Goal: Communication & Community: Participate in discussion

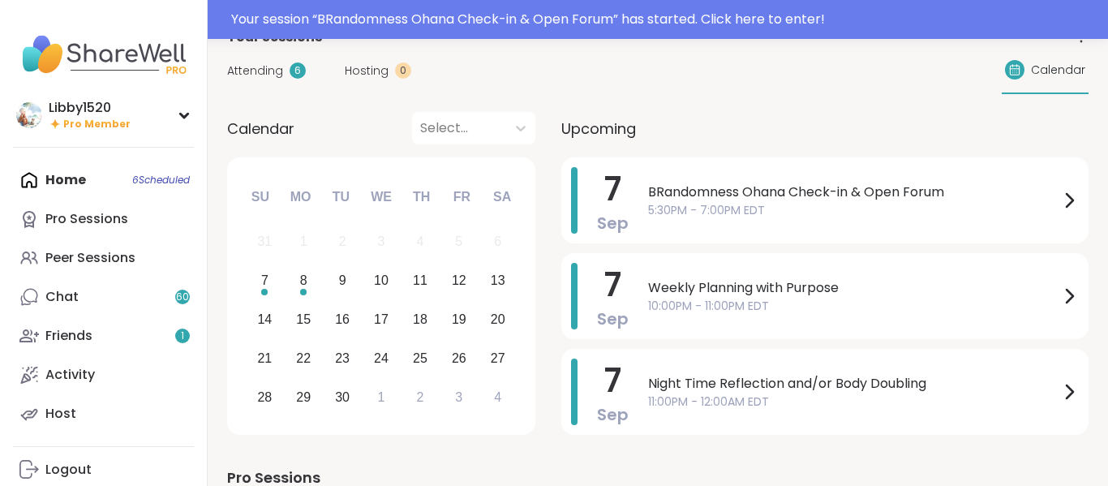
scroll to position [28, 0]
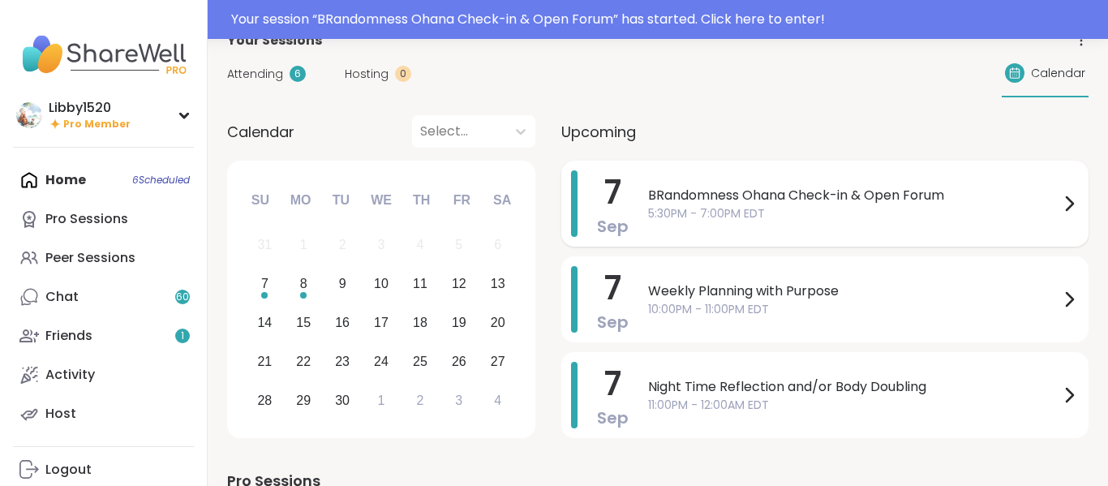
click at [815, 204] on span "BRandomness Ohana Check-in & Open Forum" at bounding box center [853, 195] width 411 height 19
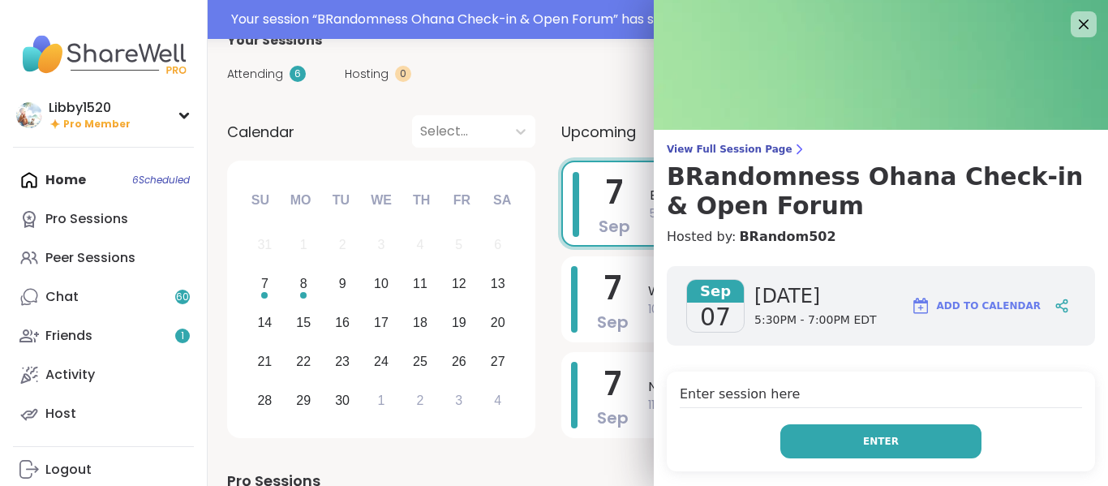
click at [905, 440] on button "Enter" at bounding box center [880, 441] width 201 height 34
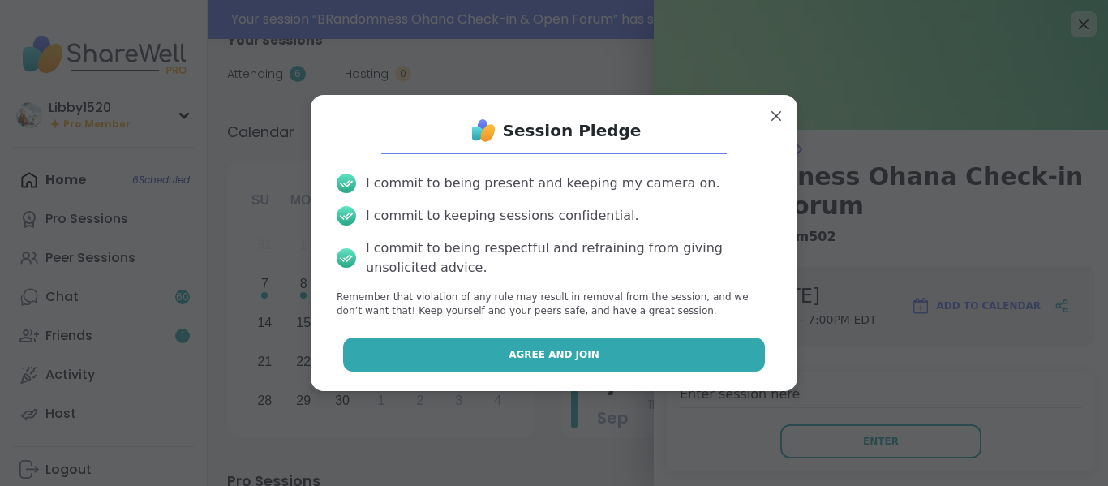
click at [623, 365] on button "Agree and Join" at bounding box center [554, 354] width 422 height 34
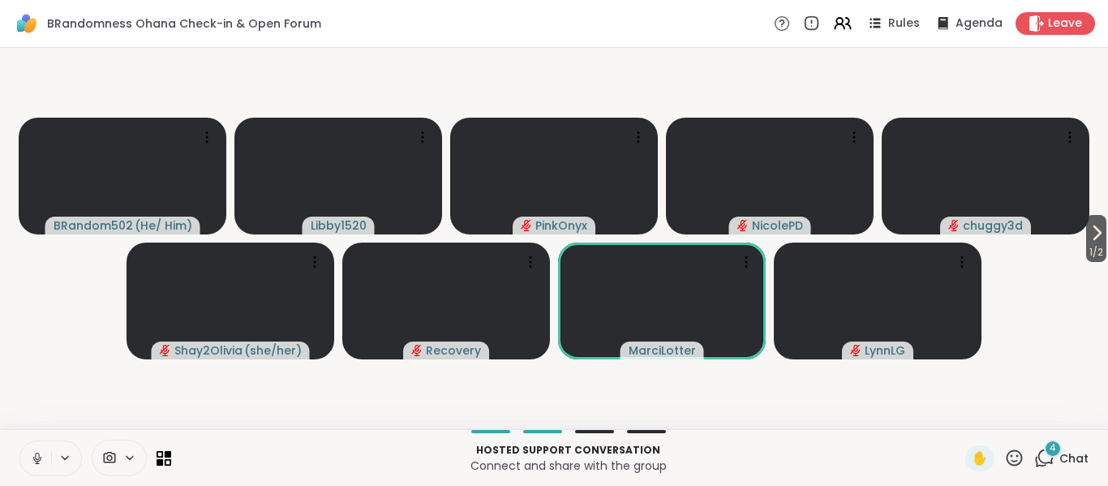
click at [49, 472] on button at bounding box center [35, 458] width 31 height 34
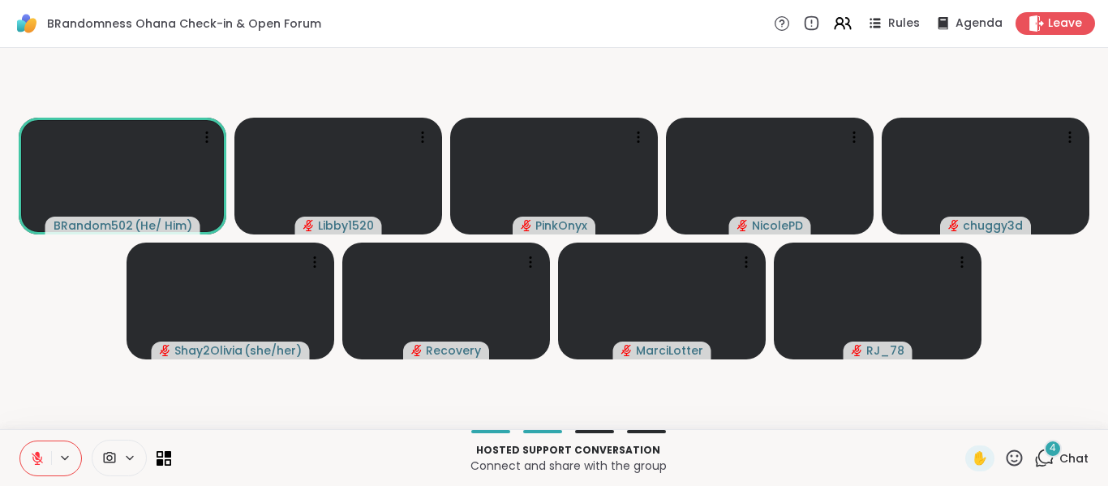
click at [38, 452] on icon at bounding box center [37, 454] width 5 height 6
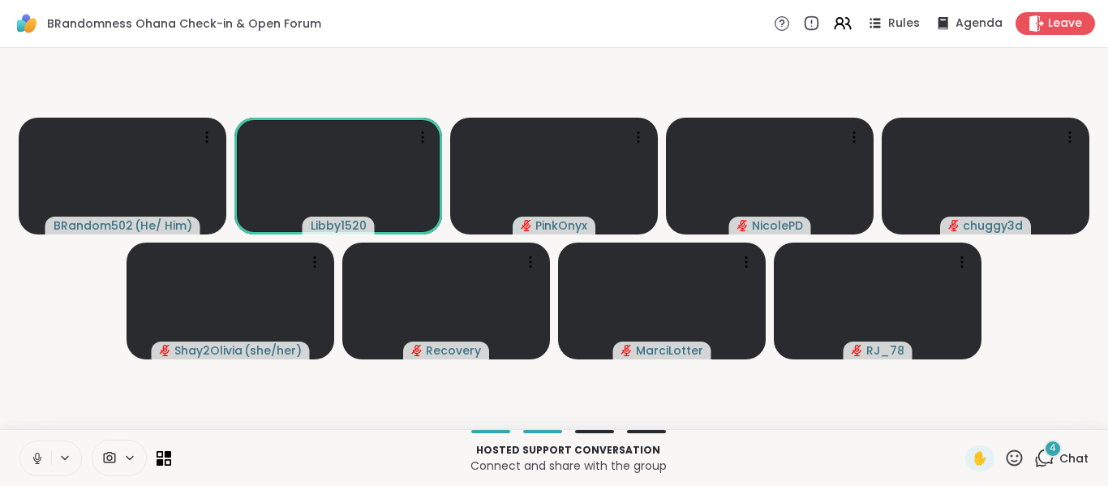
click at [45, 463] on button at bounding box center [35, 458] width 31 height 34
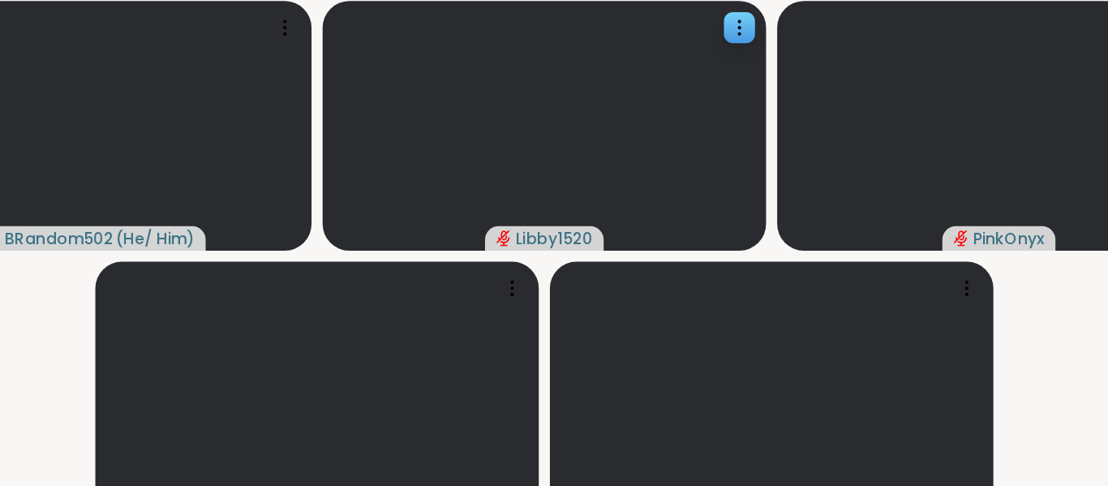
click at [523, 225] on icon "audio-muted" at bounding box center [524, 225] width 10 height 12
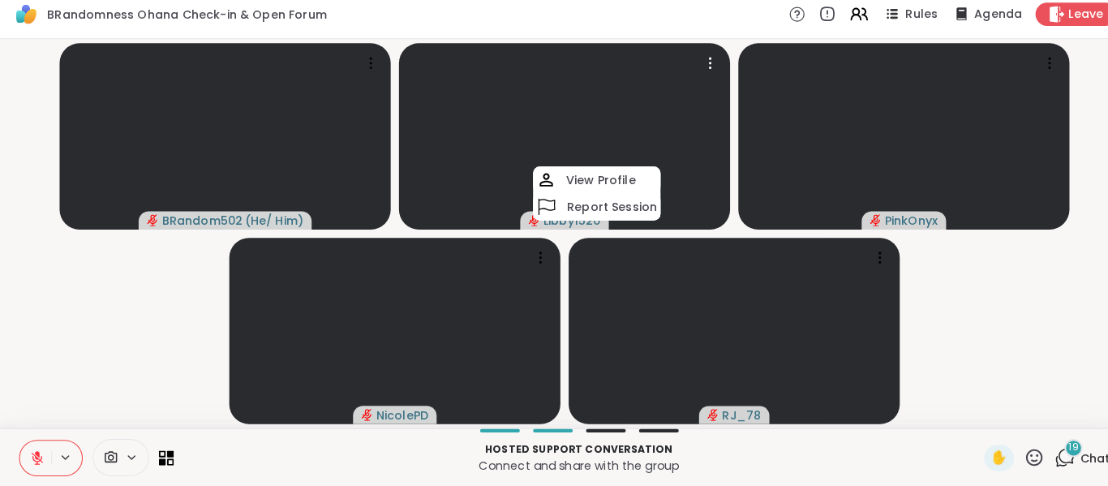
click at [37, 461] on icon at bounding box center [37, 458] width 15 height 15
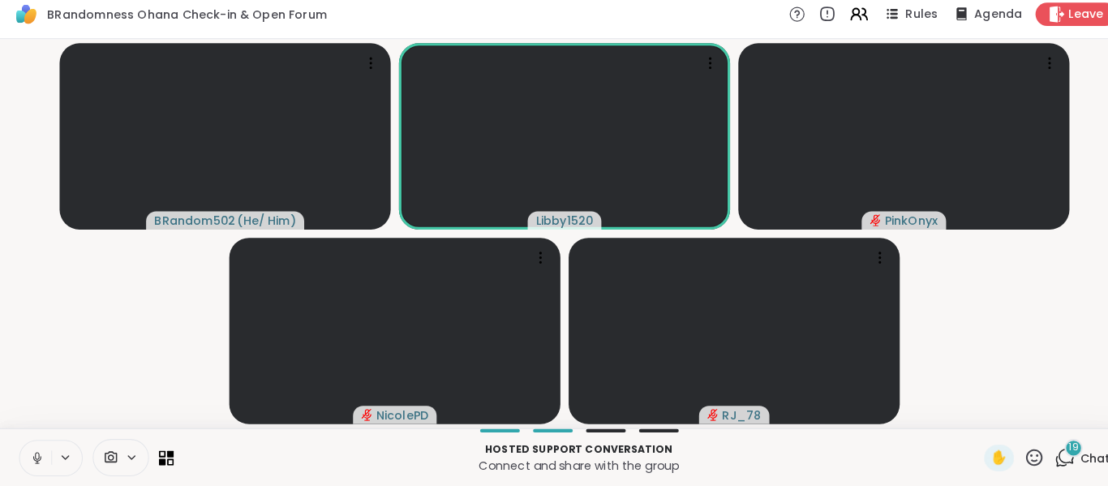
click at [37, 469] on button at bounding box center [35, 458] width 31 height 34
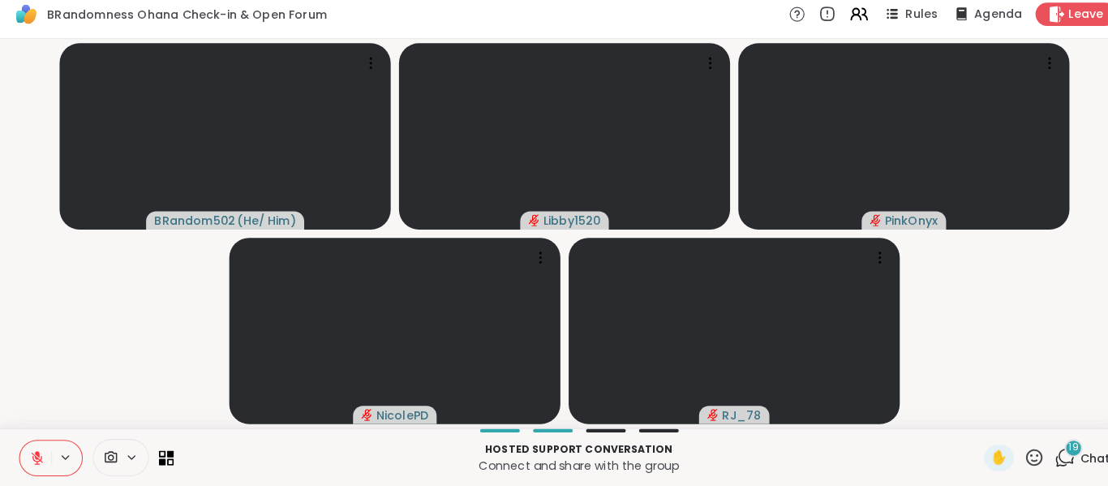
click at [39, 452] on icon at bounding box center [37, 454] width 5 height 6
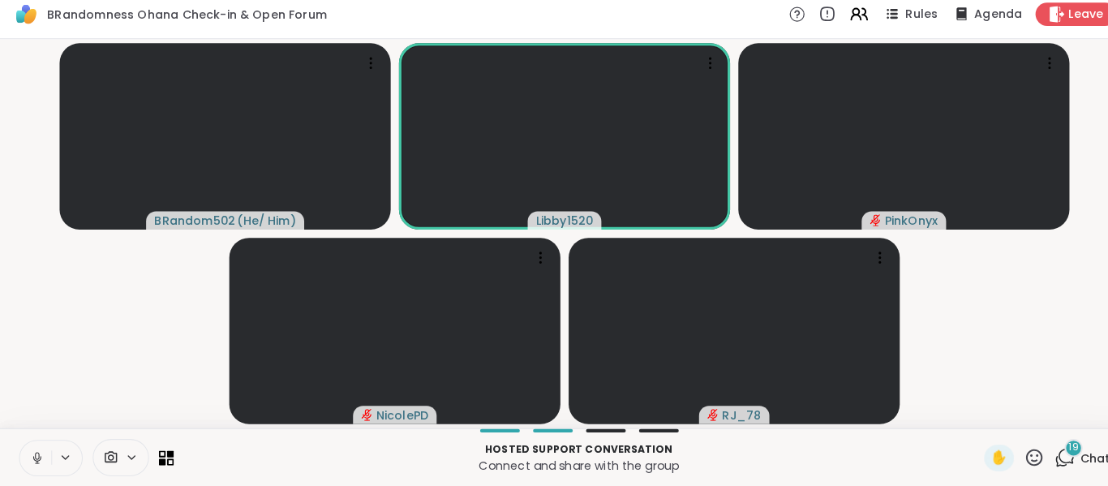
click at [39, 452] on icon at bounding box center [37, 458] width 15 height 15
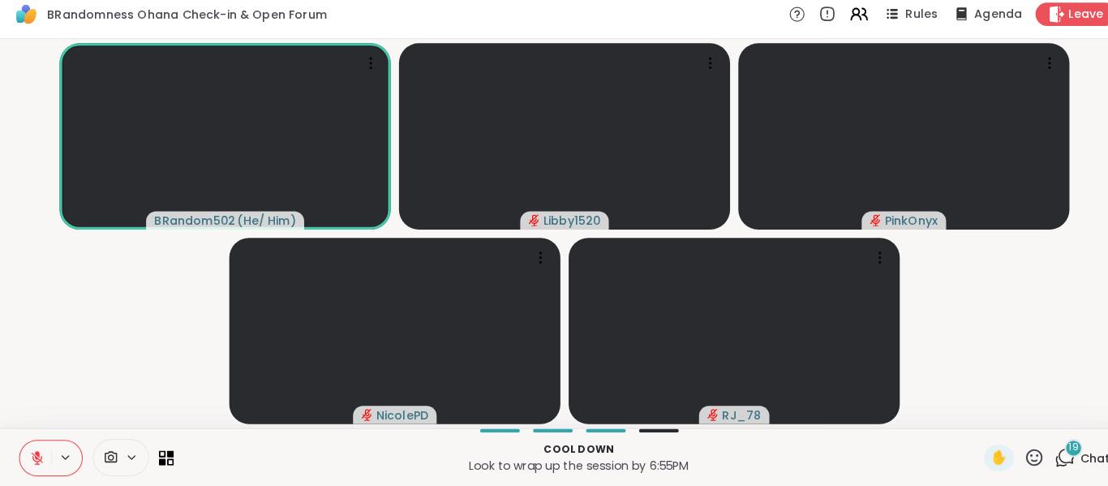
click at [1029, 339] on video-player-container "BRandom502 ( He/ Him ) Libby1520 PinkOnyx NicolePD RJ_78" at bounding box center [554, 238] width 1088 height 368
click at [1053, 452] on span "19" at bounding box center [1053, 448] width 10 height 14
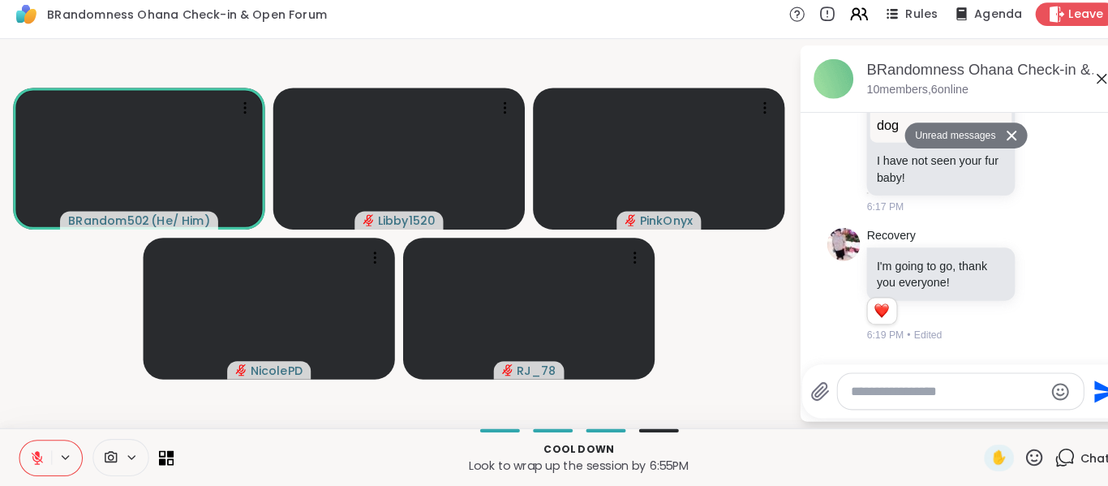
scroll to position [1624, 0]
click at [870, 304] on div "Reactions: love" at bounding box center [864, 311] width 15 height 15
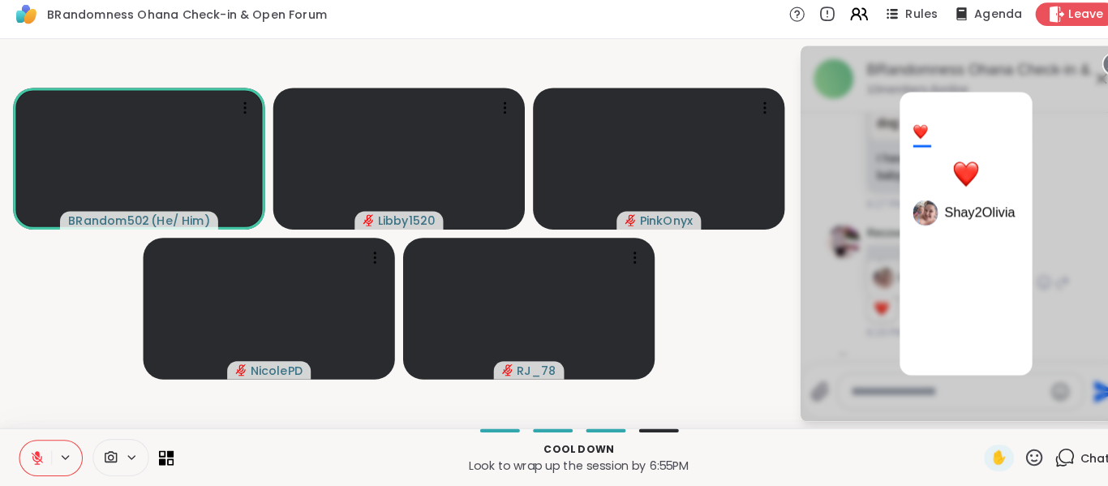
click at [1057, 224] on div "1 Shay2Olivia" at bounding box center [947, 238] width 324 height 368
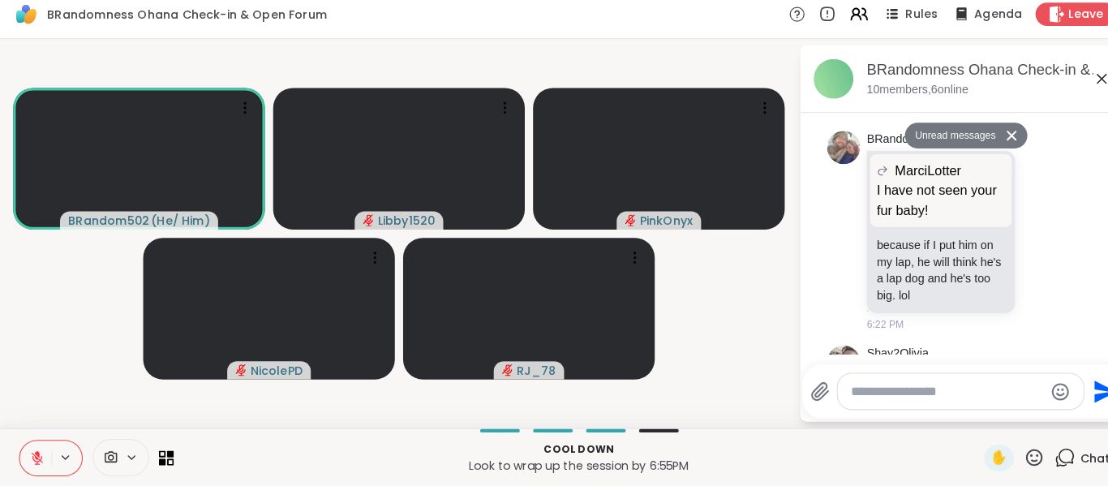
scroll to position [1843, 0]
click at [978, 242] on p "because if I put him on my lap, he will think he's a lap dog and he's too big. …" at bounding box center [923, 273] width 126 height 65
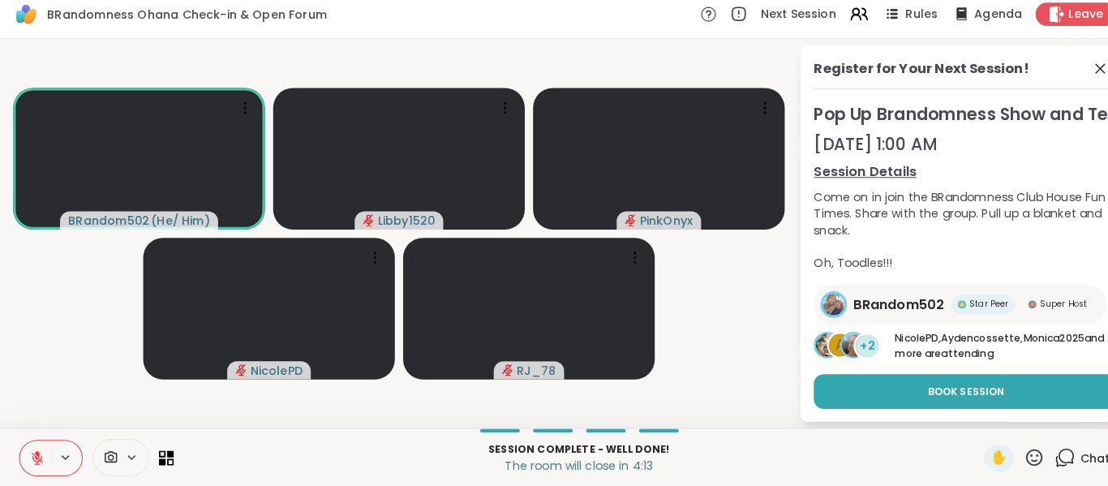
click at [32, 452] on icon at bounding box center [37, 458] width 15 height 15
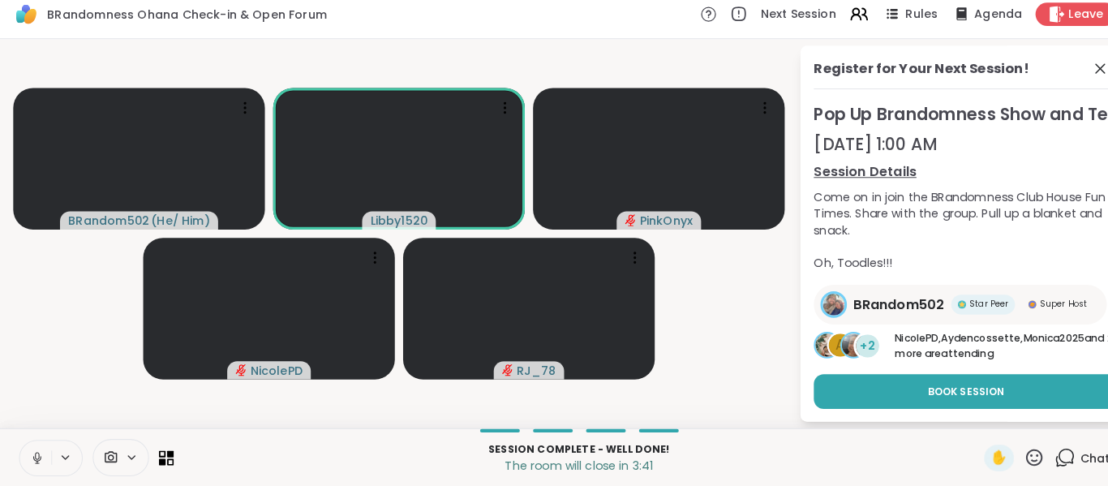
click at [42, 474] on button at bounding box center [35, 458] width 31 height 34
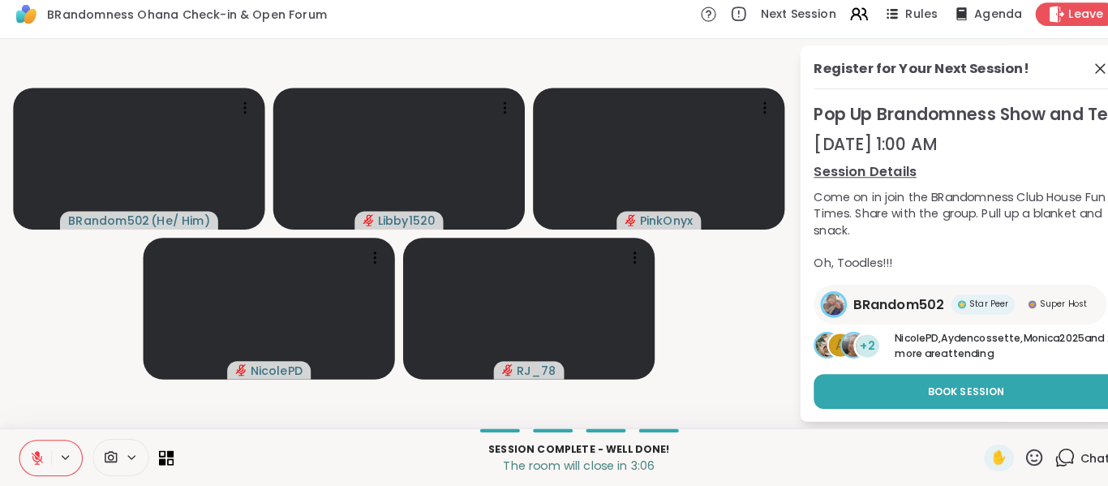
click at [41, 444] on button at bounding box center [35, 458] width 31 height 34
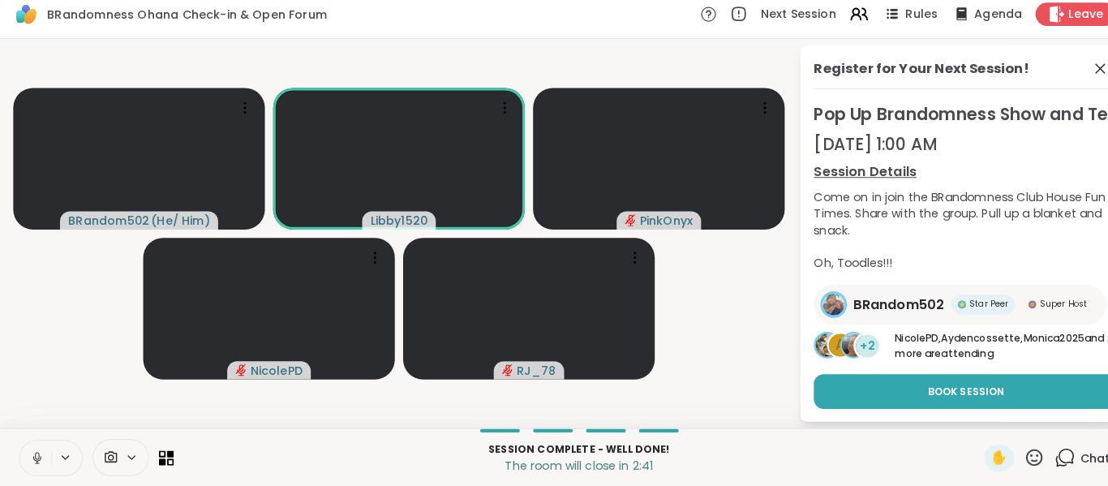
click at [33, 469] on button at bounding box center [35, 458] width 31 height 34
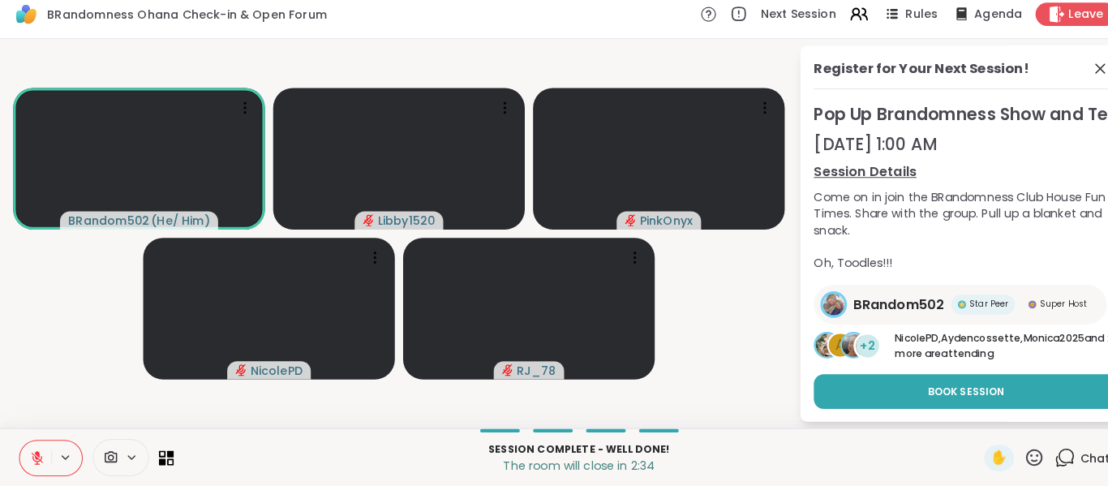
click at [32, 459] on icon at bounding box center [37, 458] width 15 height 15
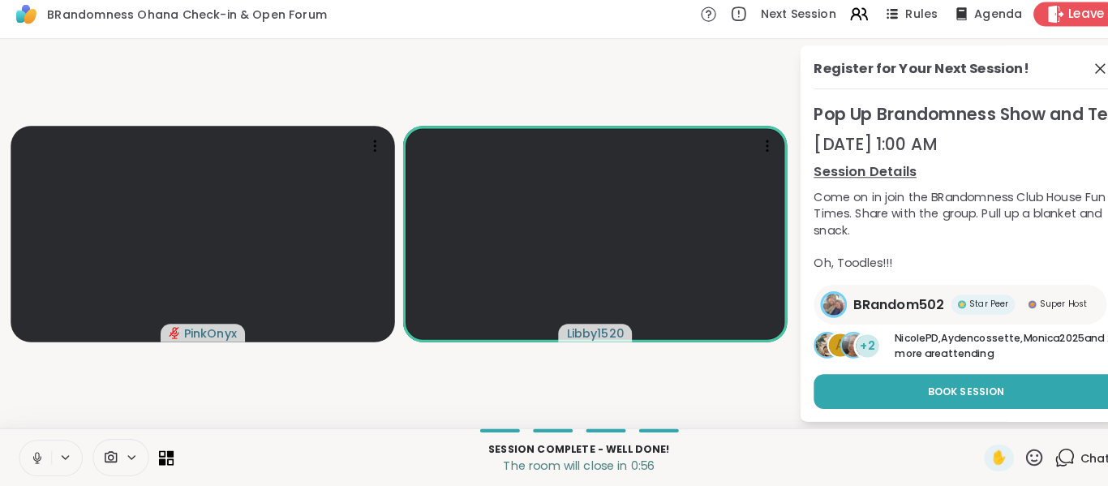
click at [1038, 18] on icon at bounding box center [1035, 23] width 17 height 17
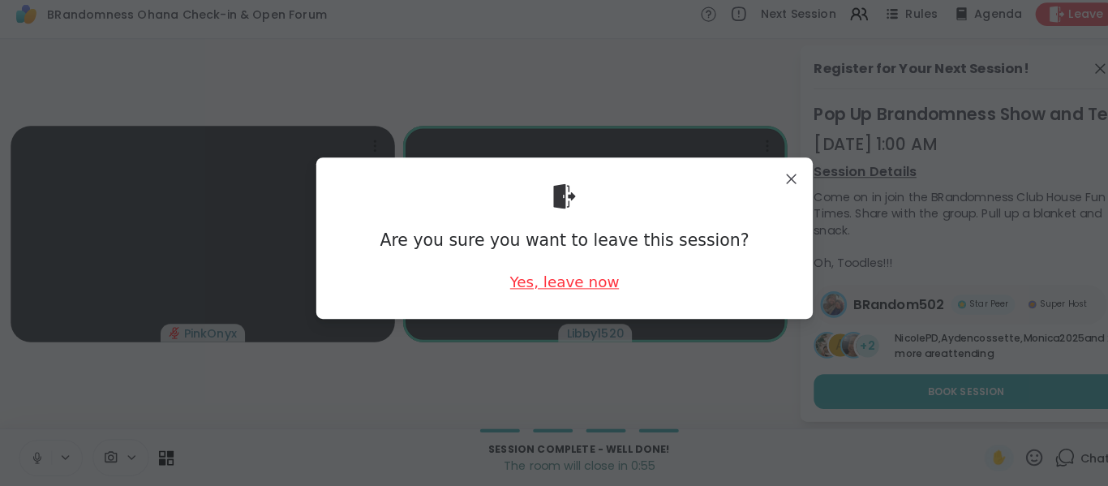
click at [534, 285] on div "Yes, leave now" at bounding box center [553, 286] width 107 height 20
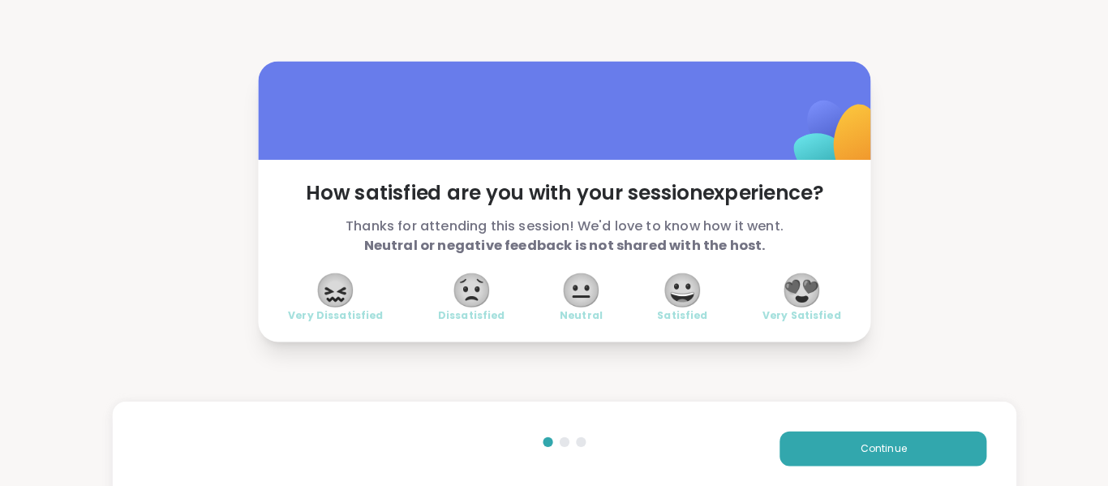
click at [798, 285] on span "😍" at bounding box center [786, 284] width 41 height 29
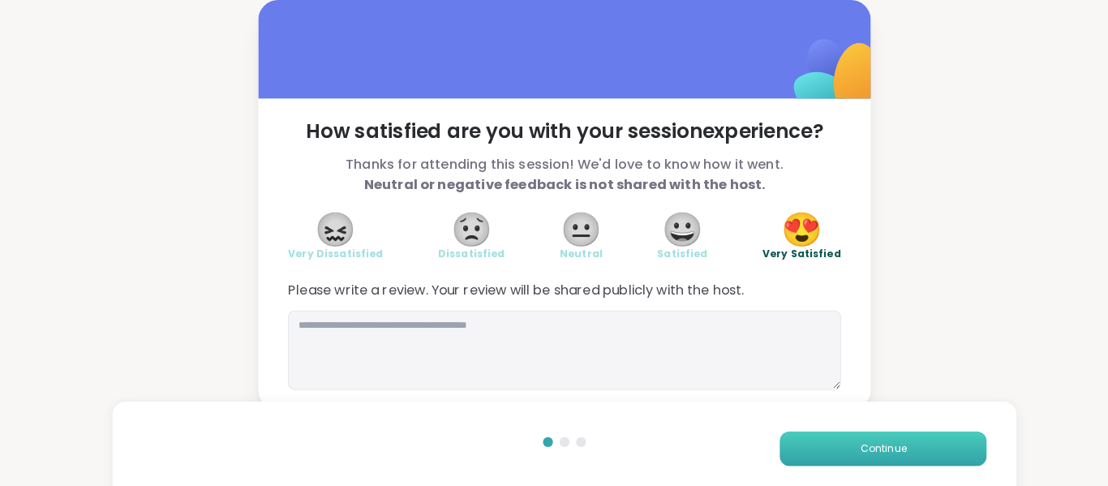
click at [878, 439] on span "Continue" at bounding box center [865, 439] width 45 height 15
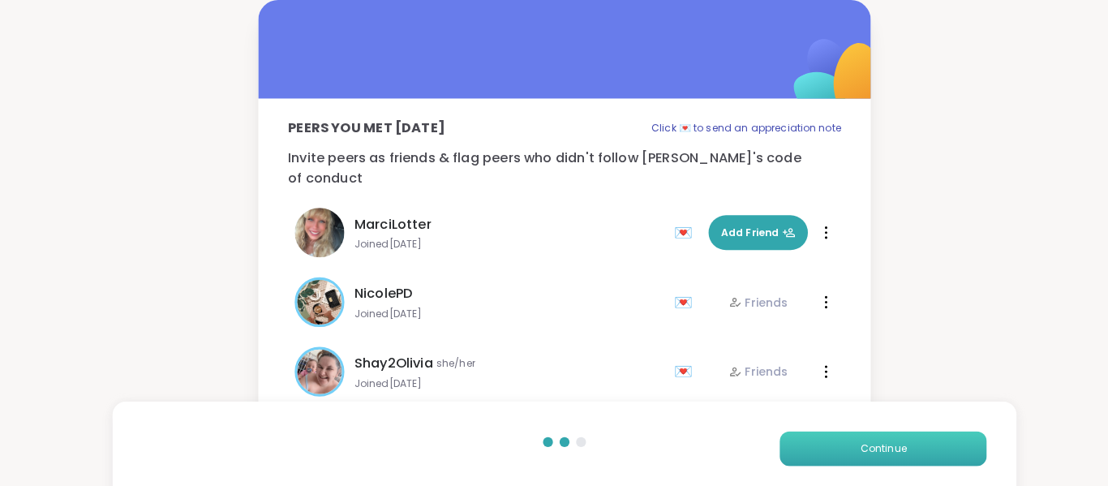
click at [858, 451] on button "Continue" at bounding box center [866, 439] width 203 height 34
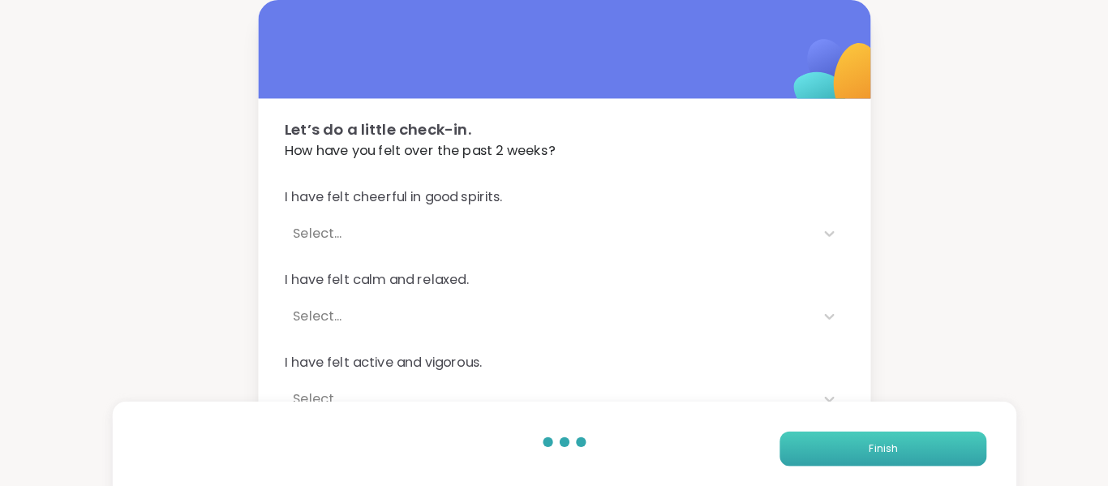
click at [876, 447] on button "Finish" at bounding box center [866, 439] width 203 height 34
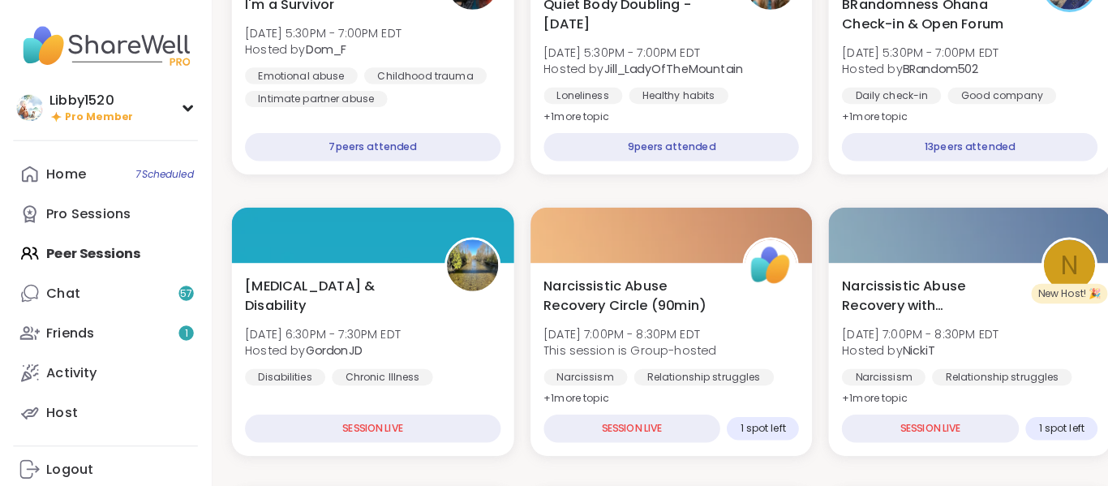
scroll to position [295, 0]
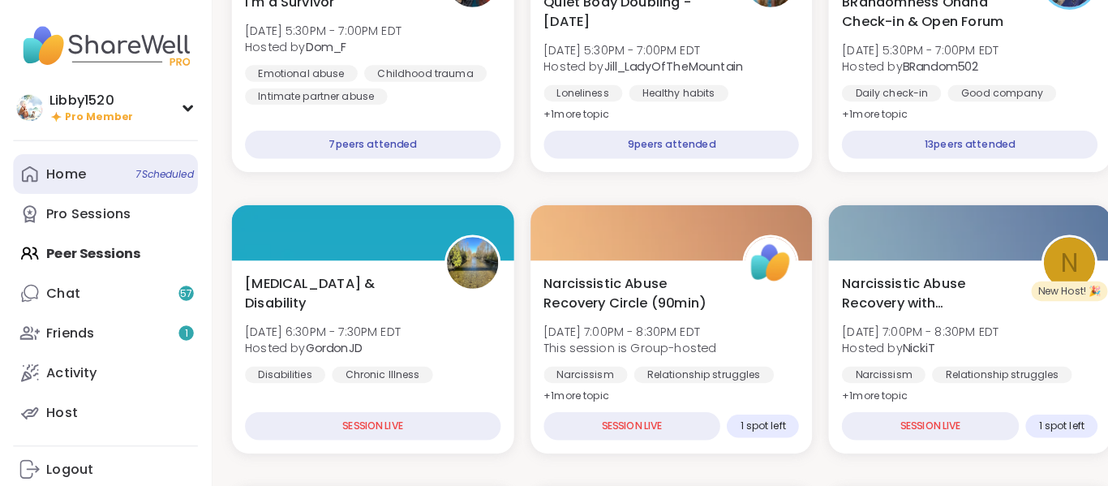
click at [152, 186] on span "7 Scheduled" at bounding box center [161, 180] width 57 height 13
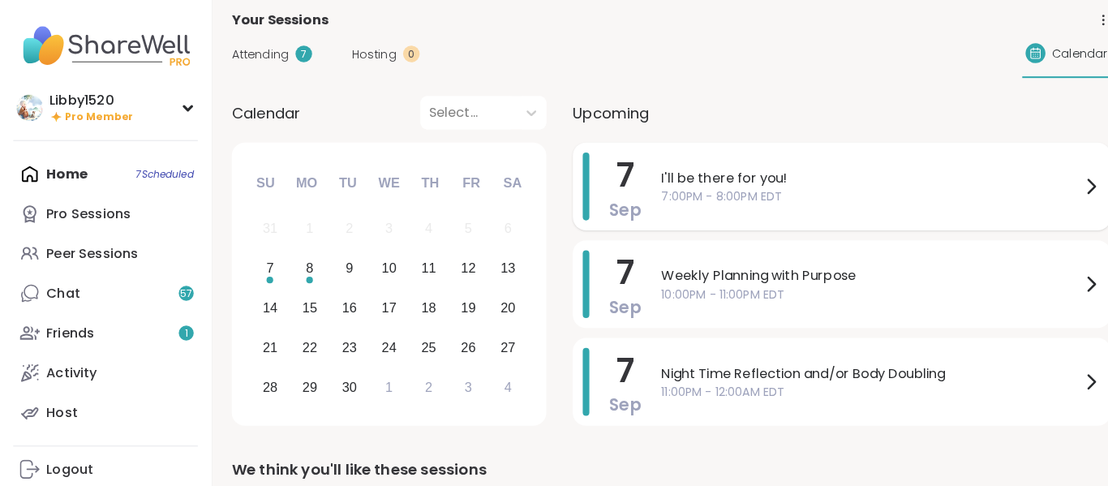
click at [841, 203] on span "7:00PM - 8:00PM EDT" at bounding box center [853, 202] width 411 height 17
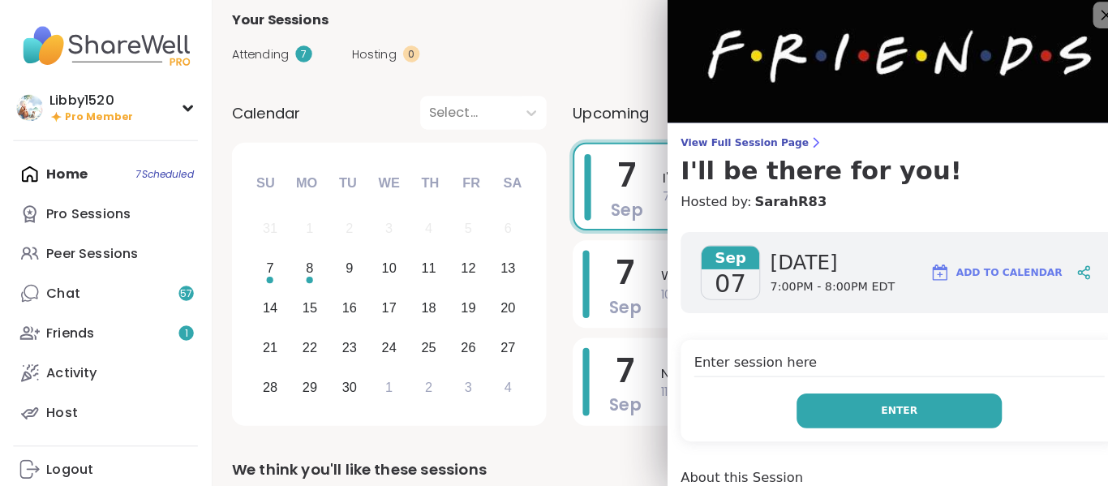
click at [890, 427] on button "Enter" at bounding box center [880, 412] width 201 height 34
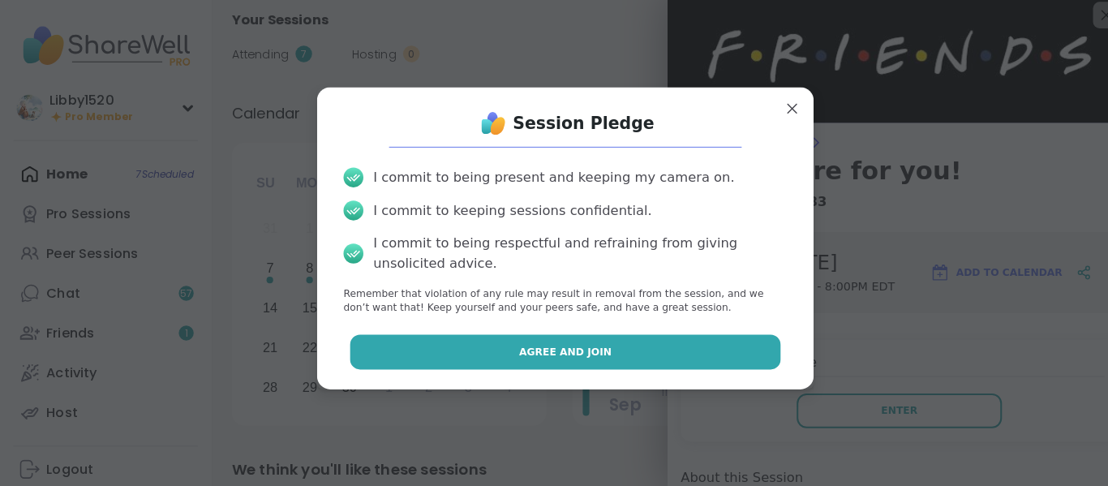
click at [714, 352] on button "Agree and Join" at bounding box center [554, 354] width 422 height 34
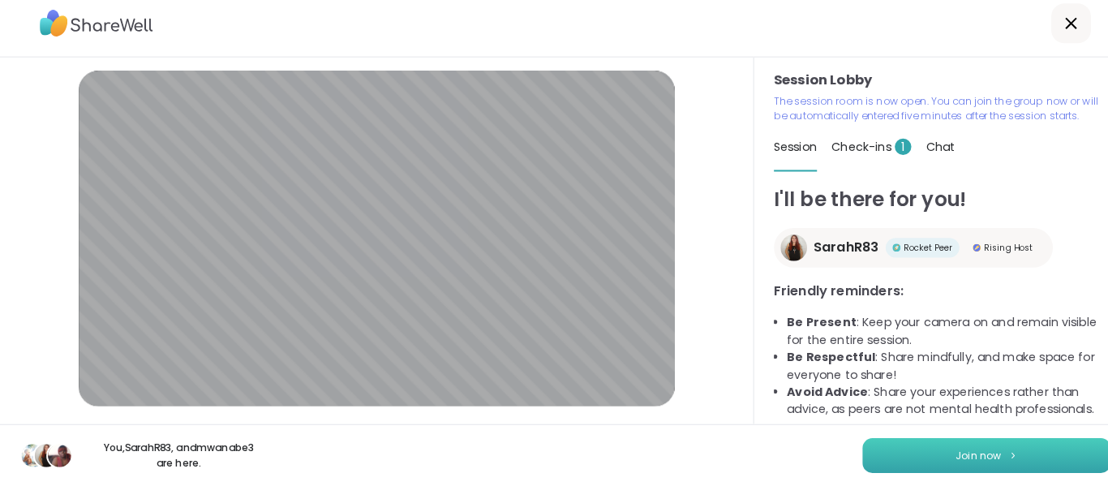
click at [985, 459] on button "Join now" at bounding box center [966, 456] width 243 height 34
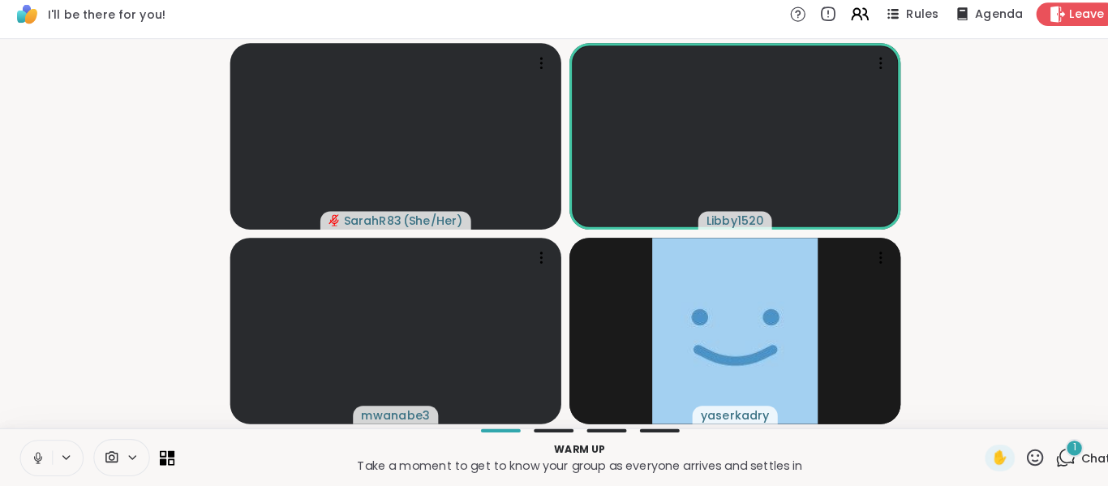
click at [30, 472] on button at bounding box center [35, 458] width 31 height 34
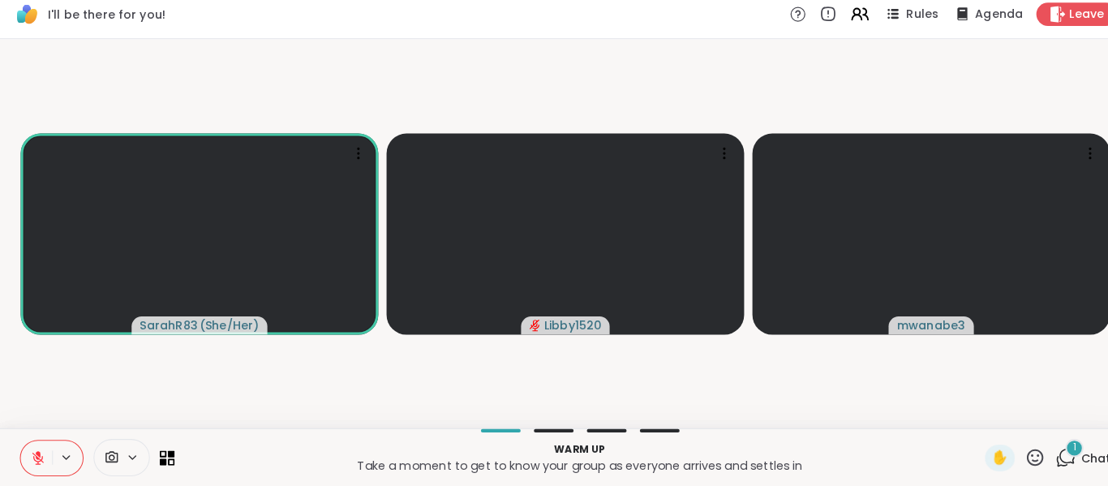
click at [36, 461] on icon at bounding box center [37, 457] width 11 height 11
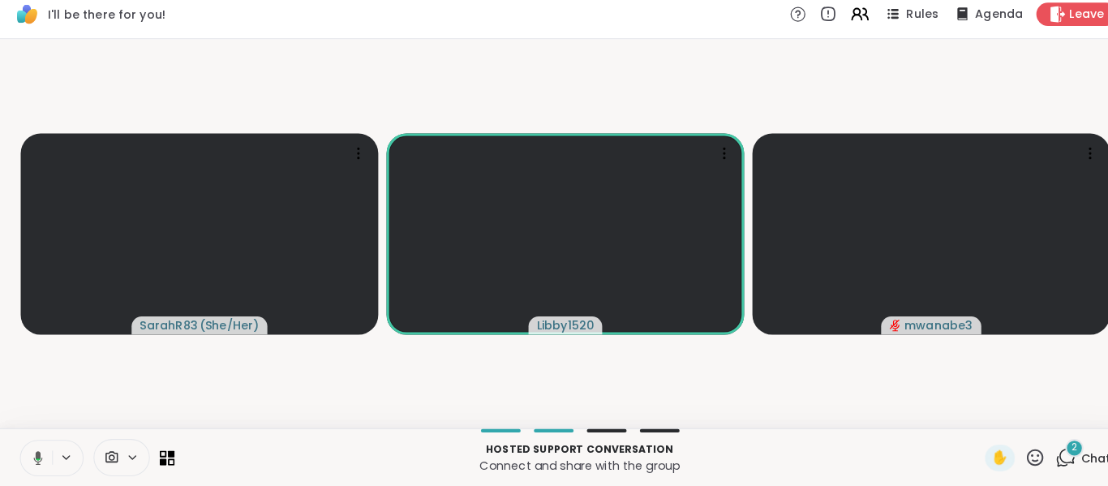
click at [1056, 459] on div "2 Chat" at bounding box center [1061, 458] width 54 height 26
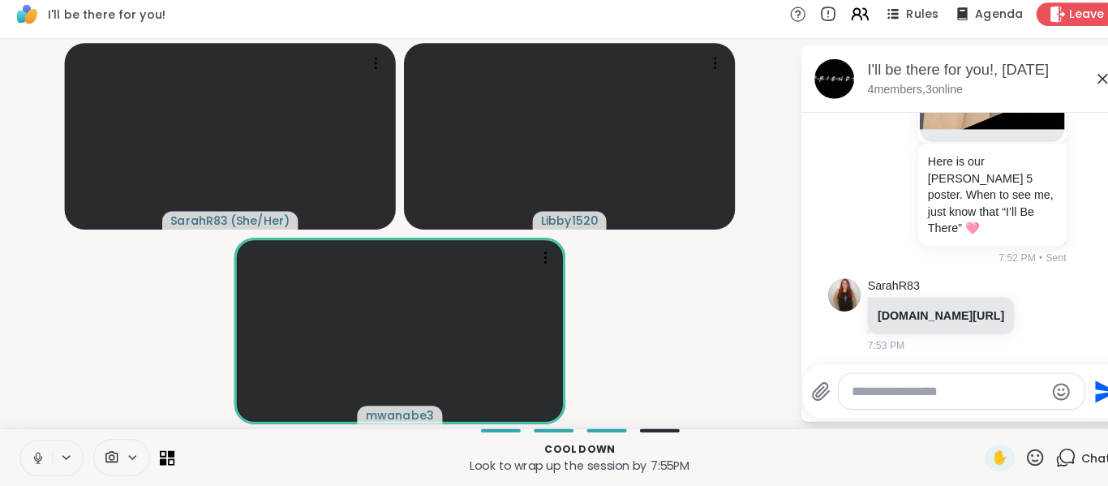
scroll to position [1749, 0]
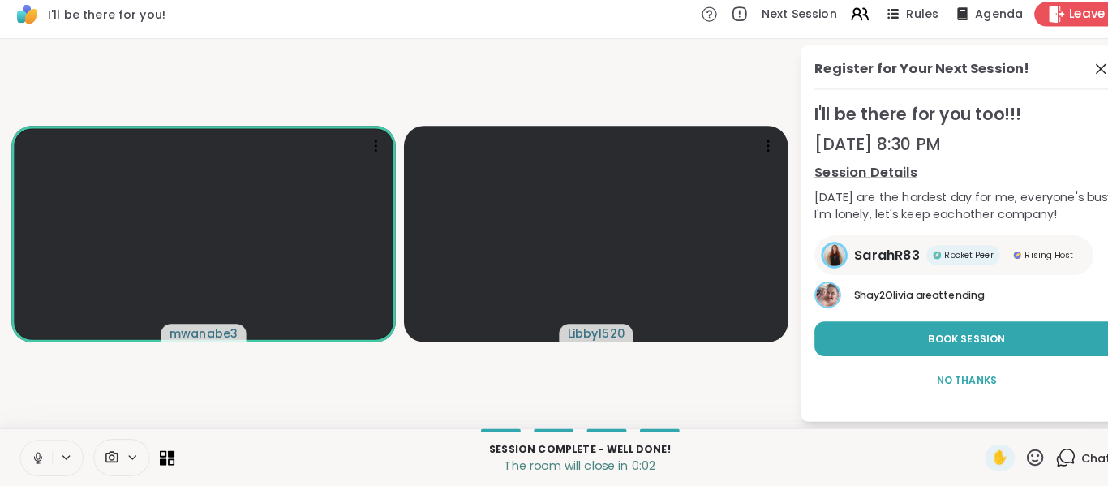
click at [1065, 33] on div "Leave" at bounding box center [1056, 23] width 84 height 24
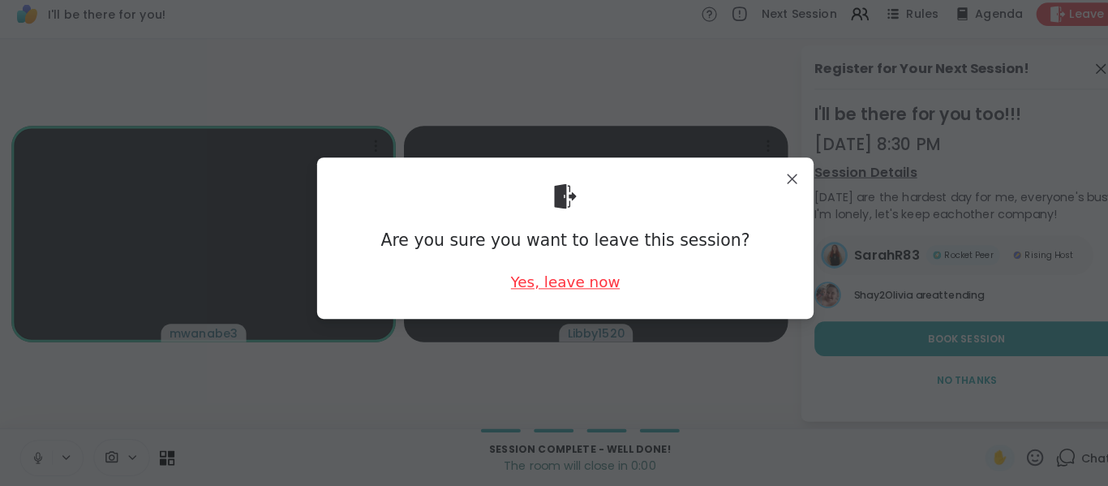
click at [555, 294] on div "Yes, leave now" at bounding box center [553, 286] width 107 height 20
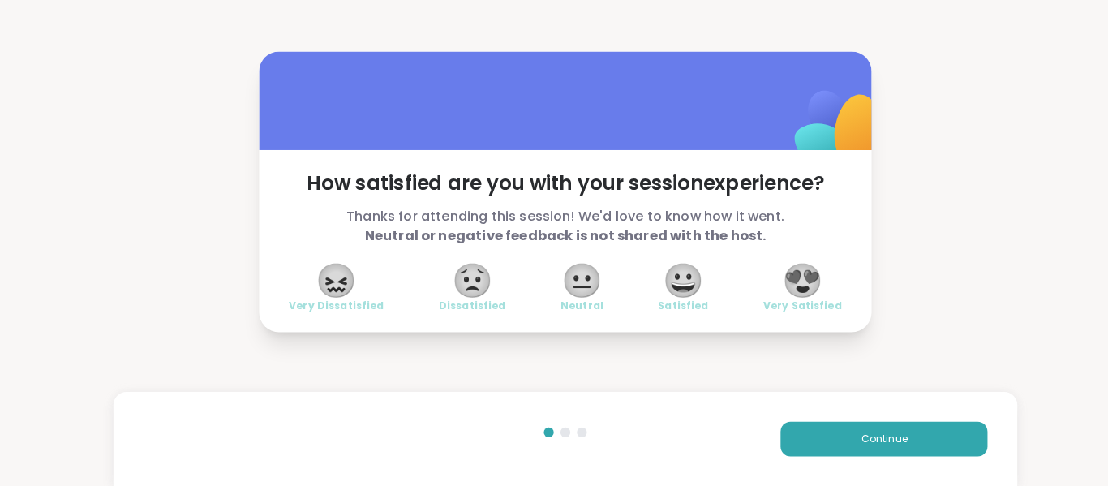
click at [787, 285] on span "😍" at bounding box center [786, 284] width 41 height 29
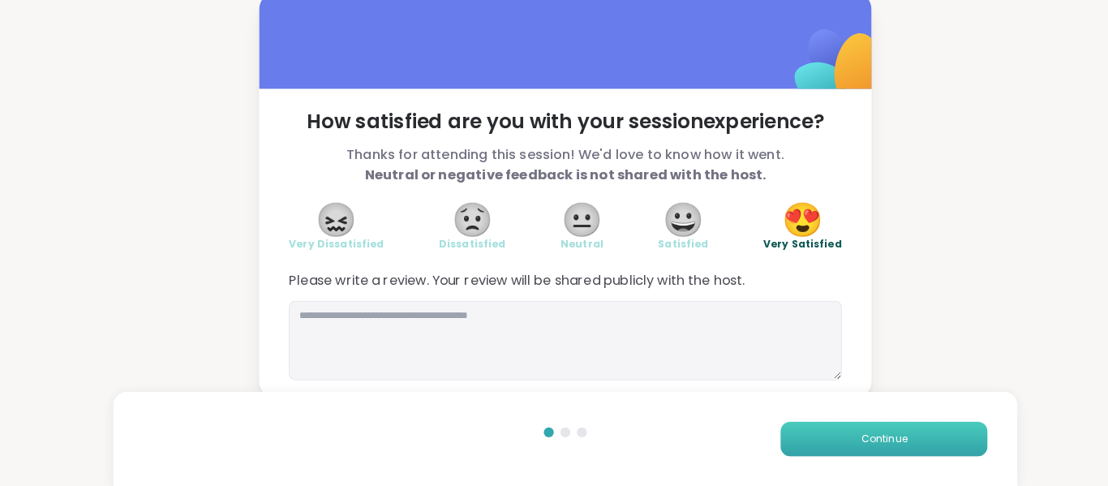
click at [915, 439] on button "Continue" at bounding box center [866, 439] width 203 height 34
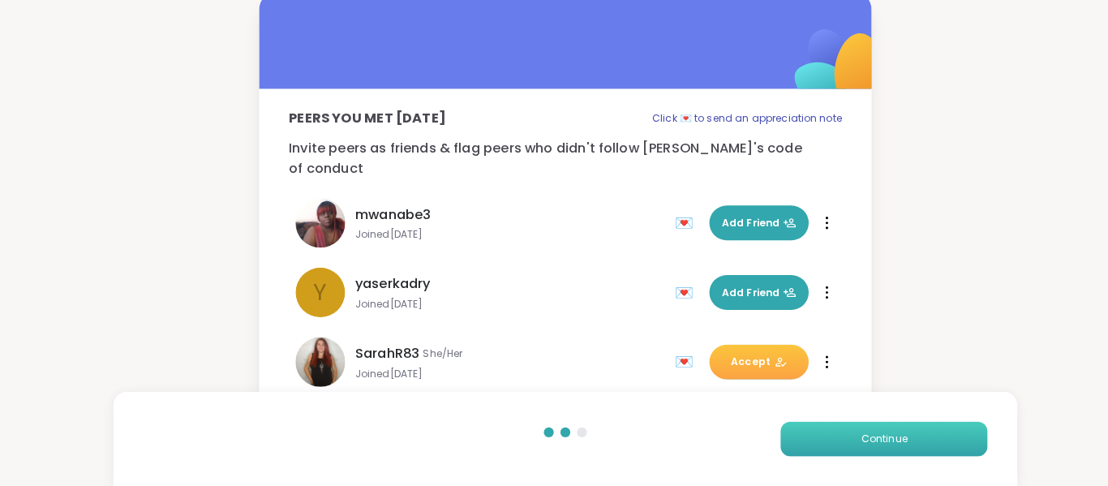
click at [901, 440] on button "Continue" at bounding box center [866, 439] width 203 height 34
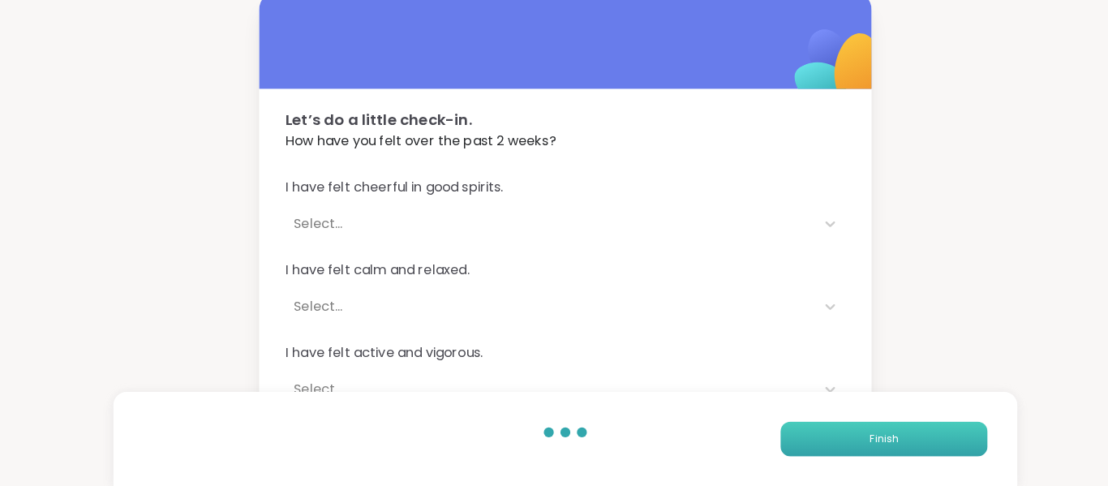
click at [877, 453] on button "Finish" at bounding box center [866, 439] width 203 height 34
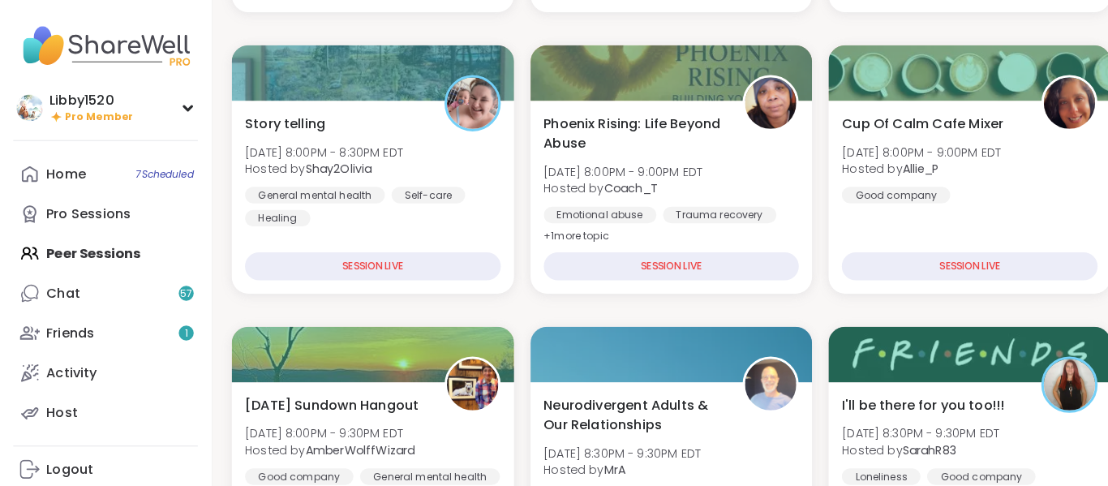
scroll to position [456, 0]
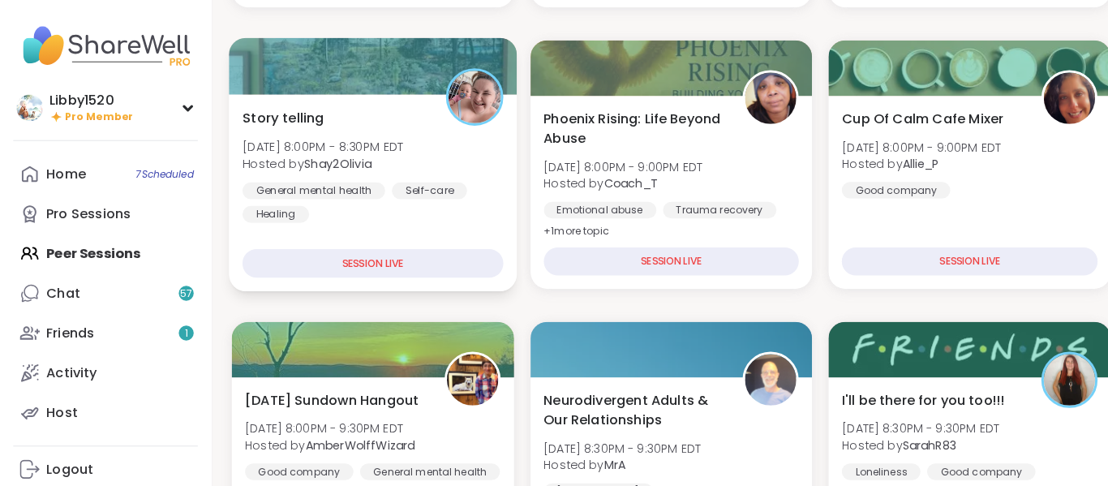
click at [336, 257] on div "SESSION LIVE" at bounding box center [365, 268] width 255 height 28
click at [309, 191] on div "General mental health" at bounding box center [307, 196] width 139 height 16
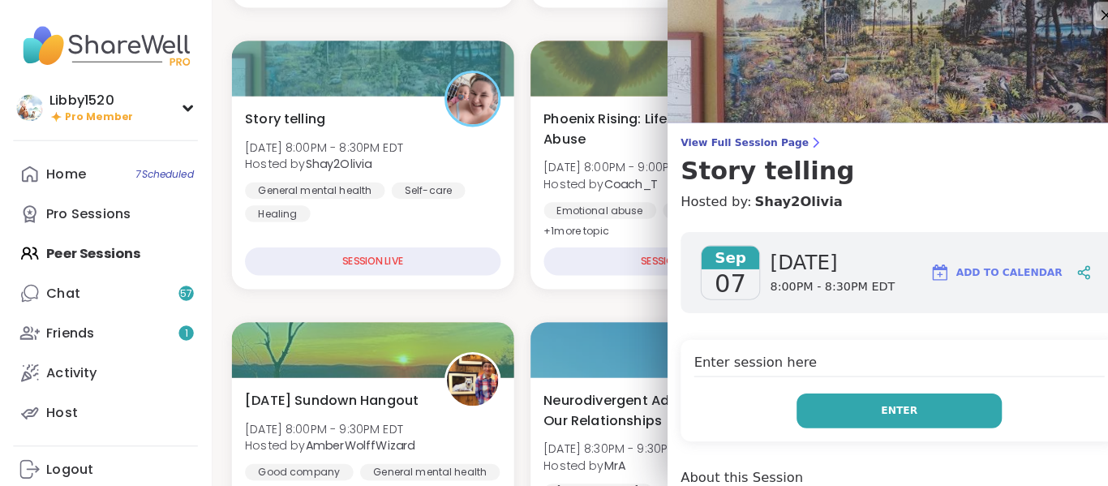
click at [927, 405] on button "Enter" at bounding box center [880, 412] width 201 height 34
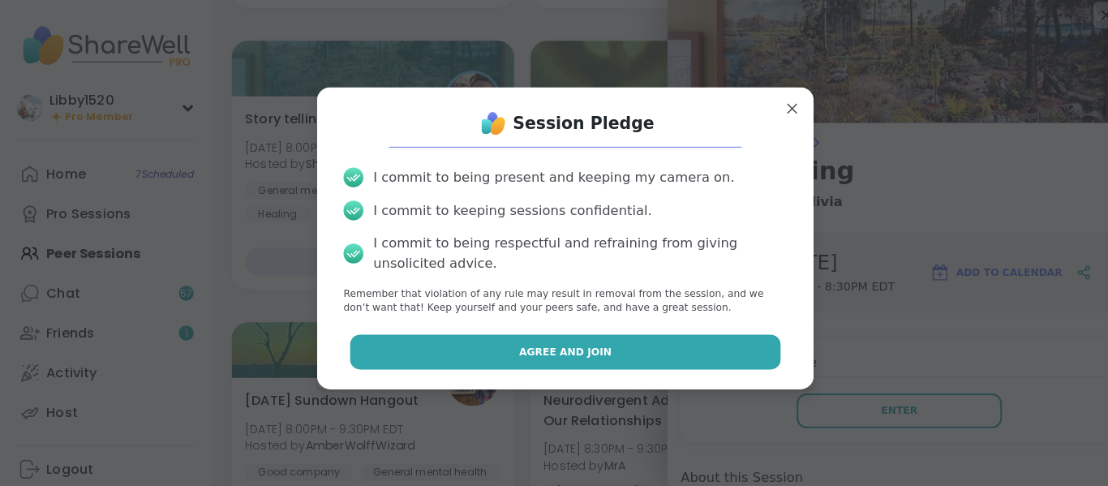
click at [469, 352] on button "Agree and Join" at bounding box center [554, 354] width 422 height 34
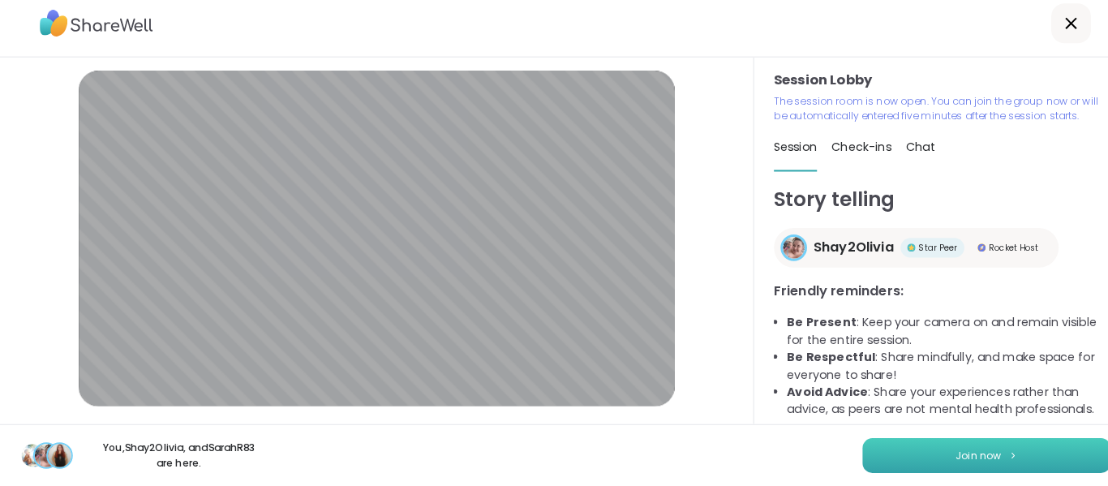
click at [980, 463] on button "Join now" at bounding box center [966, 456] width 243 height 34
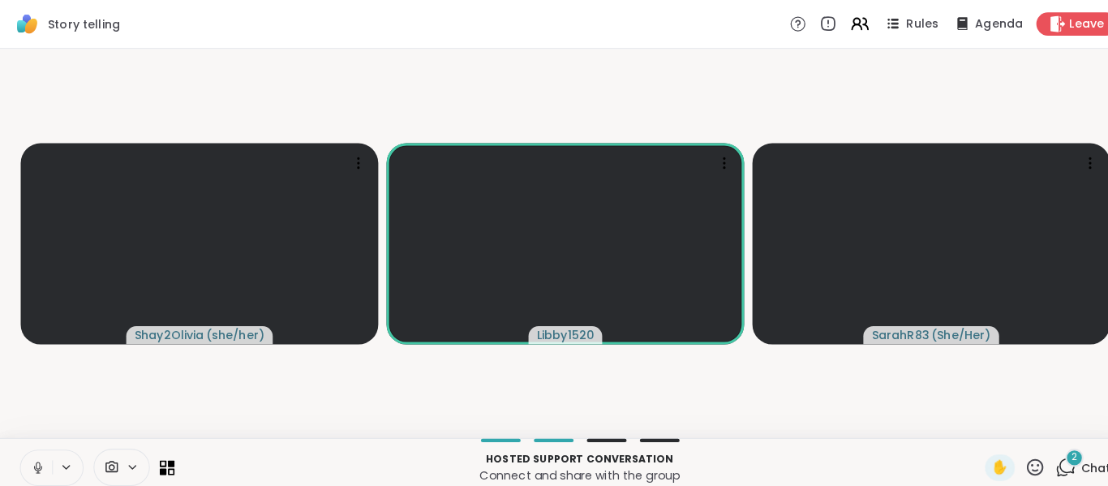
click at [1068, 452] on span "Chat" at bounding box center [1073, 458] width 29 height 16
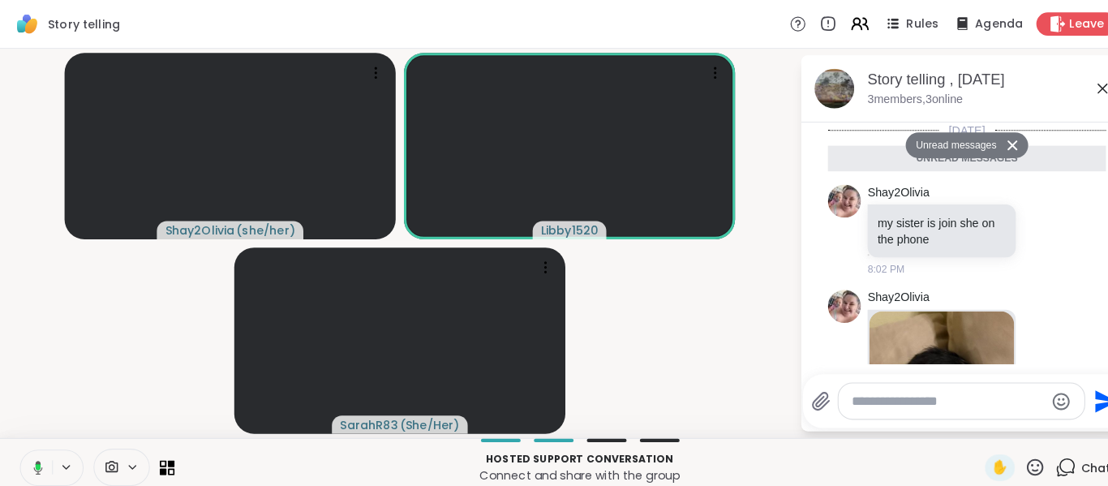
scroll to position [373, 0]
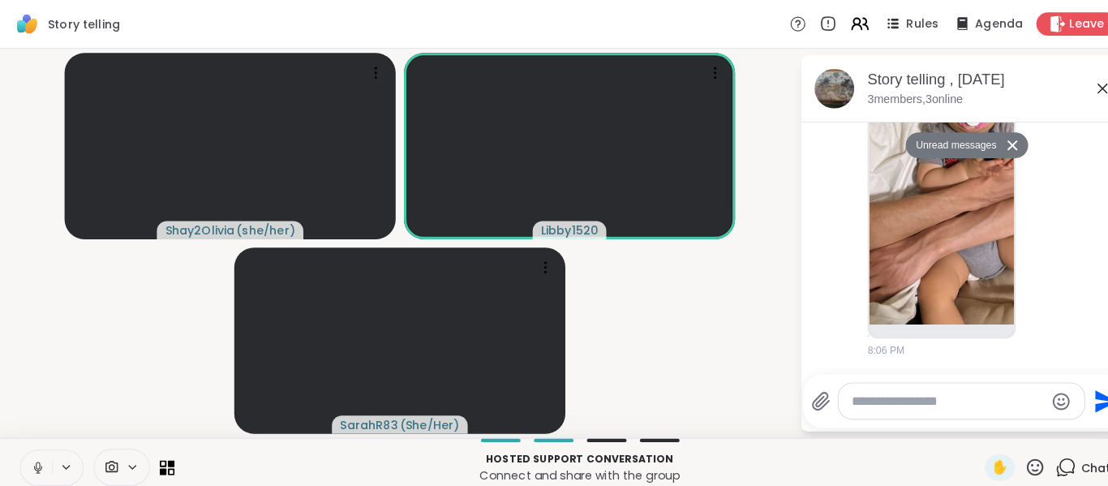
click at [873, 394] on textarea "Type your message" at bounding box center [928, 393] width 189 height 16
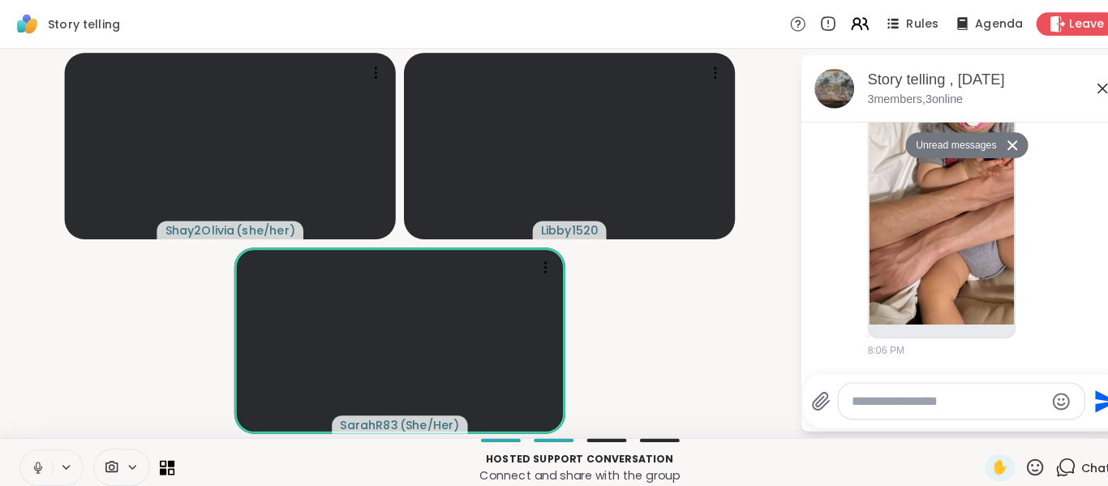
click at [821, 397] on div at bounding box center [941, 392] width 241 height 35
click at [846, 395] on textarea "Type your message" at bounding box center [928, 393] width 189 height 16
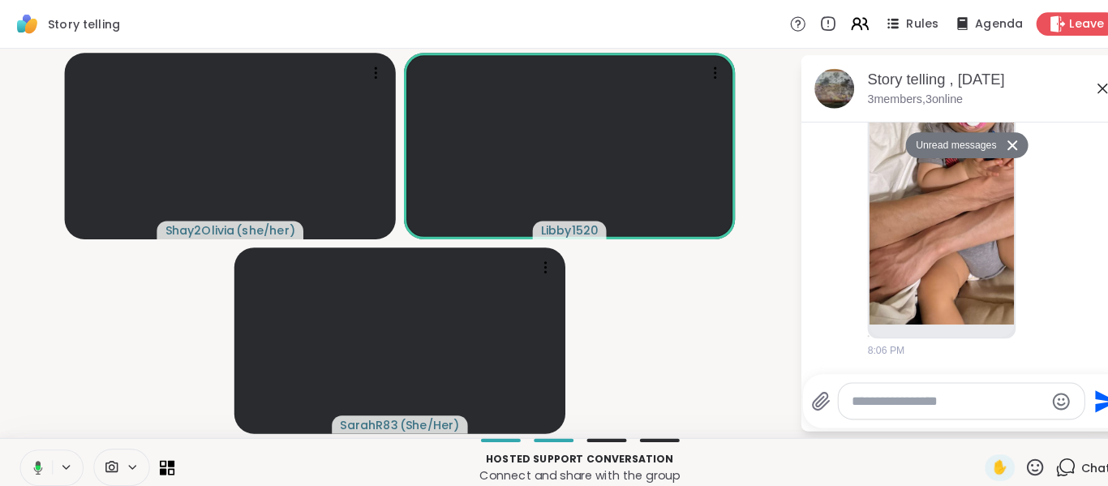
click at [844, 394] on textarea "Type your message" at bounding box center [928, 393] width 189 height 16
paste textarea "**********"
type textarea "**********"
click at [1078, 384] on icon "Send" at bounding box center [1084, 393] width 26 height 26
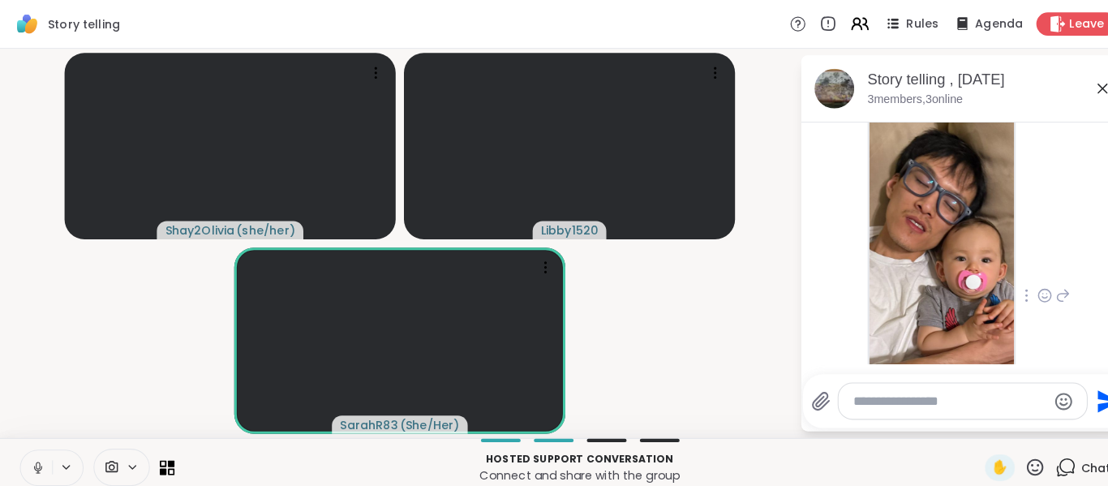
scroll to position [182, 0]
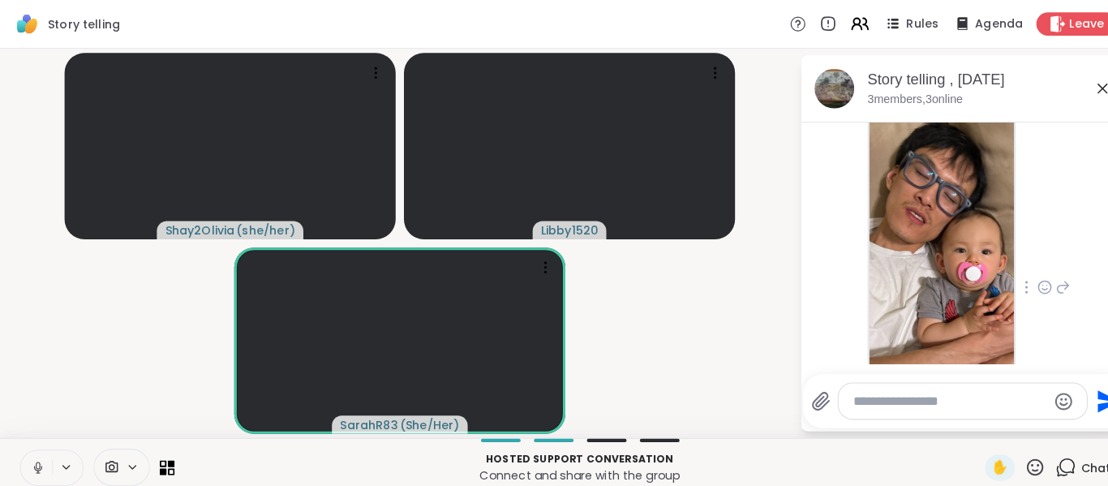
click at [1023, 286] on icon at bounding box center [1023, 281] width 15 height 16
click at [1028, 259] on div "Select Reaction: Heart" at bounding box center [1023, 255] width 15 height 15
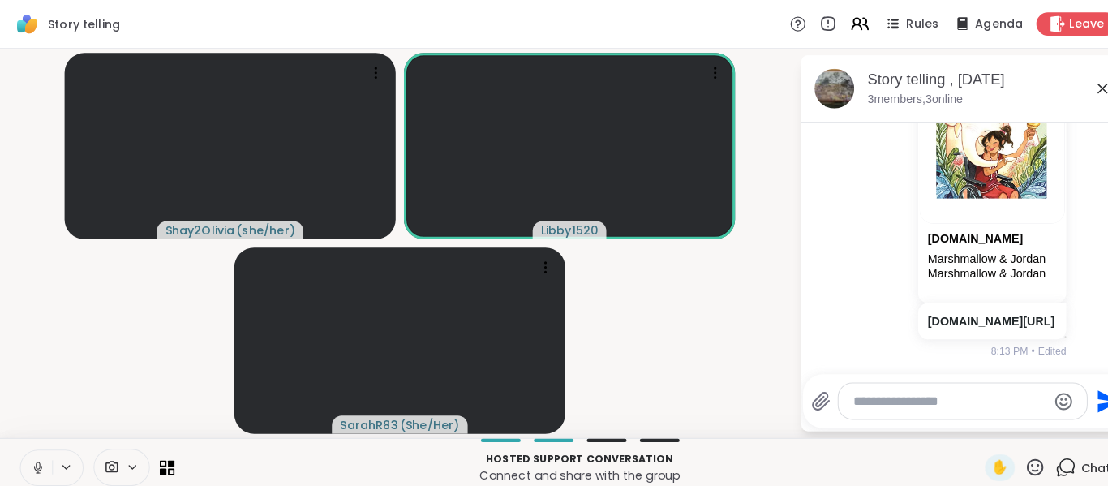
scroll to position [725, 0]
click at [762, 324] on video-player-container "Shay2Olivia ( she/her ) Libby1520 SarahR83 ( She/Her )" at bounding box center [392, 238] width 764 height 368
click at [747, 333] on video-player-container "Shay2Olivia ( she/her ) Libby1520 SarahR83 ( She/Her )" at bounding box center [392, 238] width 764 height 368
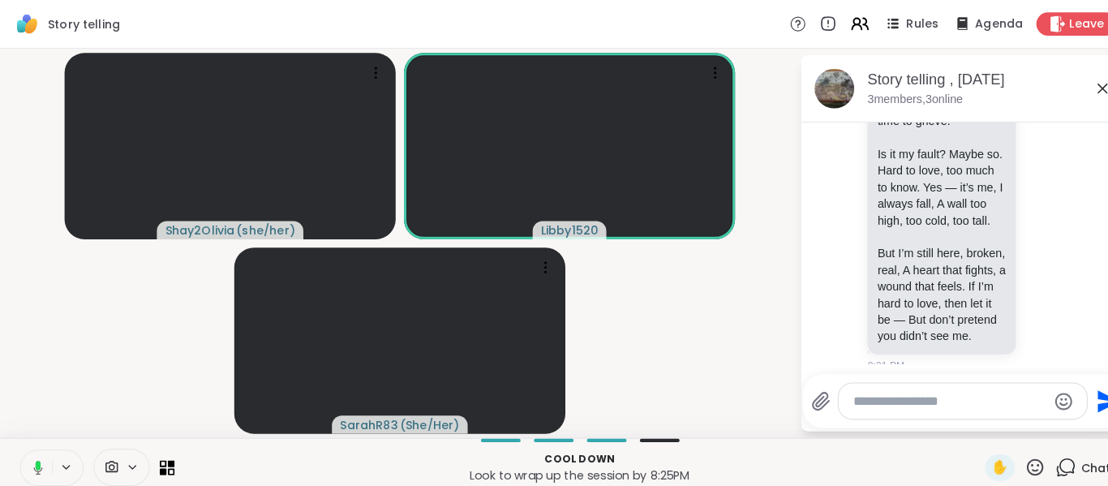
click at [735, 341] on video-player-container "Shay2Olivia ( she/her ) Libby1520 SarahR83 ( She/Her )" at bounding box center [392, 238] width 764 height 368
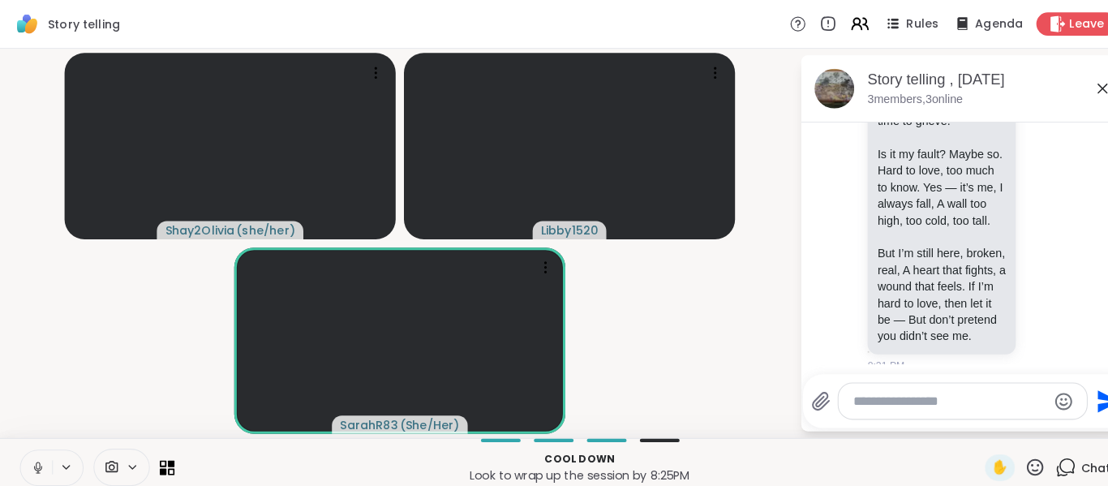
click at [735, 341] on video-player-container "Shay2Olivia ( she/her ) Libby1520 SarahR83 ( She/Her )" at bounding box center [392, 238] width 764 height 368
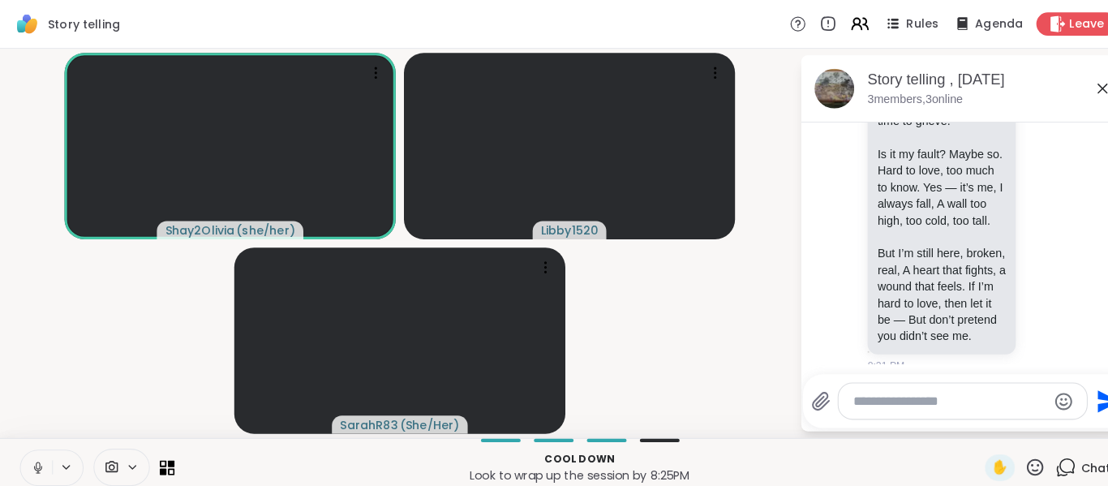
scroll to position [2422, 0]
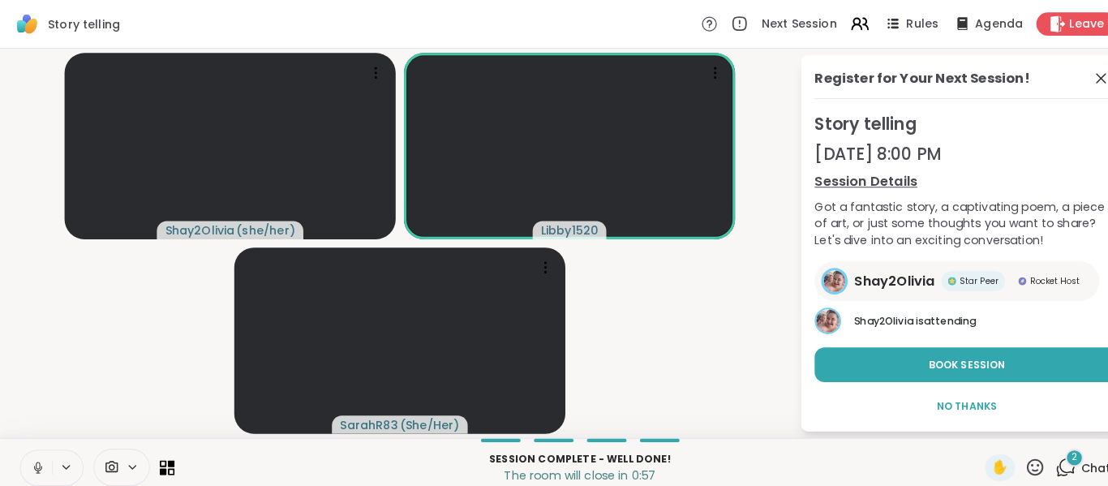
click at [1056, 457] on div "2 Chat" at bounding box center [1061, 458] width 54 height 26
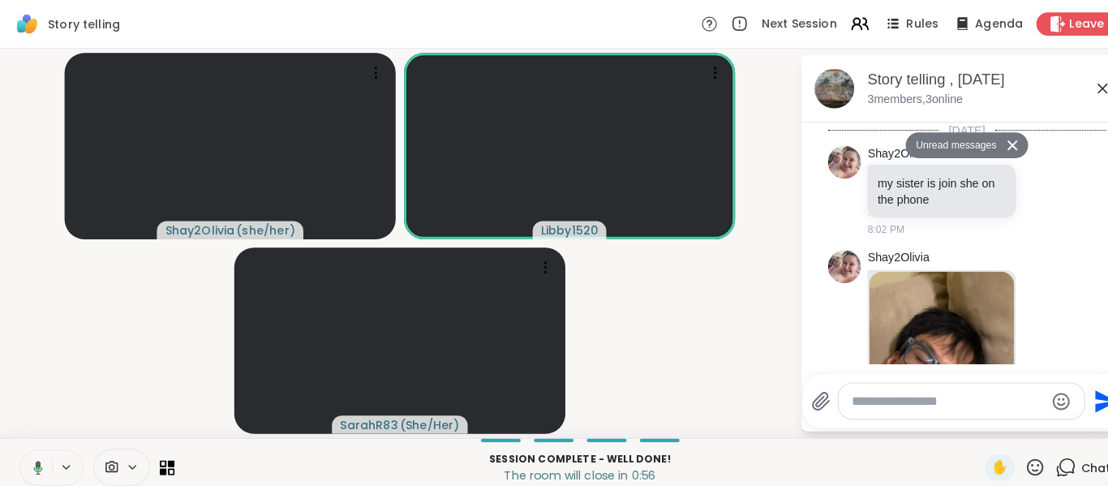
scroll to position [3058, 0]
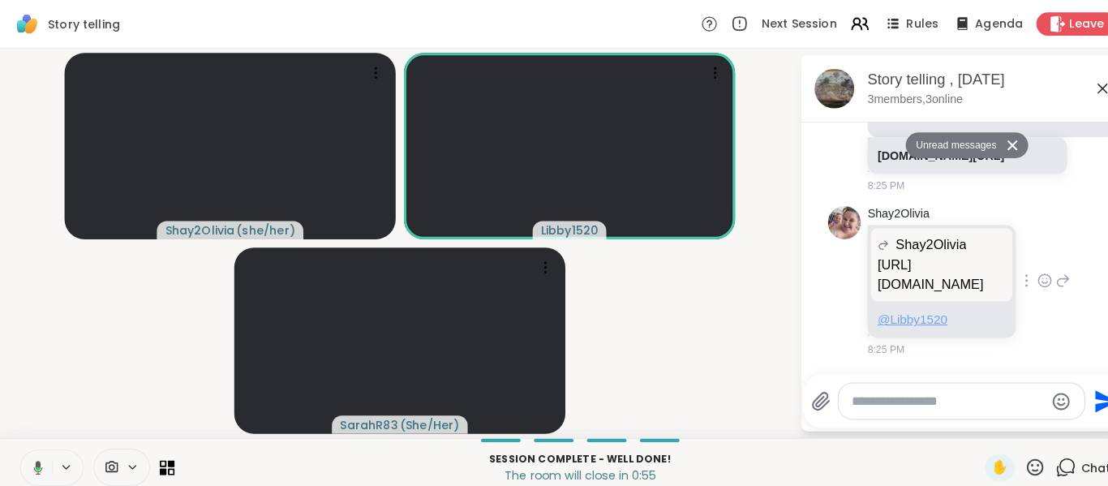
click at [914, 312] on span "@Libby1520" at bounding box center [894, 313] width 68 height 14
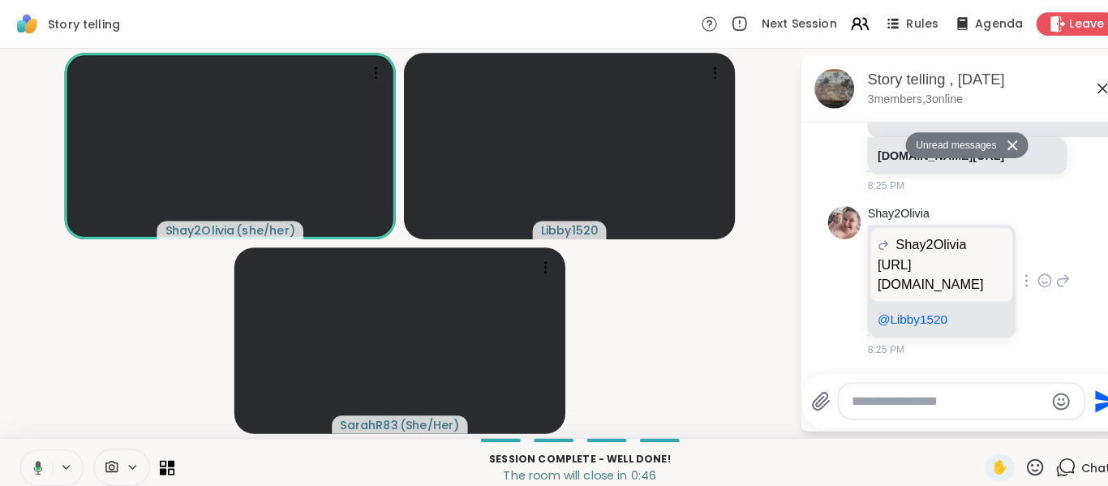
click at [935, 251] on p "https://sharewellnow.com/session/957eb546-430a-40ce-b382-b6979fc300b6" at bounding box center [923, 269] width 126 height 39
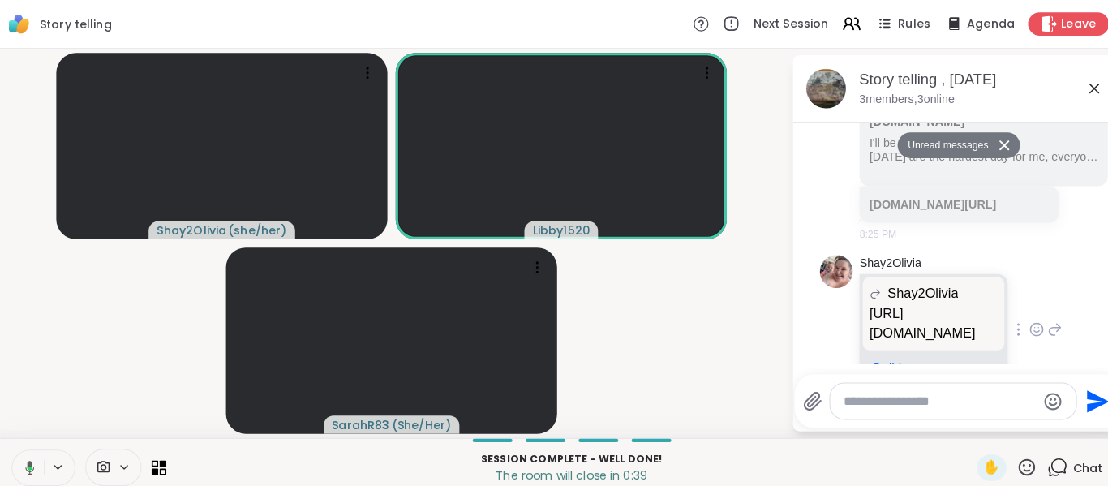
scroll to position [3057, 0]
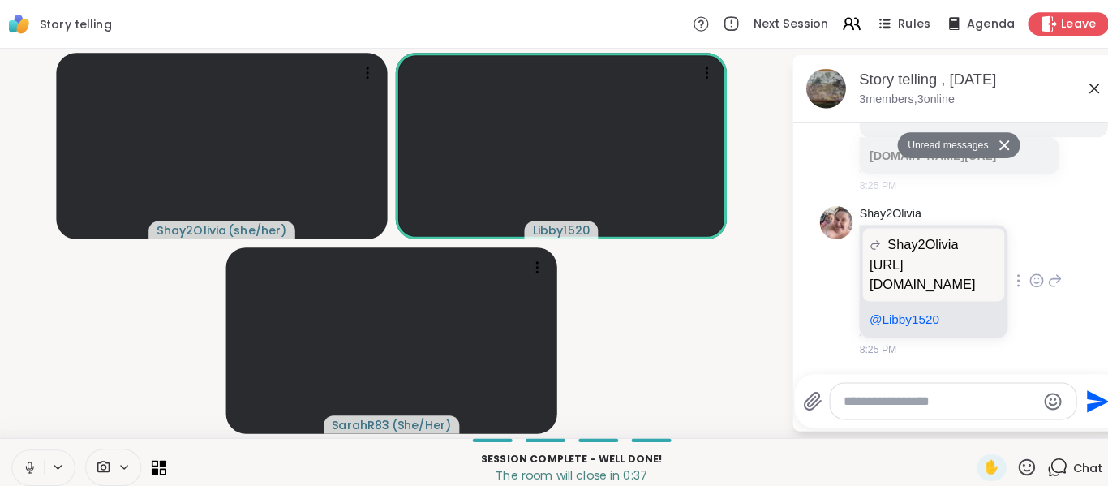
click at [918, 257] on p "https://sharewellnow.com/session/957eb546-430a-40ce-b382-b6979fc300b6" at bounding box center [923, 269] width 126 height 39
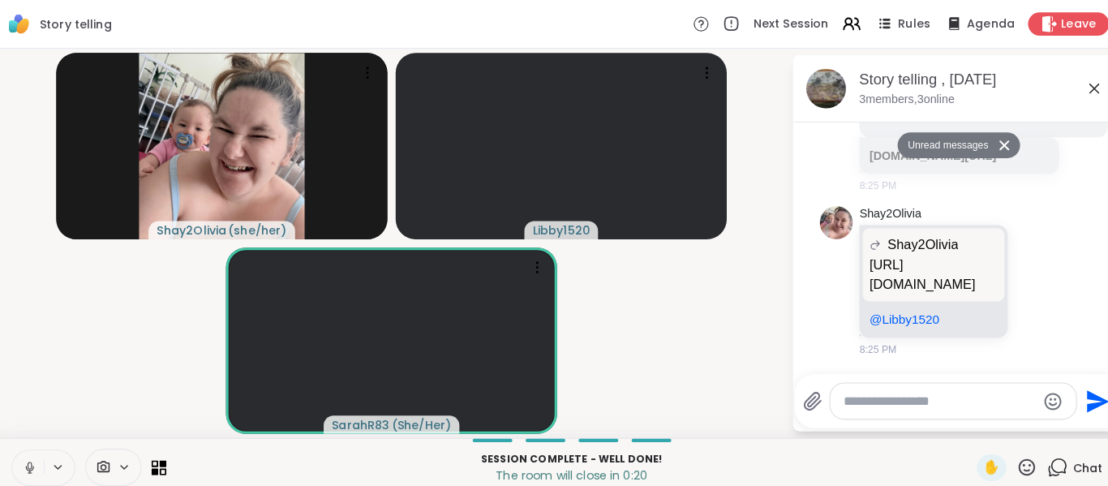
click at [1085, 91] on icon at bounding box center [1079, 86] width 19 height 19
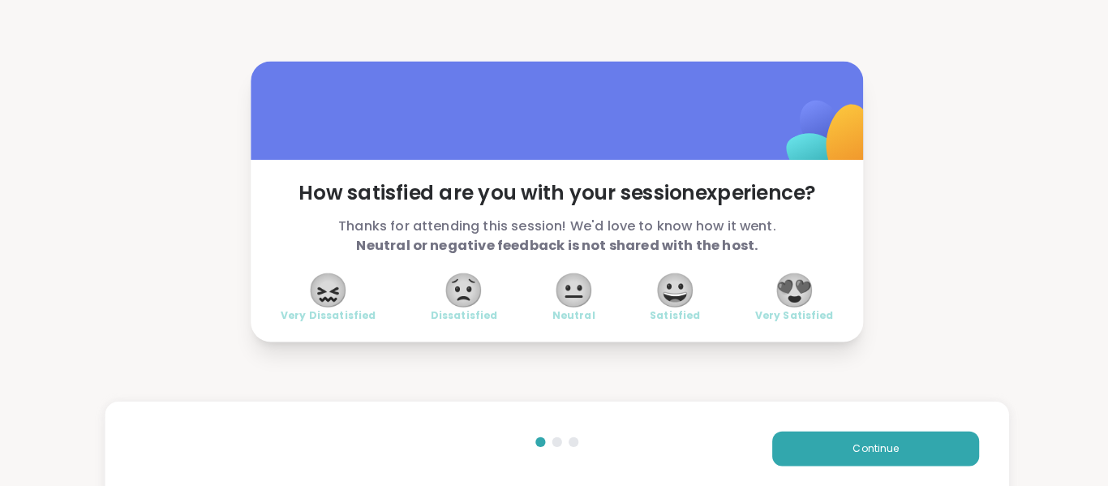
click at [761, 284] on div "😍 Very Satisfied" at bounding box center [786, 292] width 77 height 45
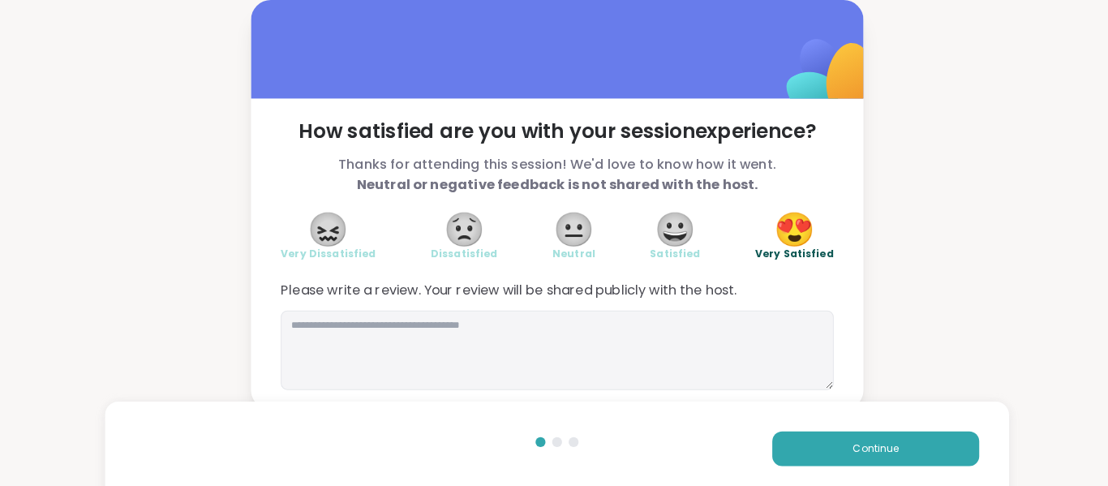
click at [790, 285] on span "Please write a review. Your review will be shared publicly with the host." at bounding box center [554, 284] width 542 height 19
click at [856, 451] on button "Continue" at bounding box center [866, 439] width 203 height 34
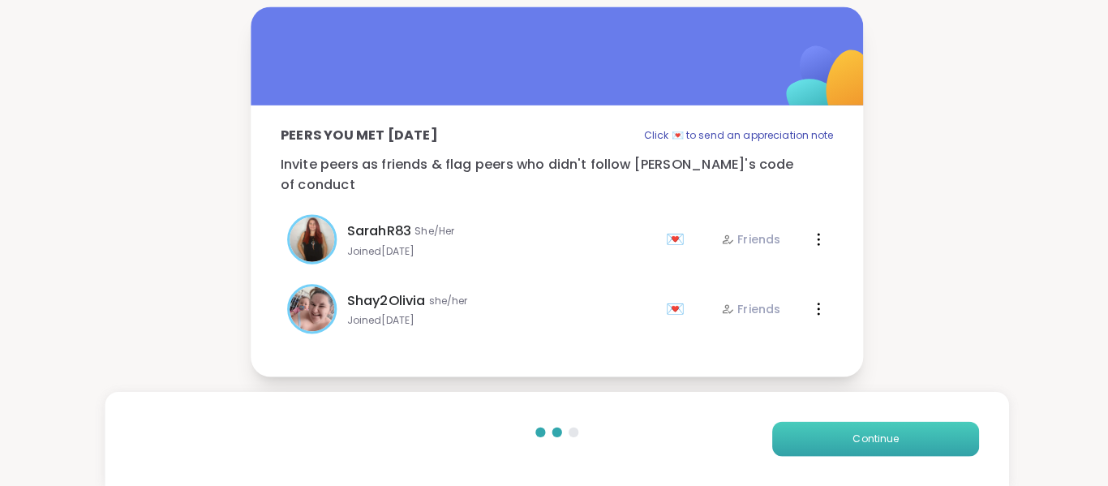
click at [869, 437] on span "Continue" at bounding box center [865, 439] width 45 height 15
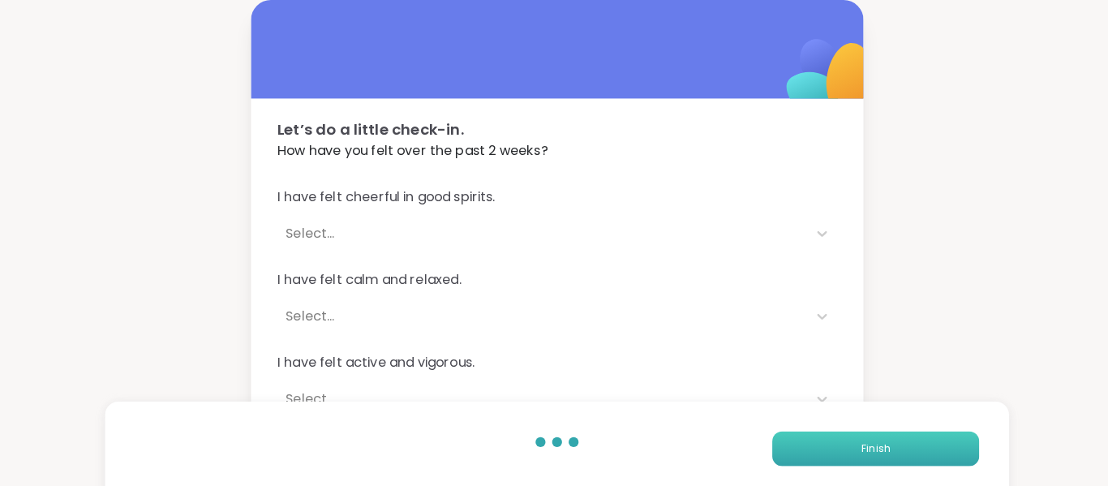
click at [869, 428] on button "Finish" at bounding box center [866, 439] width 203 height 34
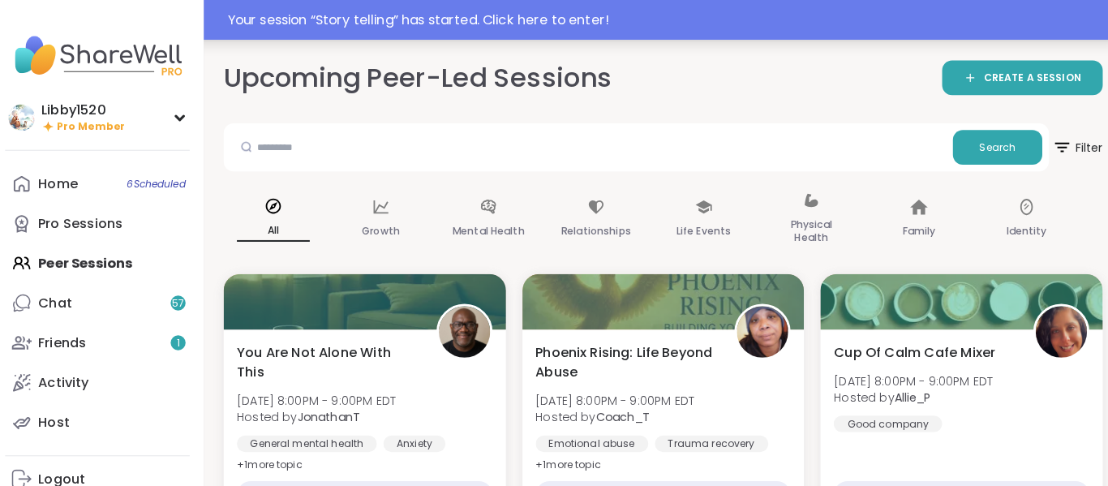
click at [500, 18] on div "Your session “ Story telling ” has started. Click here to enter!" at bounding box center [664, 19] width 867 height 19
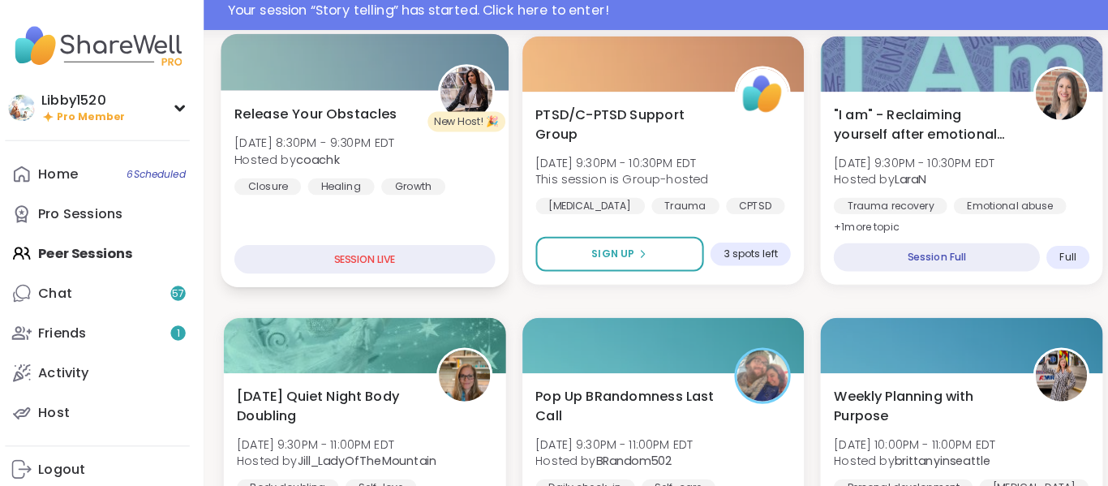
scroll to position [775, 0]
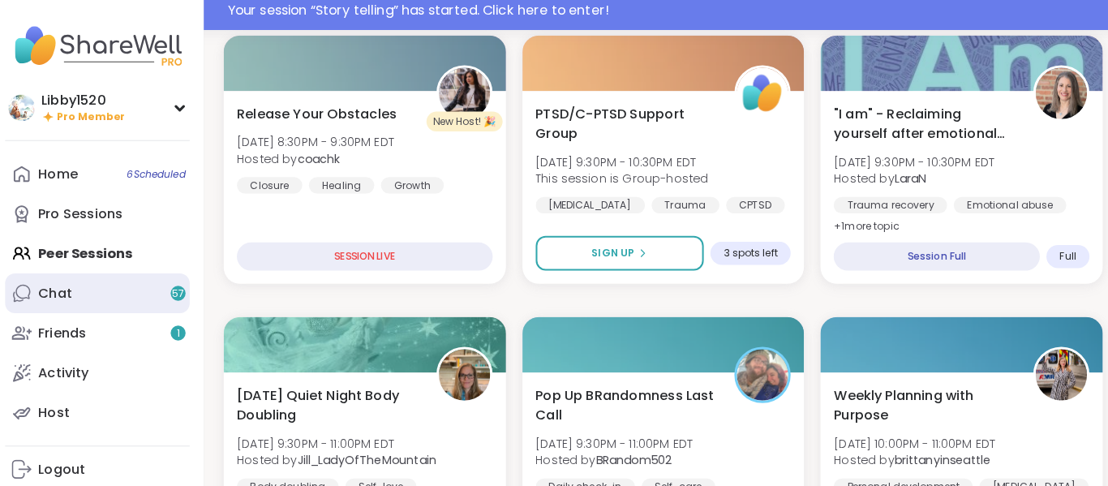
click at [141, 291] on link "Chat 57" at bounding box center [103, 296] width 181 height 39
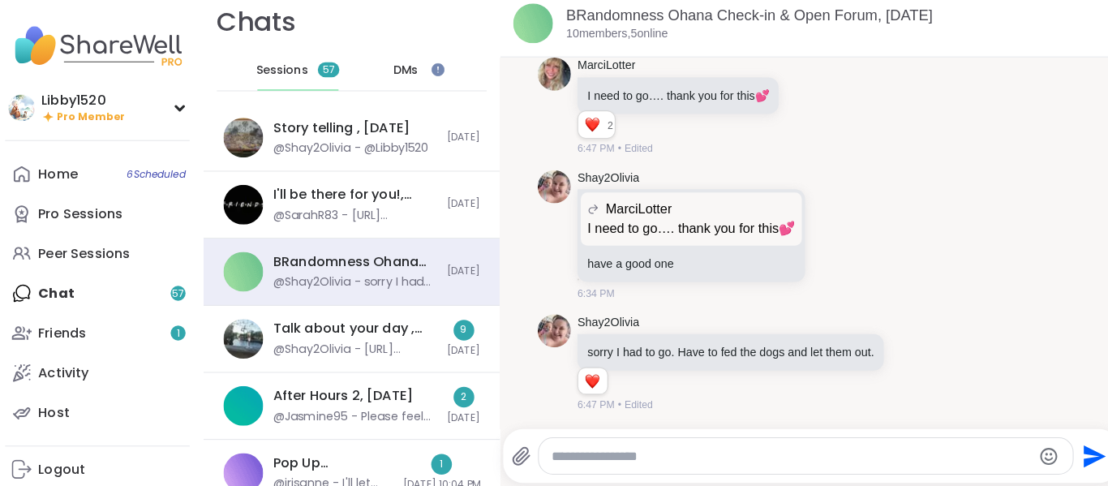
click at [650, 459] on textarea "Type your message" at bounding box center [784, 456] width 470 height 16
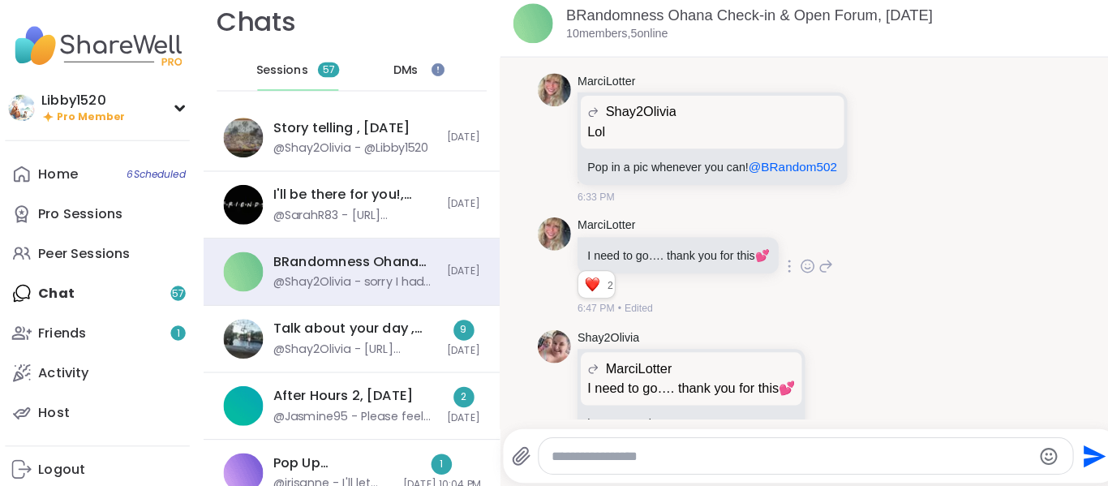
scroll to position [2321, 0]
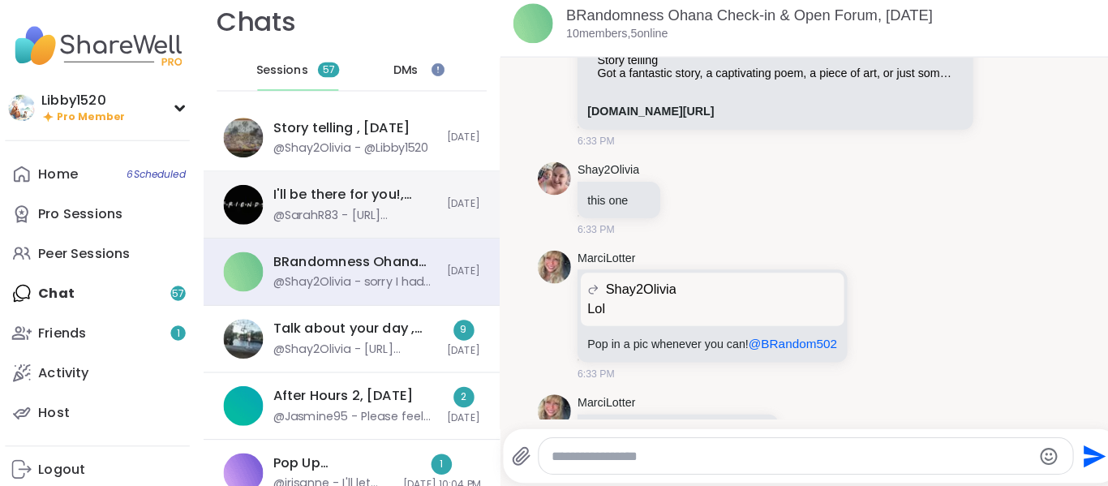
click at [392, 211] on div "I'll be there for you!, Sep 07 @SarahR83 - https://sharewellnow.com/session/957…" at bounding box center [356, 209] width 161 height 37
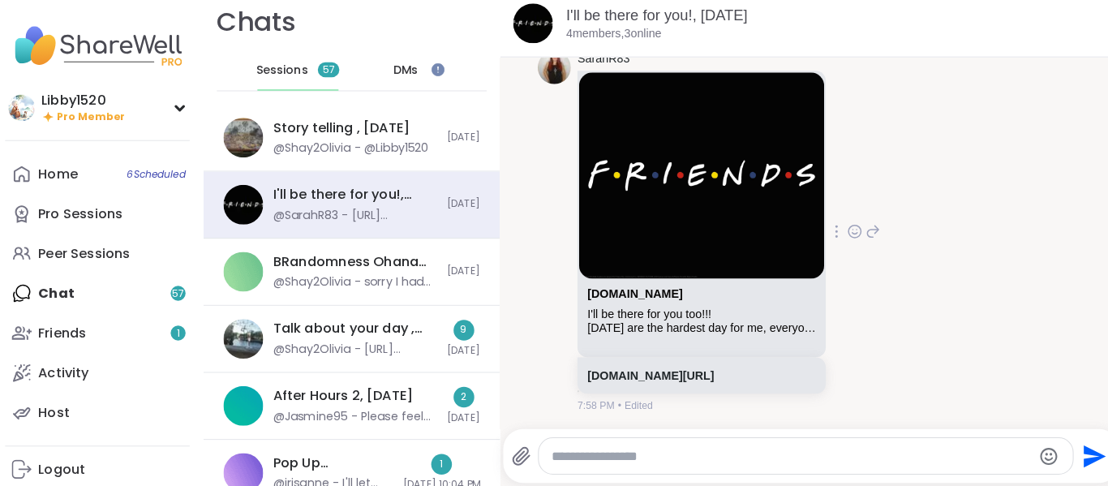
scroll to position [2536, 0]
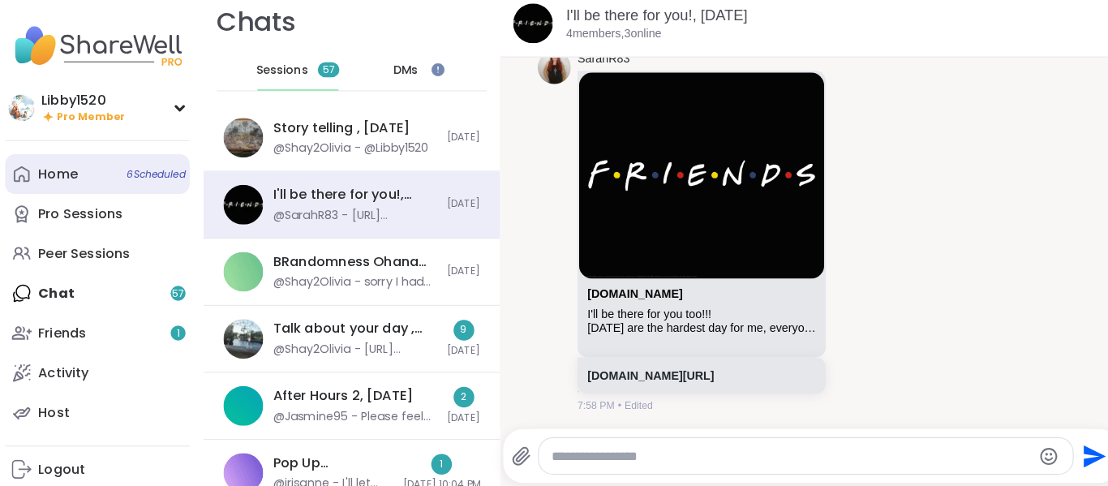
click at [72, 181] on div "Home 6 Scheduled" at bounding box center [64, 180] width 39 height 18
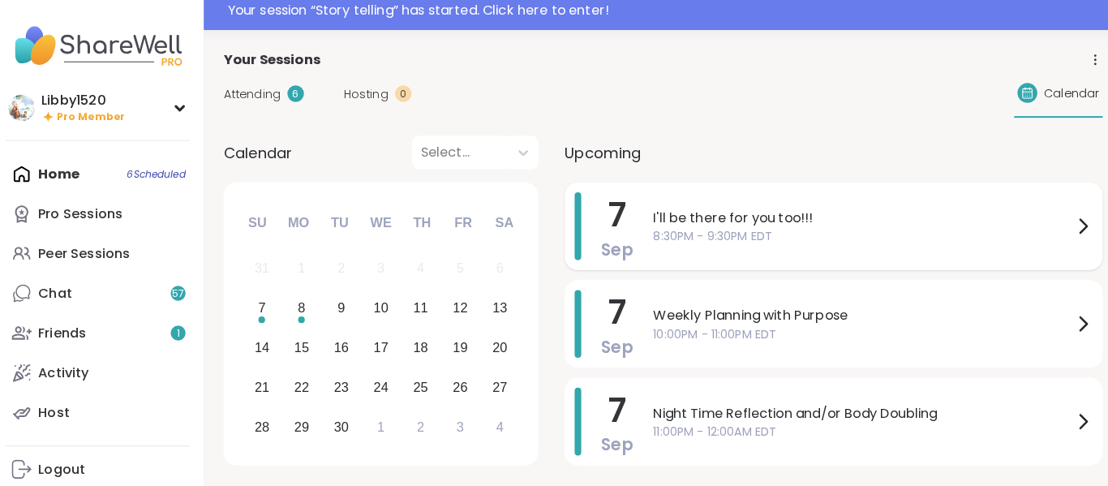
click at [779, 238] on span "8:30PM - 9:30PM EDT" at bounding box center [853, 241] width 411 height 17
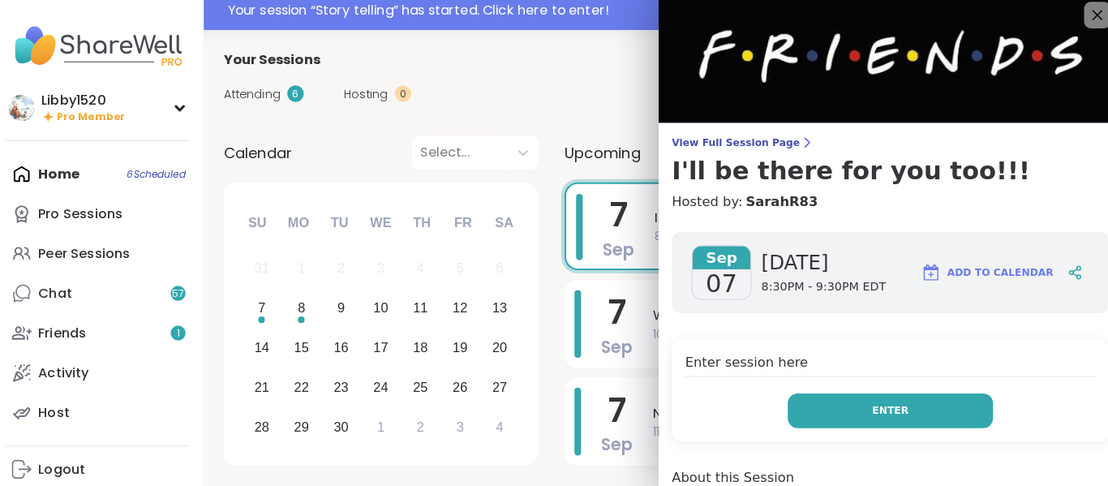
click at [906, 402] on button "Enter" at bounding box center [880, 412] width 201 height 34
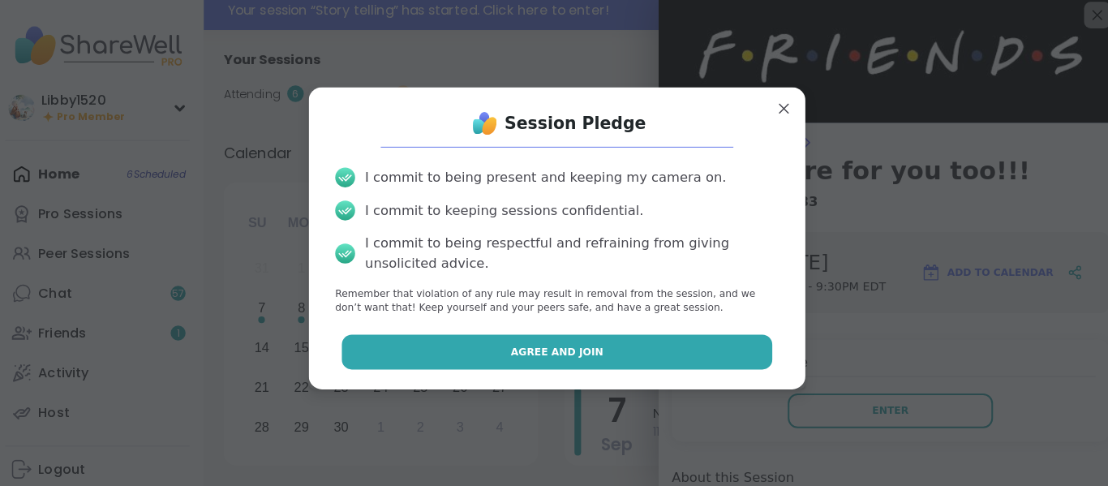
click at [625, 357] on button "Agree and Join" at bounding box center [554, 354] width 422 height 34
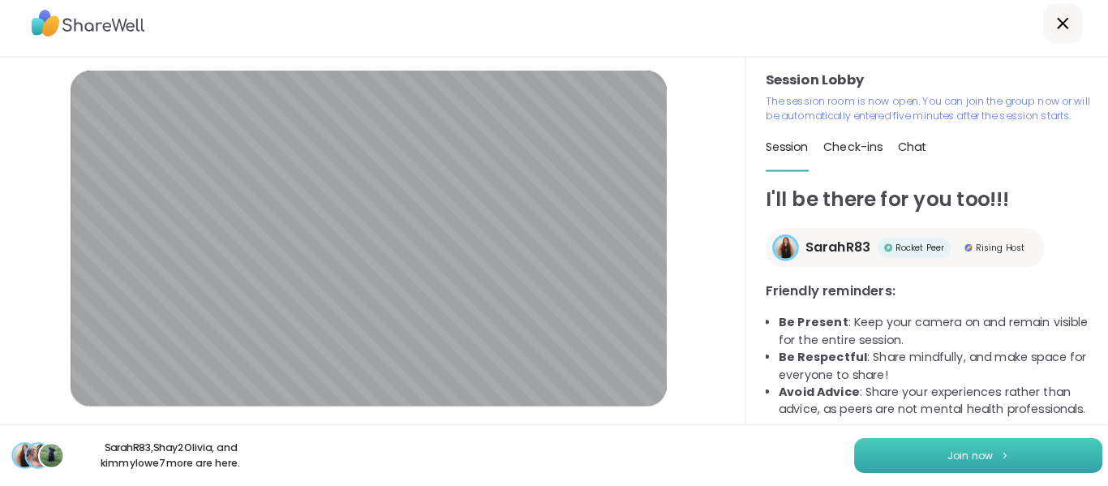
click at [1001, 463] on button "Join now" at bounding box center [966, 456] width 243 height 34
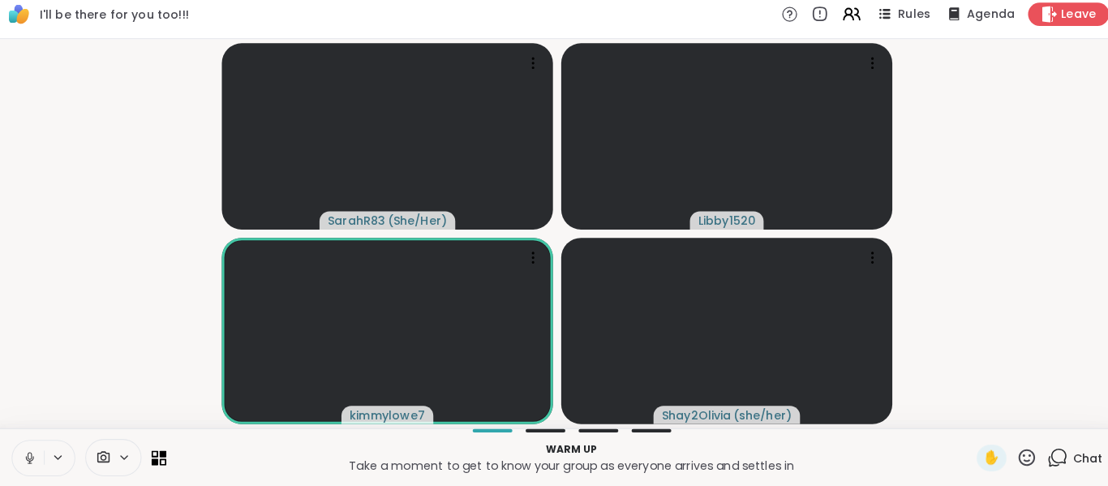
click at [1046, 455] on icon at bounding box center [1044, 458] width 20 height 20
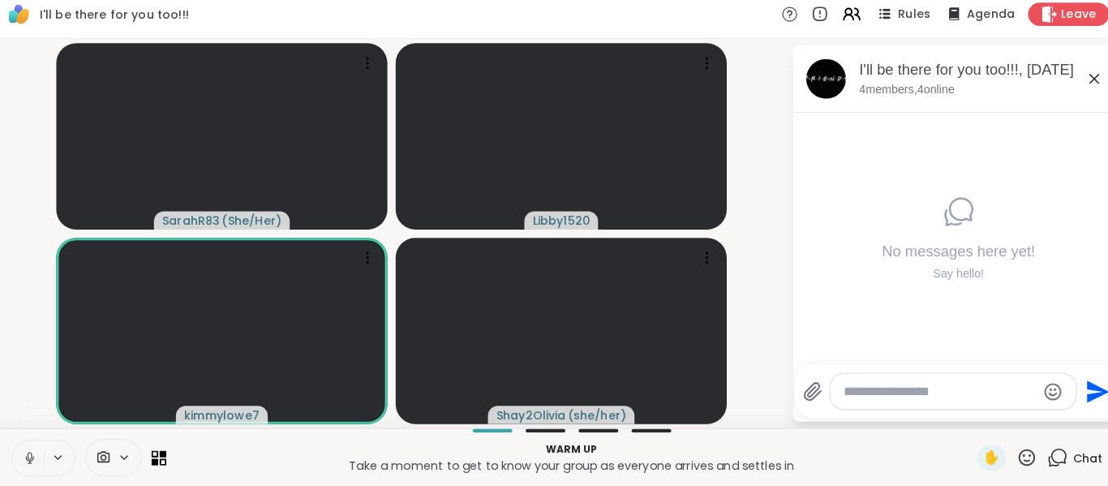
click at [898, 394] on textarea "Type your message" at bounding box center [928, 393] width 189 height 16
type textarea "*"
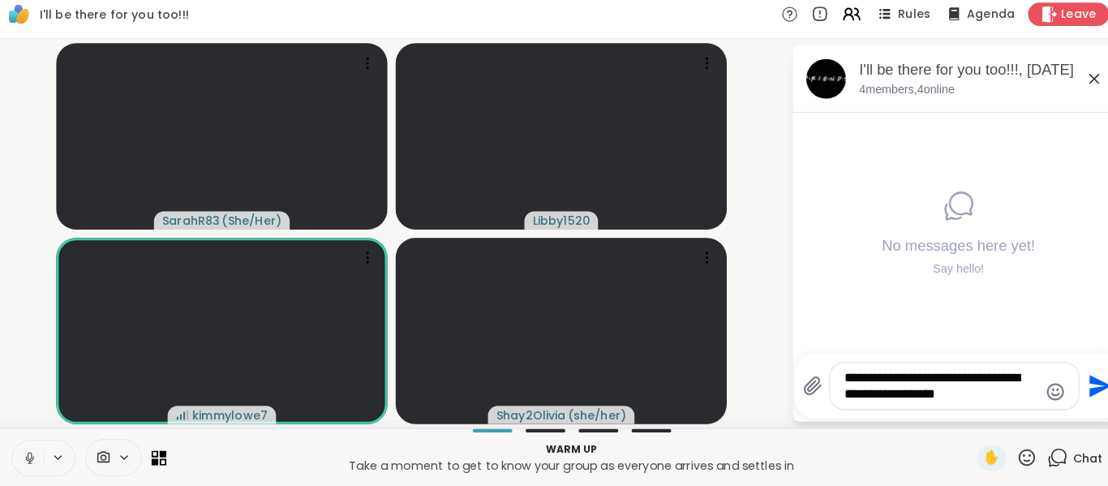
click at [843, 393] on textarea "**********" at bounding box center [930, 387] width 189 height 32
drag, startPoint x: 981, startPoint y: 397, endPoint x: 928, endPoint y: 397, distance: 53.5
click at [928, 397] on textarea "**********" at bounding box center [930, 387] width 189 height 32
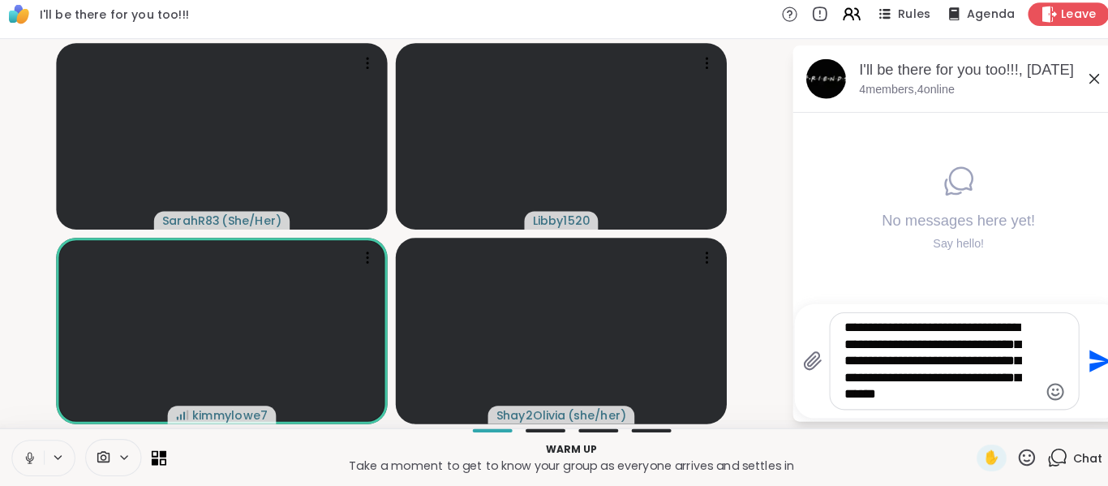
type textarea "**********"
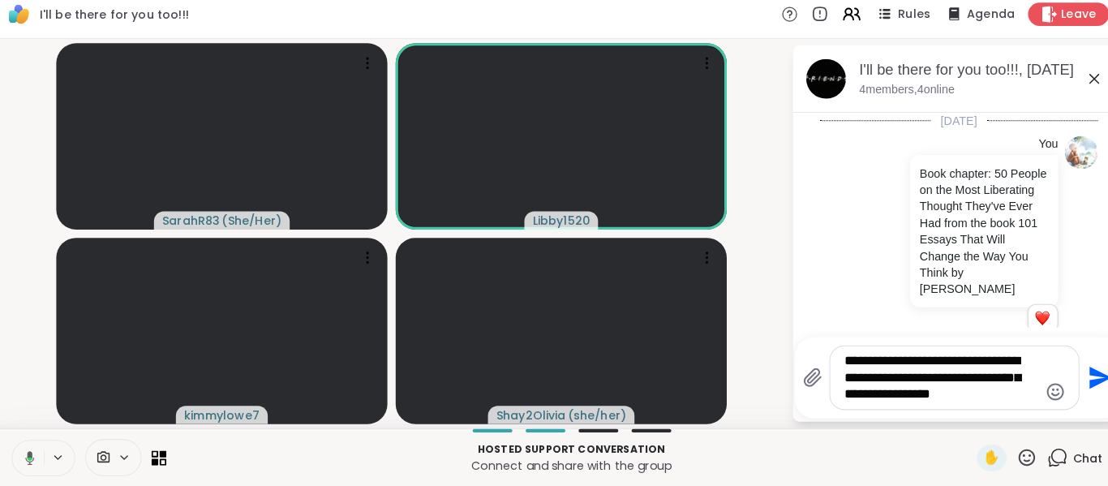
type textarea "**********"
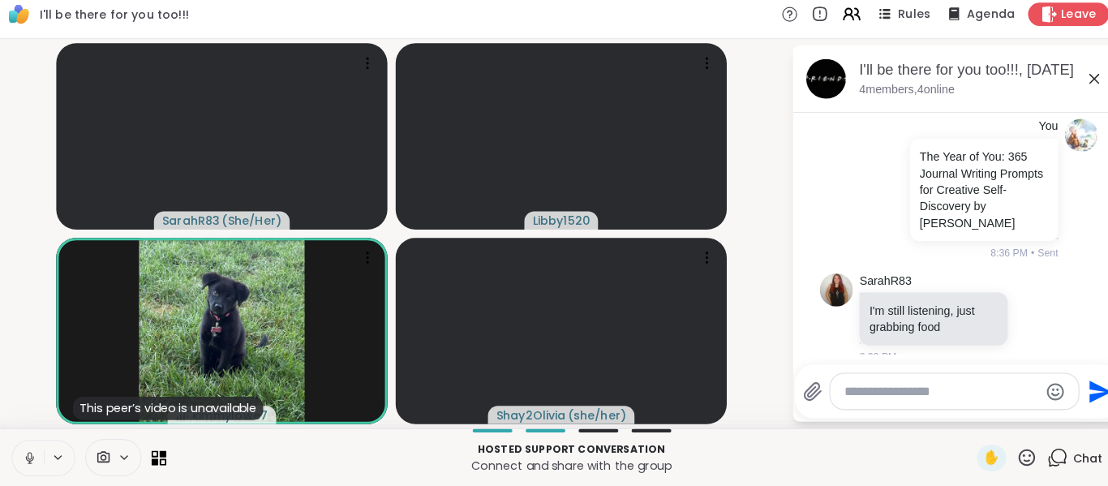
scroll to position [692, 0]
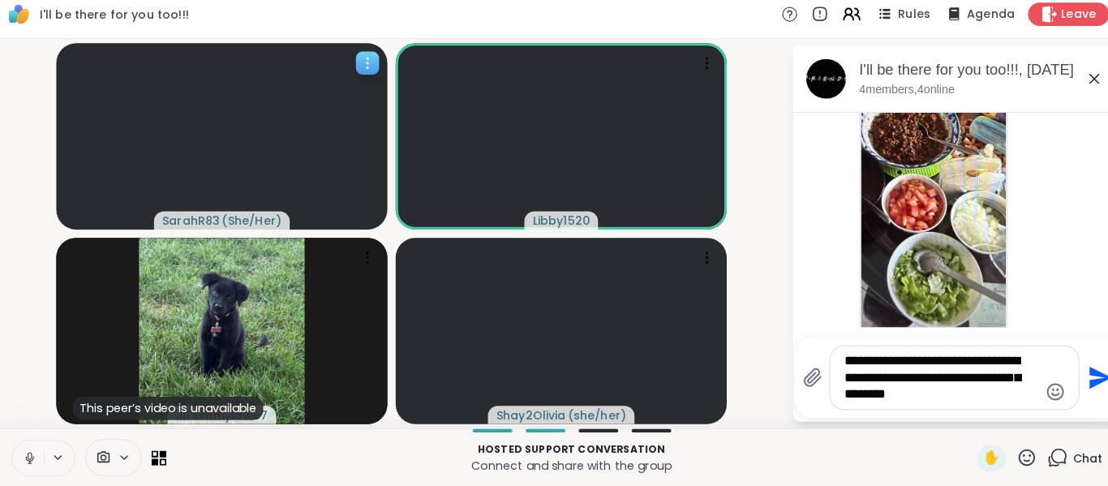
type textarea "**********"
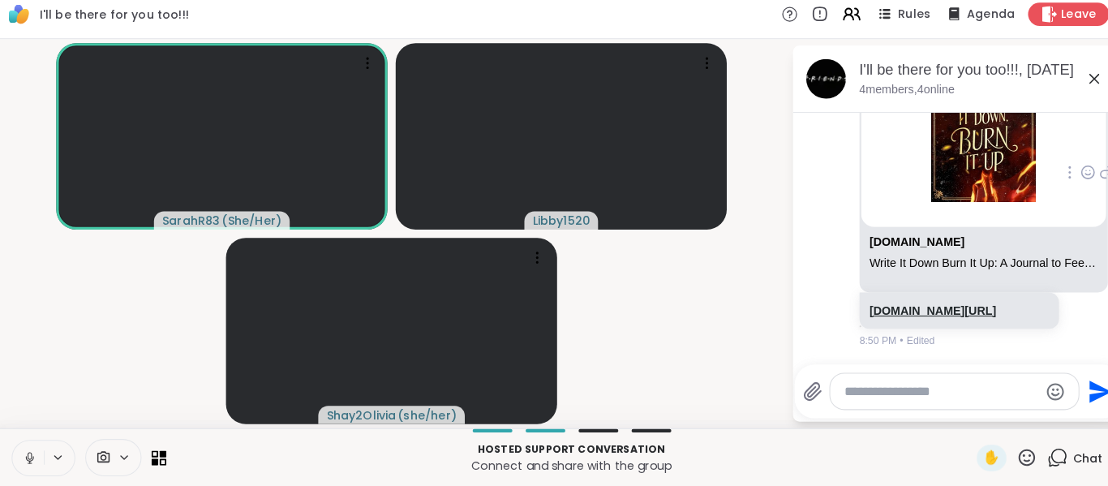
scroll to position [4266, 0]
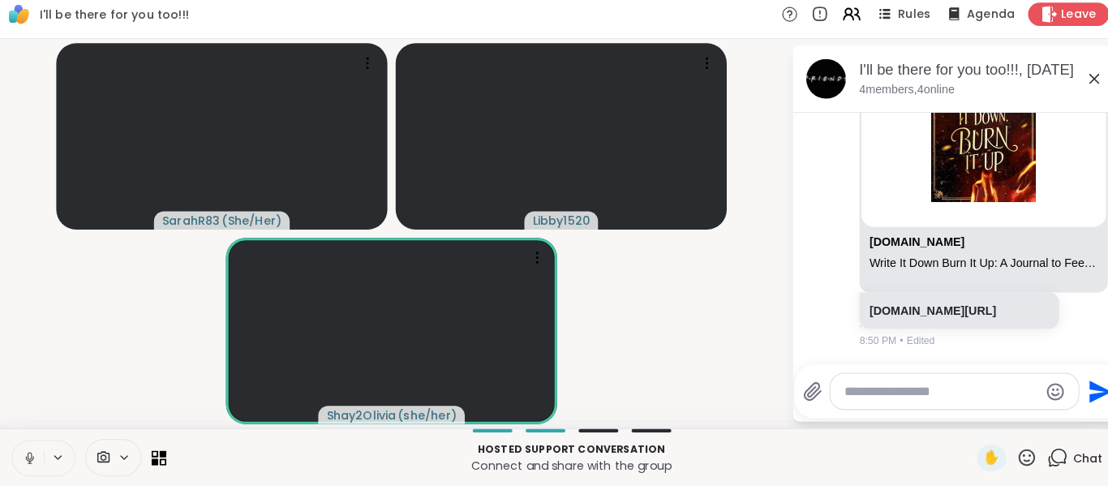
click at [907, 397] on textarea "Type your message" at bounding box center [930, 393] width 189 height 16
paste textarea "**********"
type textarea "**********"
click at [1075, 397] on icon "Send" at bounding box center [1086, 393] width 22 height 22
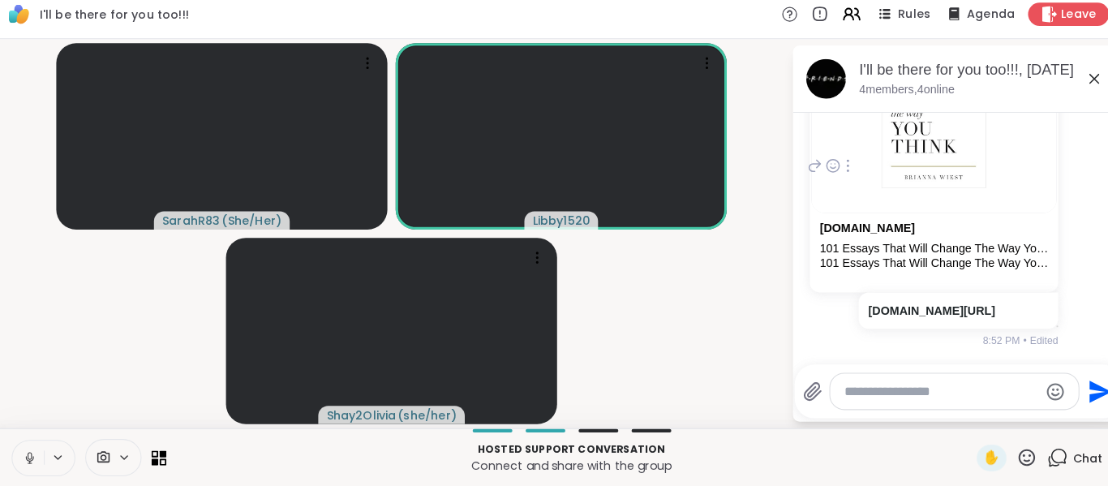
scroll to position [4633, 0]
click at [887, 397] on textarea "Type your message" at bounding box center [930, 393] width 189 height 16
paste textarea "**********"
type textarea "**********"
click at [1079, 397] on icon "Send" at bounding box center [1086, 393] width 22 height 22
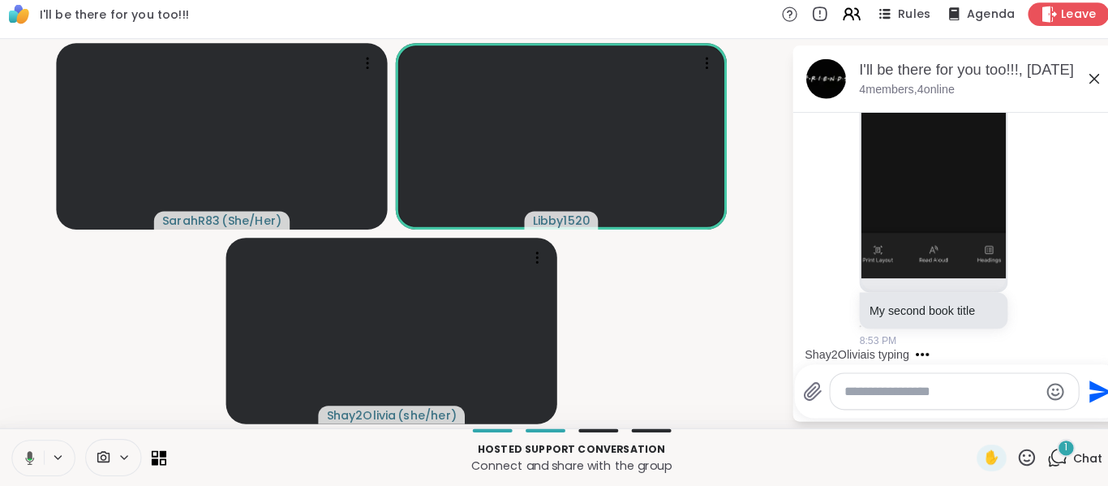
scroll to position [5475, 0]
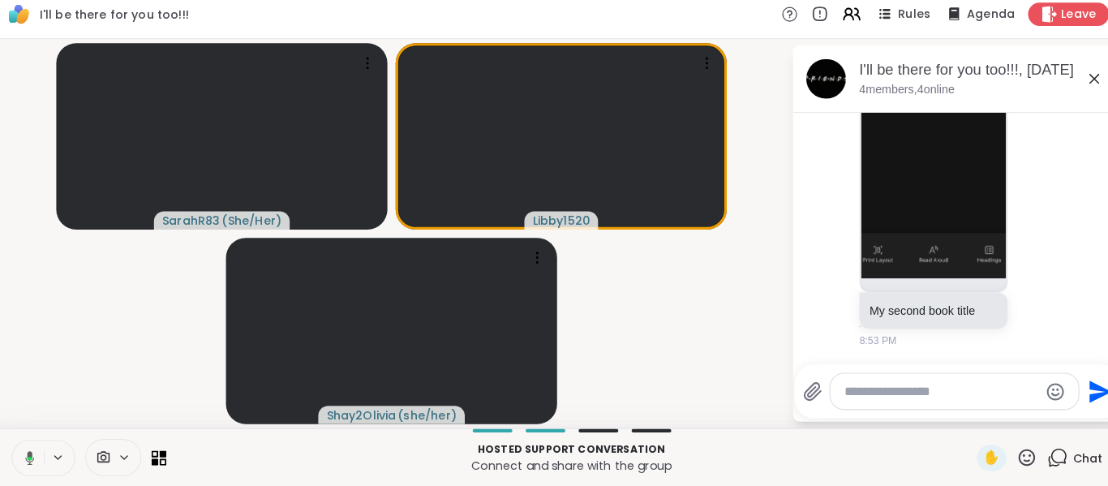
click at [902, 328] on div "My second book title" at bounding box center [922, 314] width 145 height 36
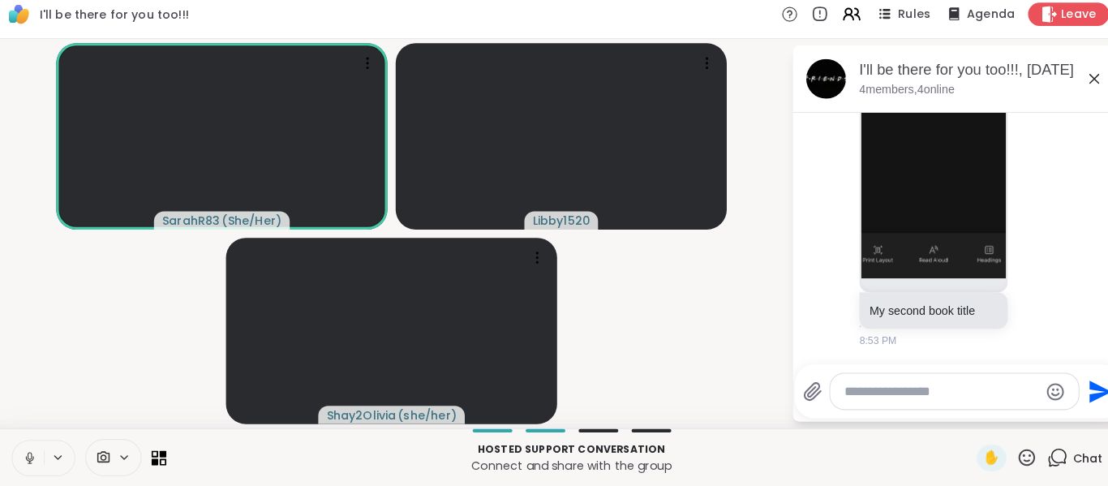
click at [902, 328] on div "My second book title" at bounding box center [922, 314] width 145 height 36
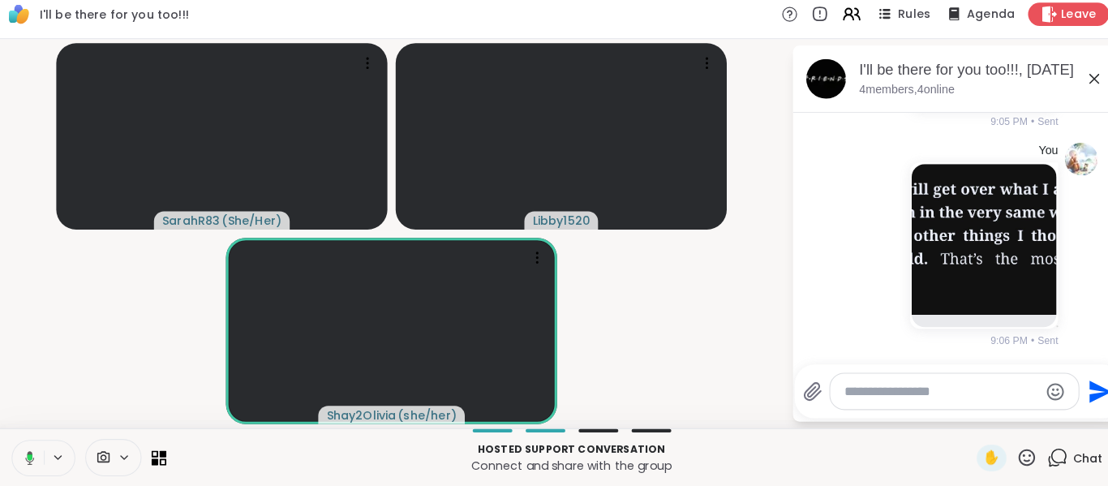
scroll to position [6395, 0]
click at [902, 330] on div at bounding box center [971, 250] width 145 height 163
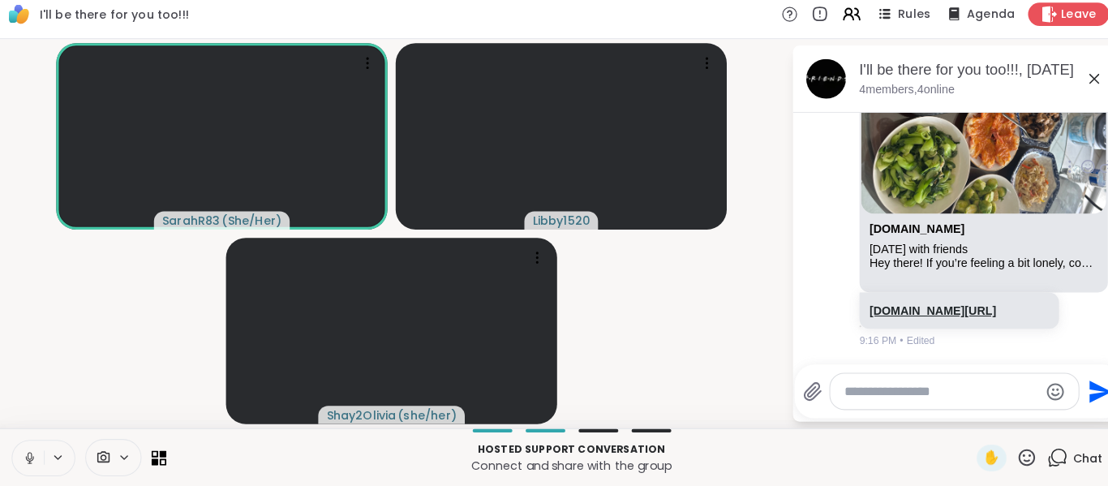
scroll to position [6794, 0]
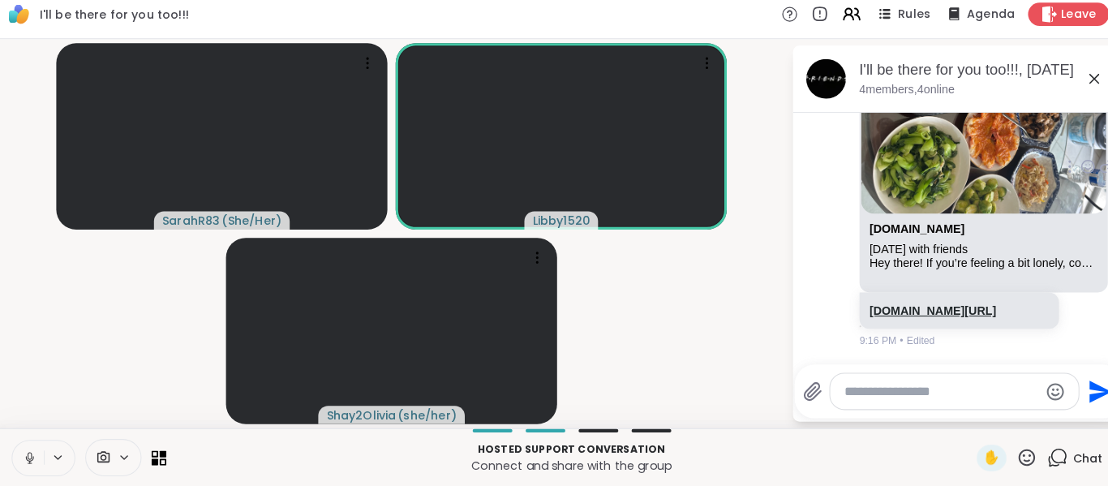
click at [972, 307] on link "[DOMAIN_NAME][URL]" at bounding box center [922, 313] width 124 height 13
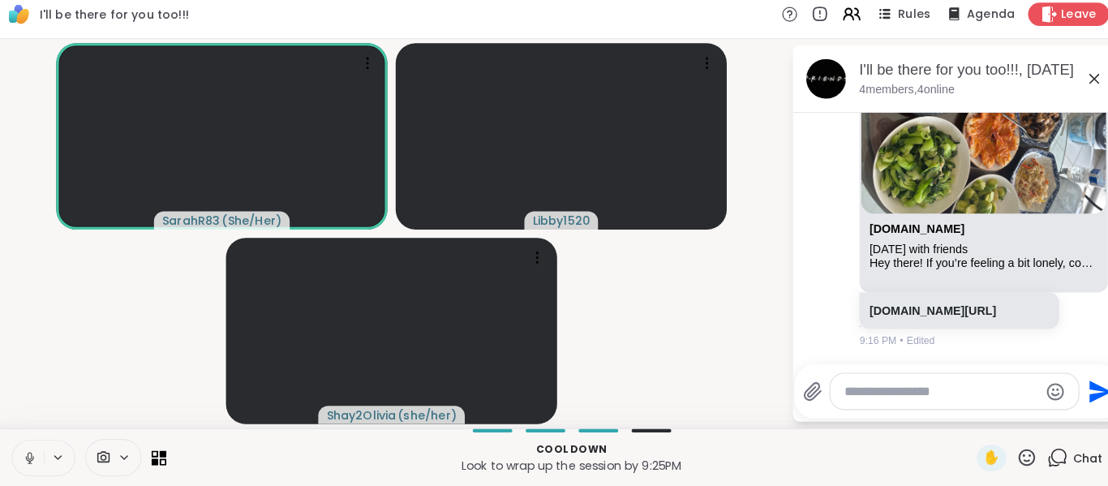
click at [1021, 461] on icon at bounding box center [1014, 457] width 16 height 16
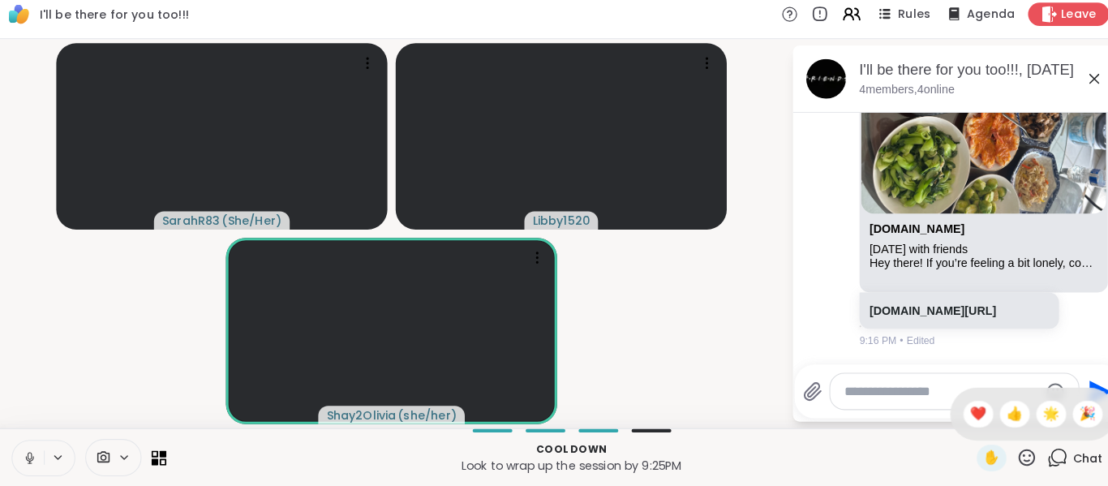
drag, startPoint x: 973, startPoint y: 417, endPoint x: 996, endPoint y: 428, distance: 25.4
click at [972, 417] on span "❤️" at bounding box center [966, 414] width 16 height 19
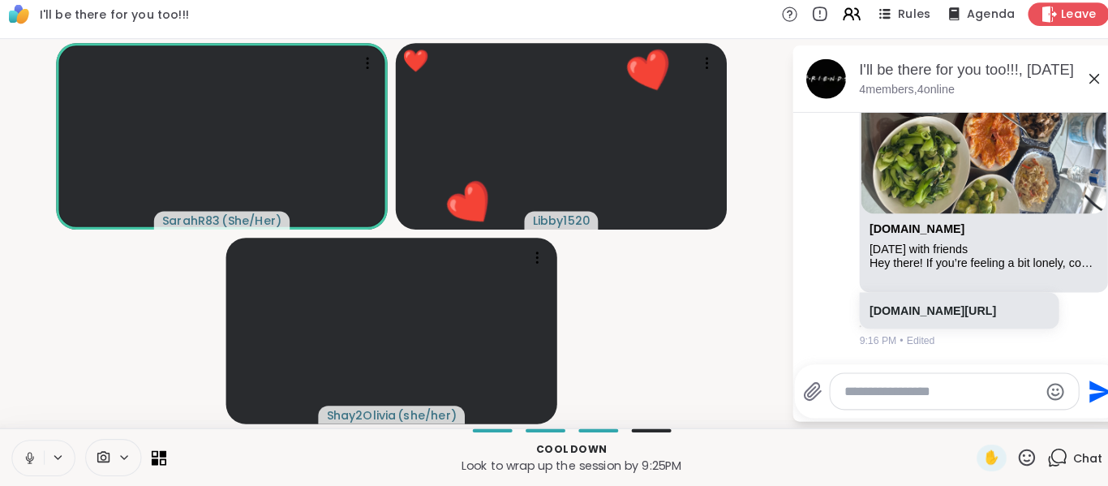
click at [1022, 461] on icon at bounding box center [1014, 457] width 16 height 16
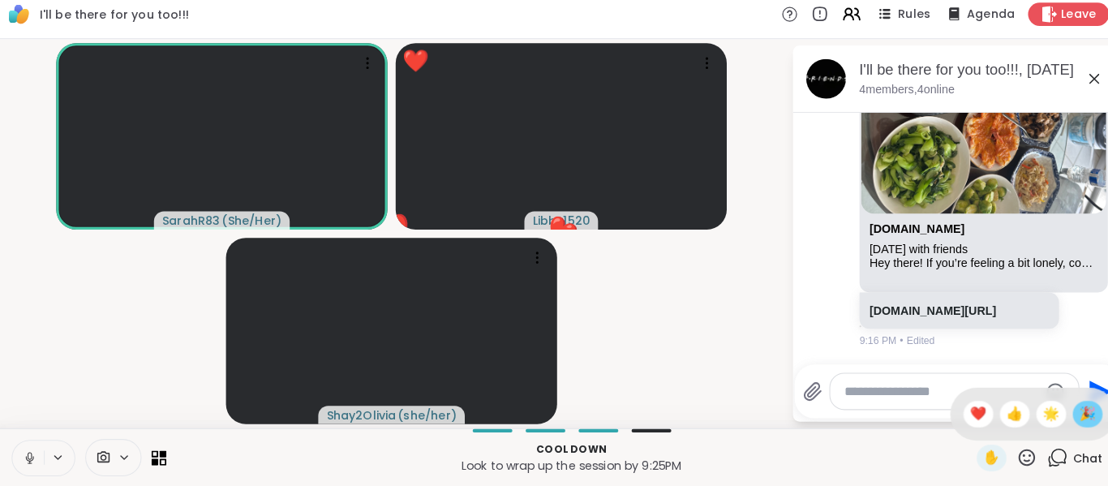
click at [1069, 418] on span "🎉" at bounding box center [1073, 414] width 16 height 19
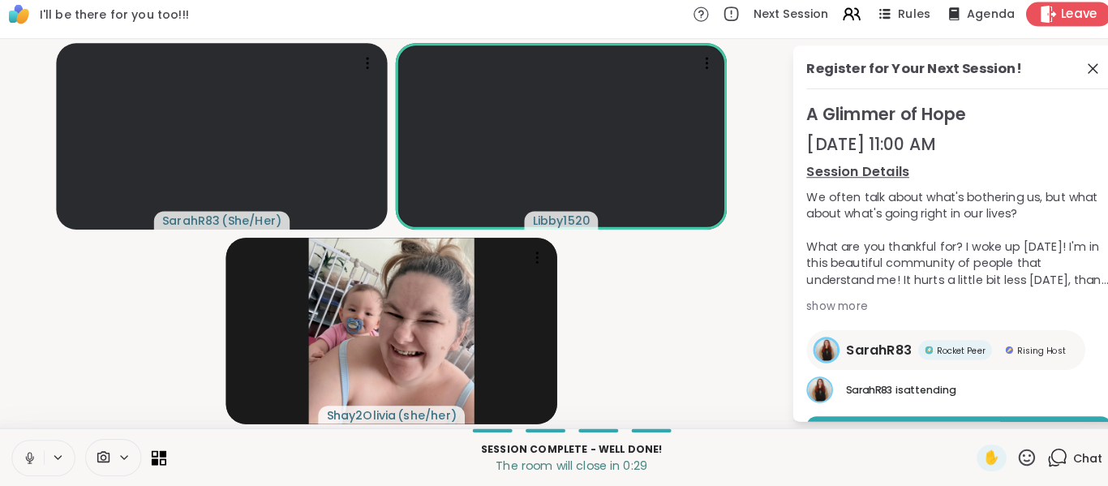
click at [1074, 25] on span "Leave" at bounding box center [1066, 23] width 36 height 17
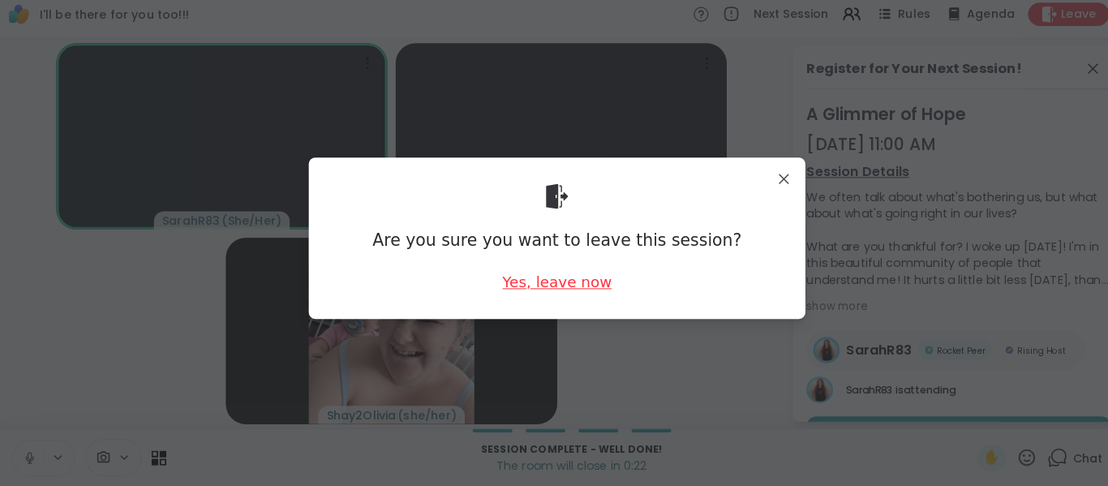
click at [533, 285] on div "Yes, leave now" at bounding box center [553, 286] width 107 height 20
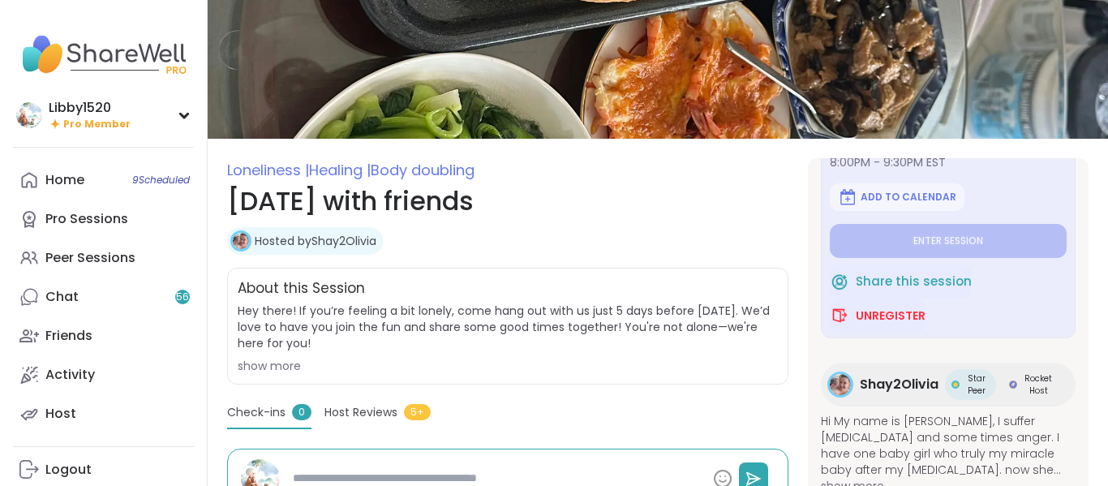
scroll to position [60, 0]
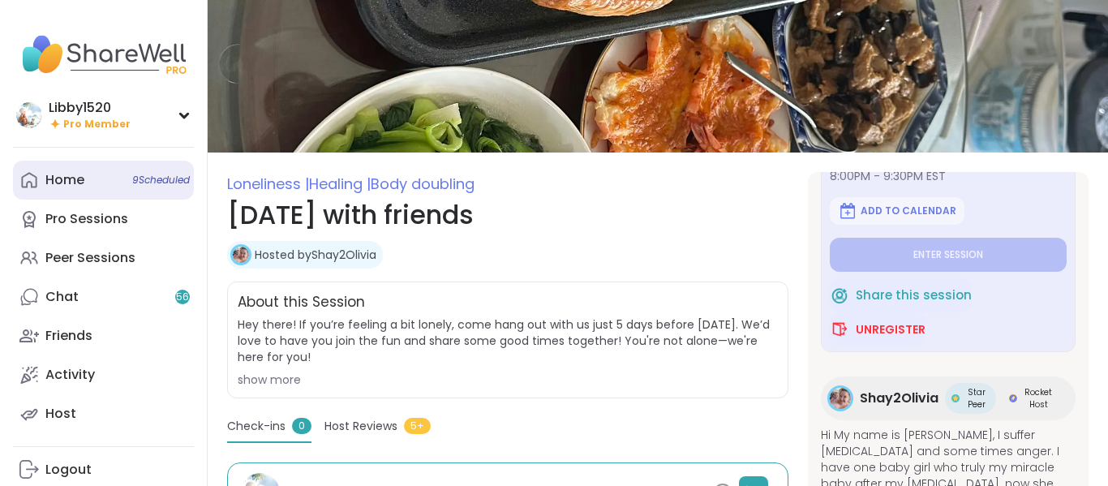
click at [92, 174] on link "Home 9 Scheduled" at bounding box center [103, 180] width 181 height 39
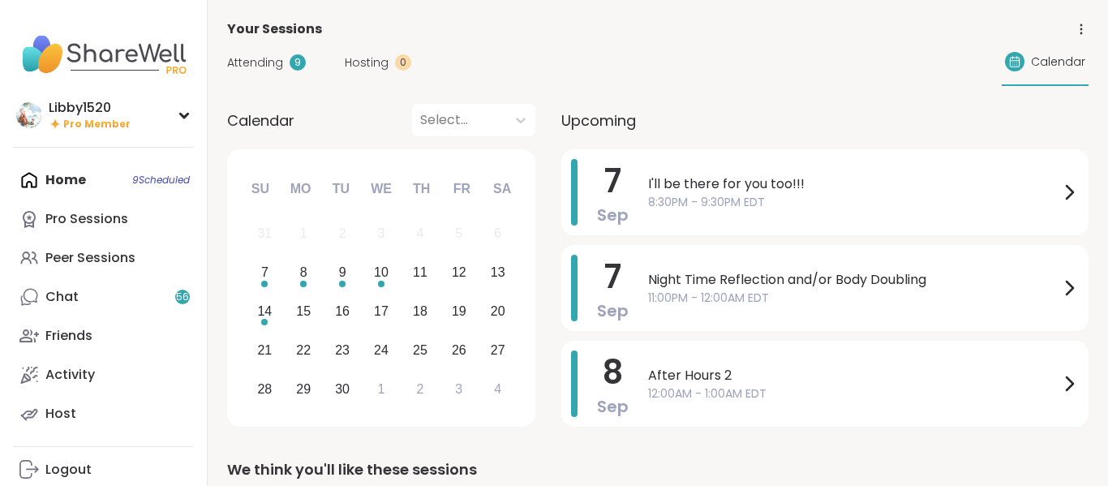
click at [173, 176] on div "Home 9 Scheduled Pro Sessions Peer Sessions Chat 56 Friends Activity Host" at bounding box center [103, 297] width 181 height 272
click at [156, 65] on img at bounding box center [103, 54] width 181 height 57
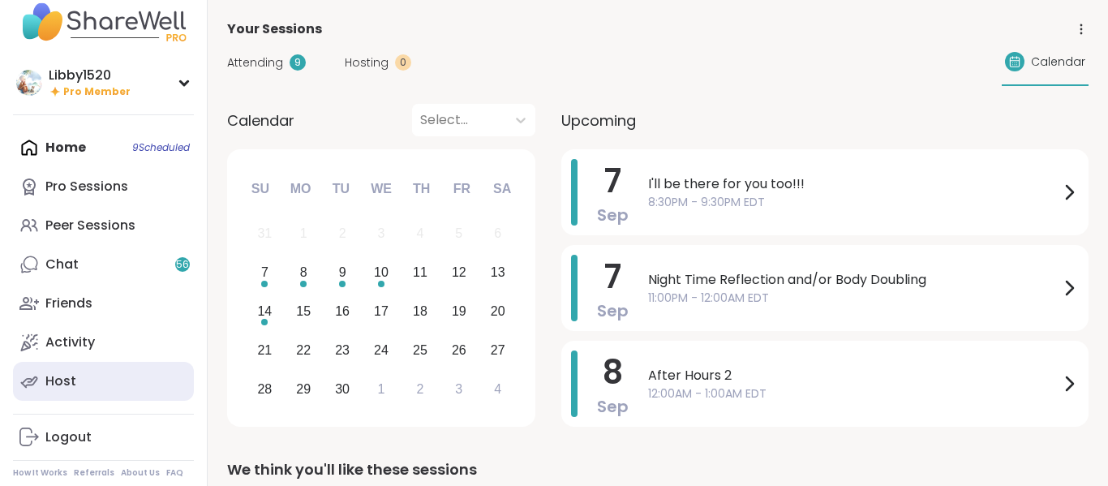
scroll to position [36, 0]
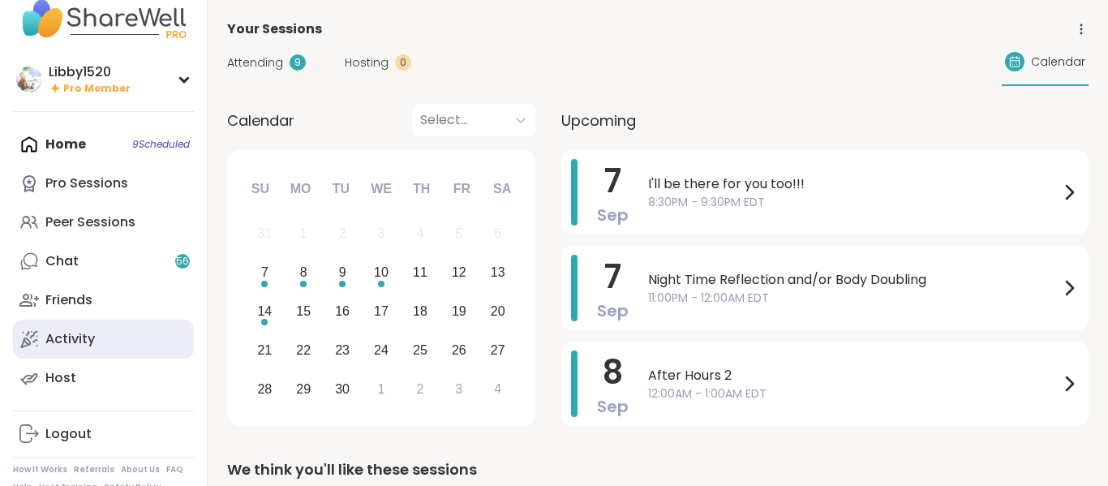
click at [92, 341] on div "Activity" at bounding box center [69, 339] width 49 height 18
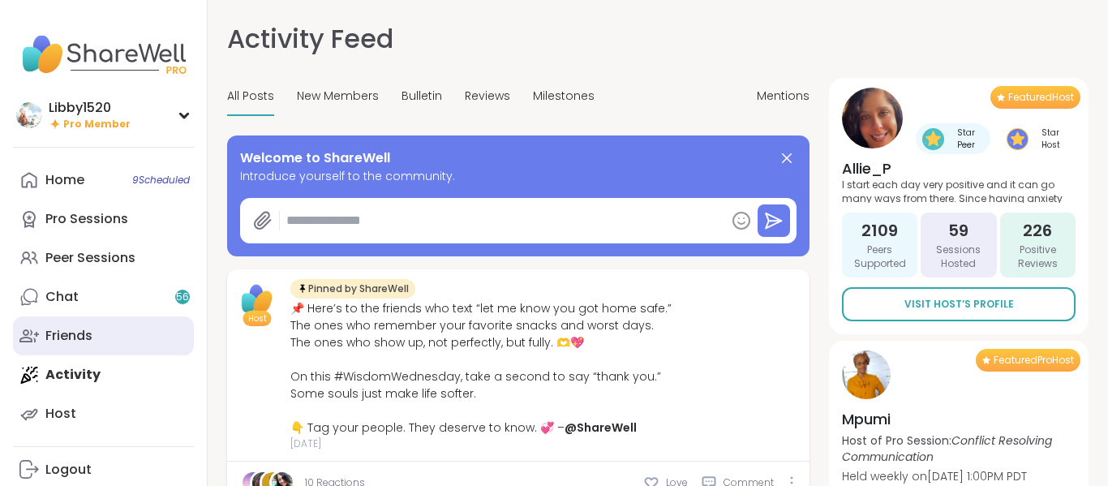
type textarea "*"
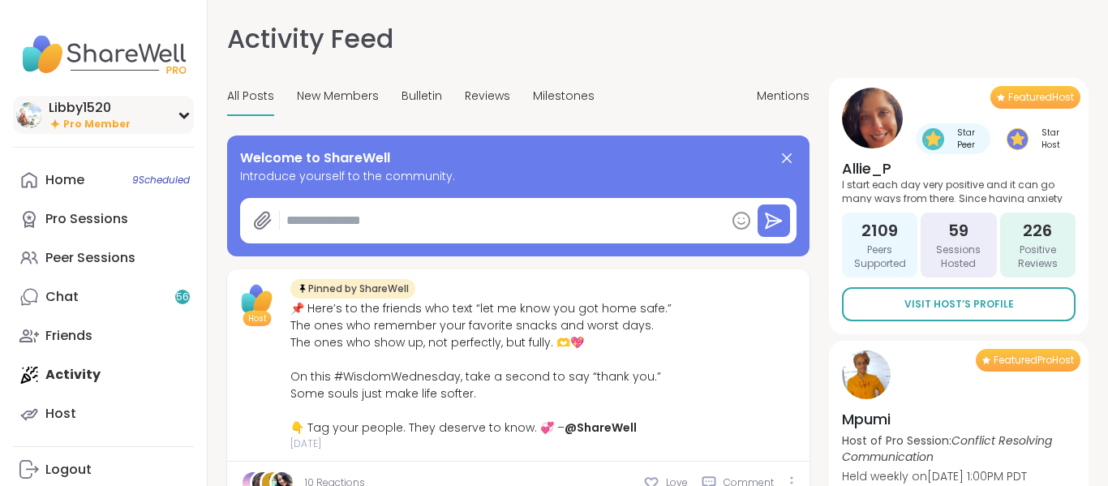
click at [93, 101] on div "Libby1520" at bounding box center [90, 108] width 82 height 18
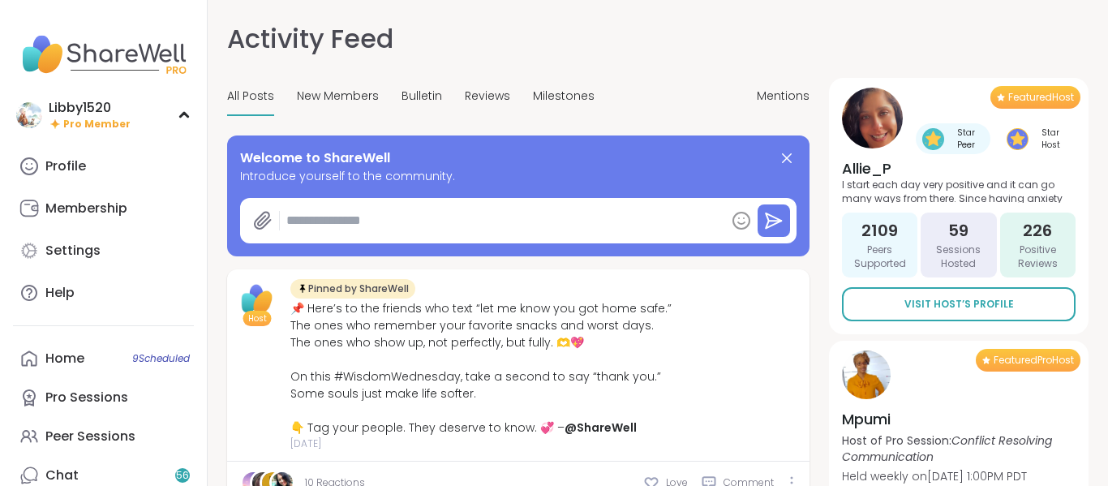
click at [131, 47] on img at bounding box center [103, 54] width 181 height 57
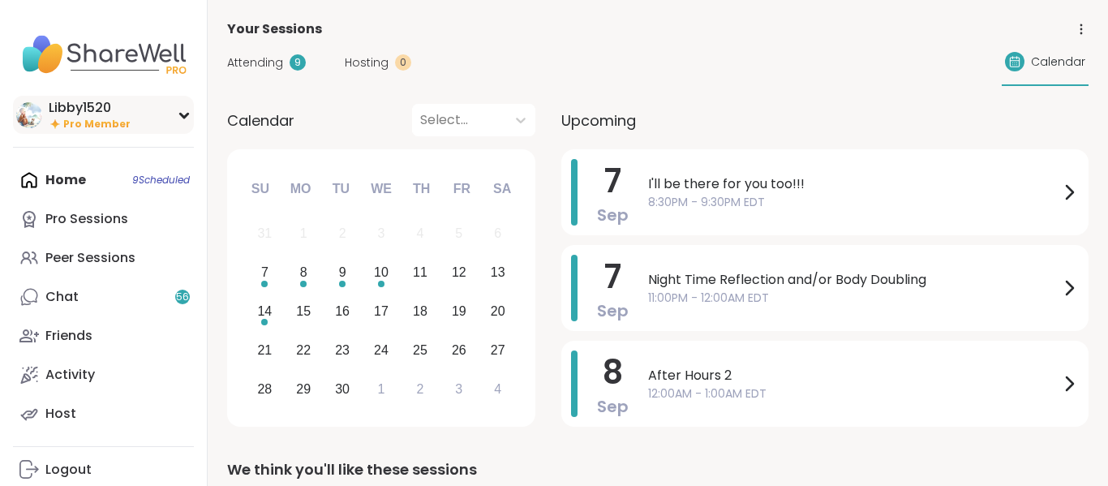
click at [174, 114] on div "Libby1520 Pro Member" at bounding box center [103, 115] width 181 height 38
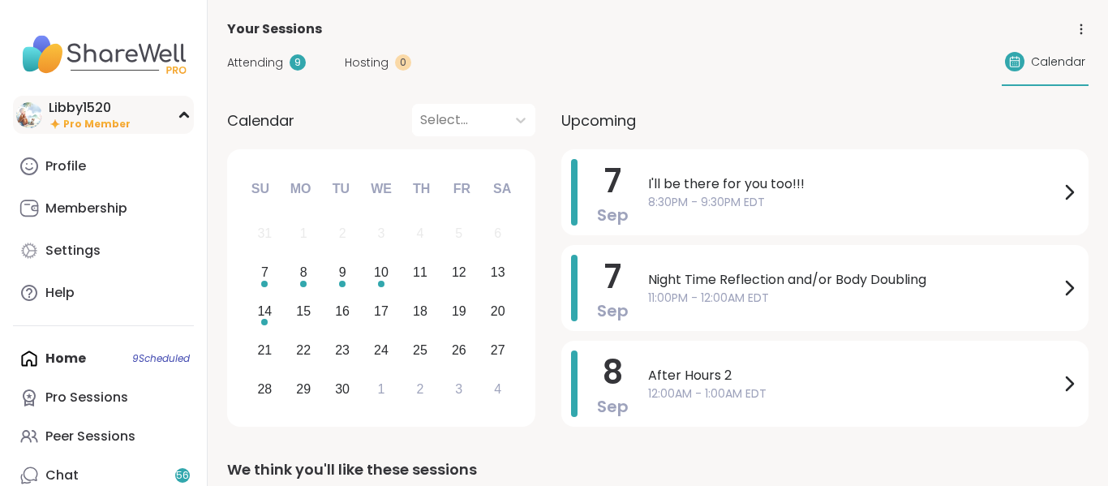
click at [174, 114] on div "Libby1520 Pro Member" at bounding box center [103, 115] width 181 height 38
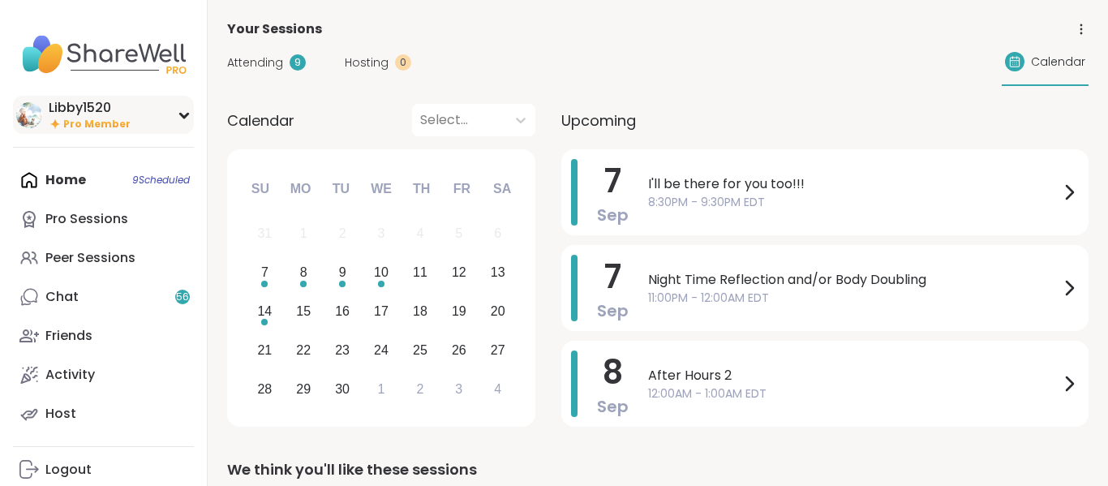
click at [174, 114] on div "Libby1520 Pro Member" at bounding box center [103, 115] width 181 height 38
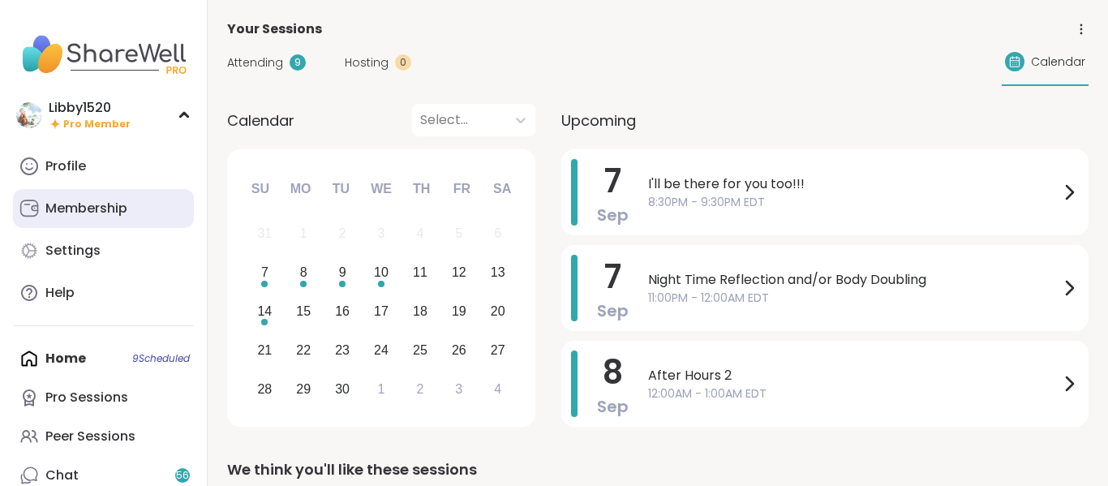
click at [118, 213] on div "Membership" at bounding box center [86, 208] width 82 height 18
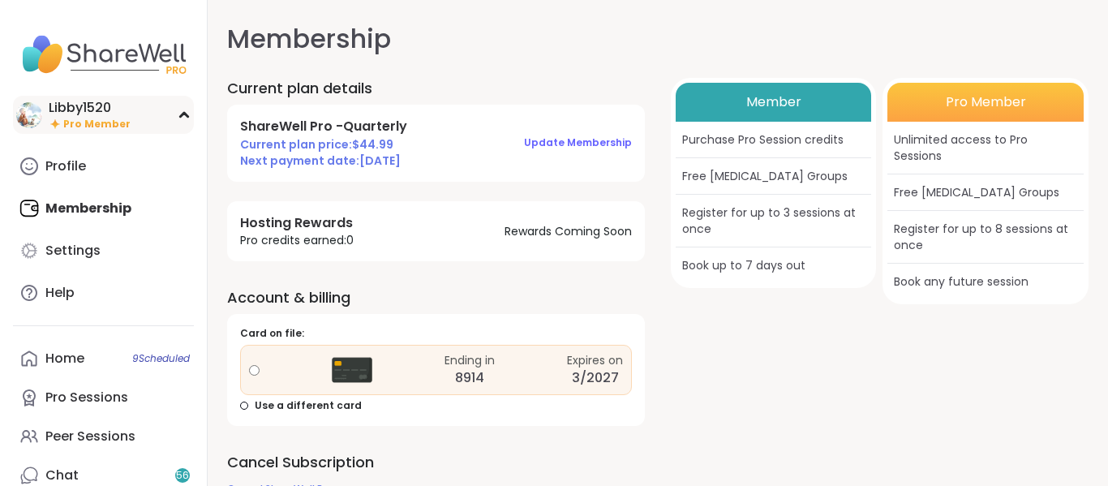
click at [90, 114] on div "Libby1520" at bounding box center [90, 108] width 82 height 18
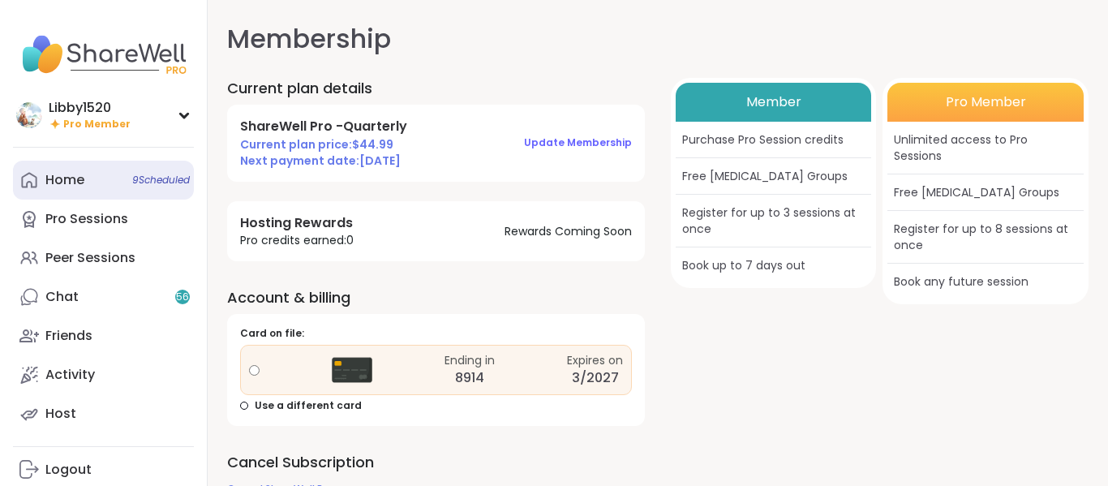
click at [56, 185] on div "Home 9 Scheduled" at bounding box center [64, 180] width 39 height 18
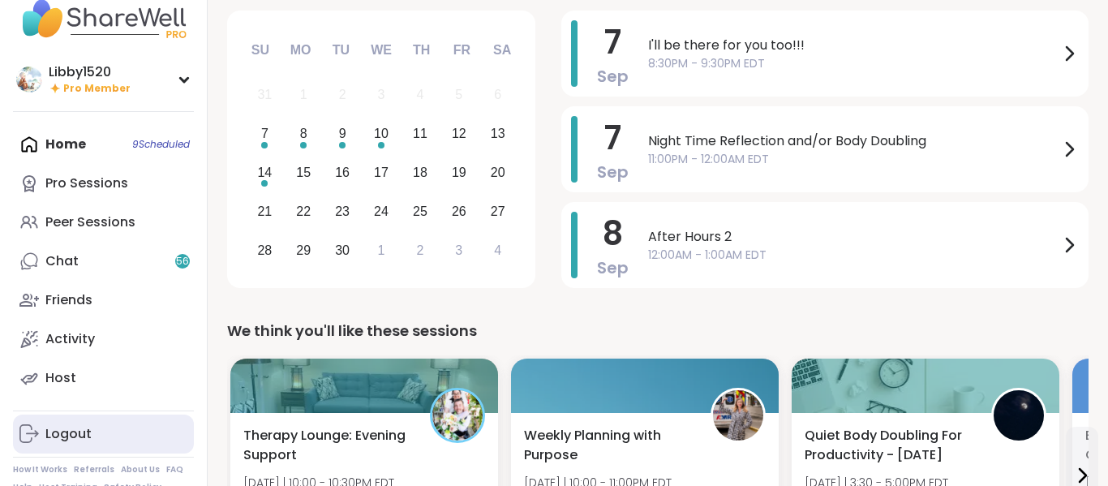
scroll to position [79, 0]
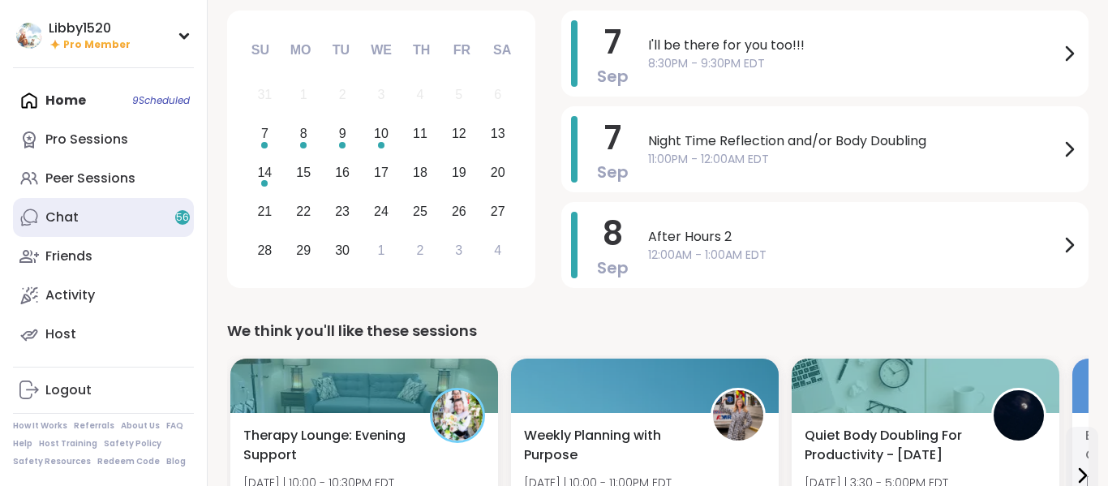
click at [113, 222] on link "Chat 56" at bounding box center [103, 217] width 181 height 39
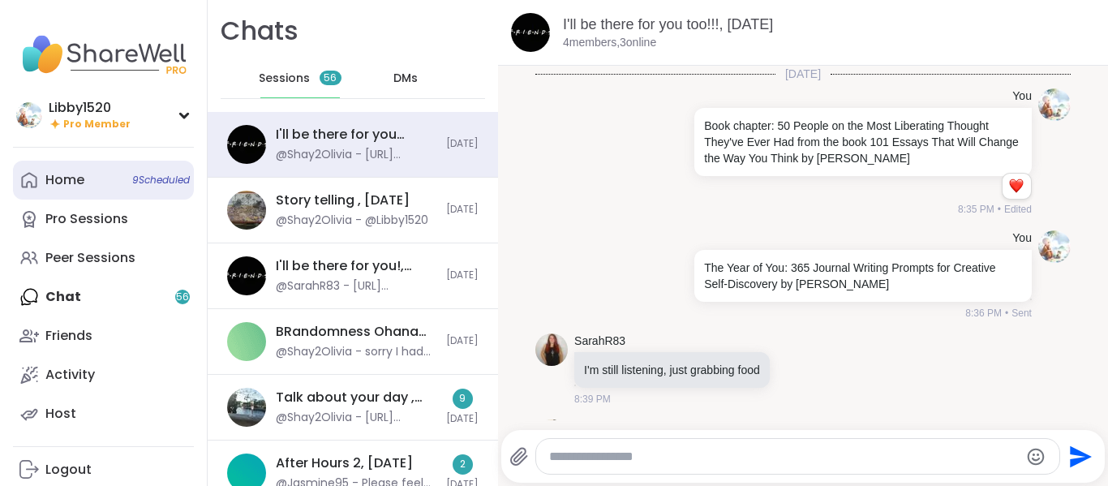
scroll to position [6093, 0]
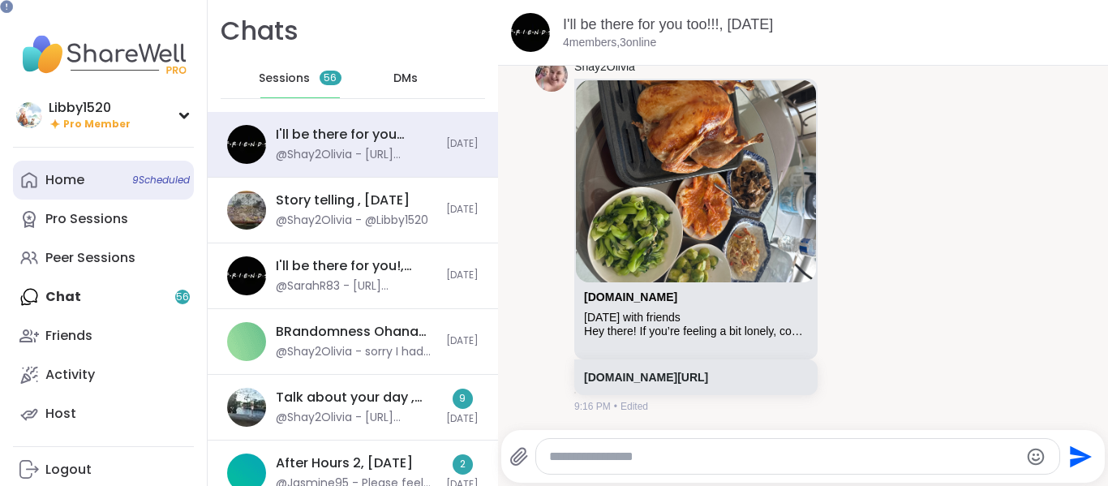
click at [126, 184] on link "Home 9 Scheduled" at bounding box center [103, 180] width 181 height 39
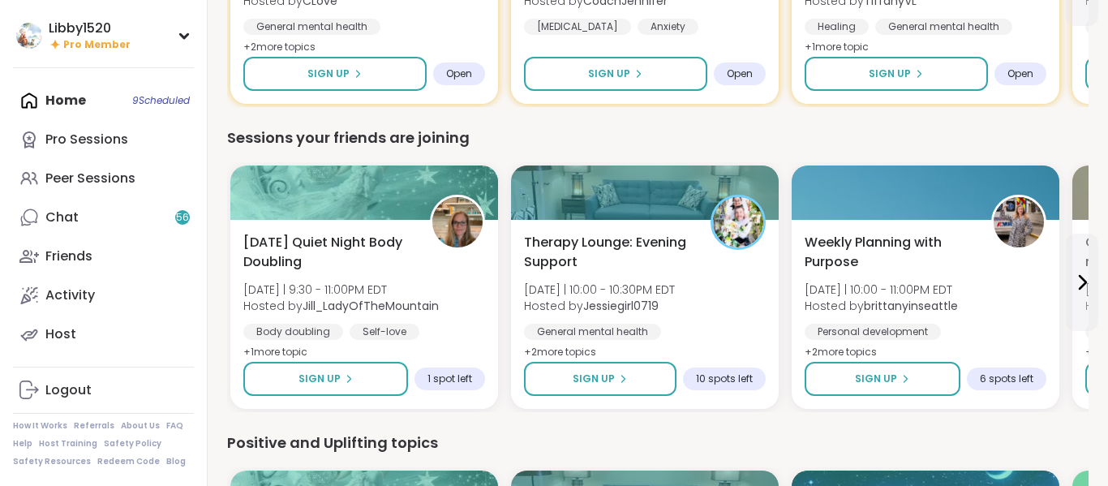
scroll to position [1252, 0]
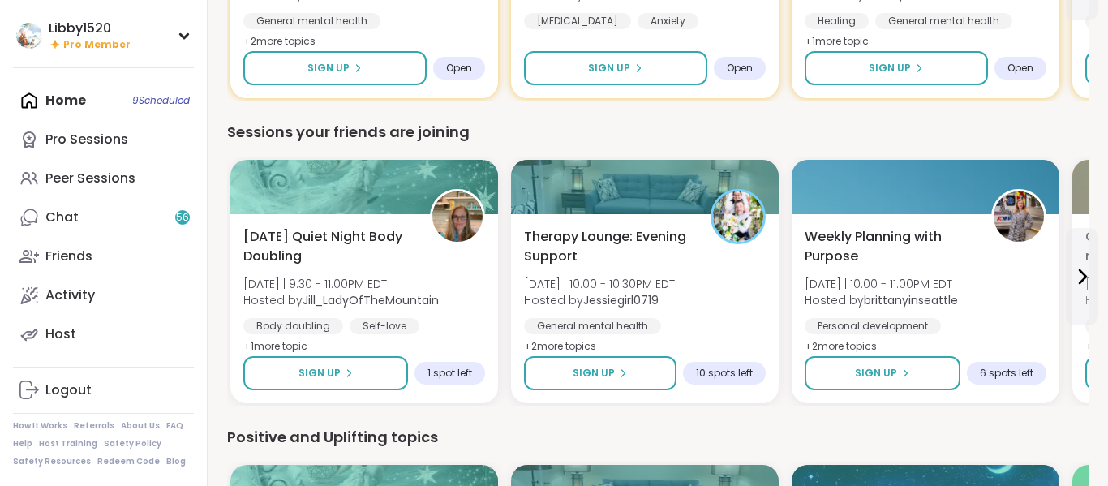
click at [109, 101] on div "Home 9 Scheduled Pro Sessions Peer Sessions Chat 56 Friends Activity Host" at bounding box center [103, 217] width 181 height 272
click at [49, 101] on div "Home 9 Scheduled Pro Sessions Peer Sessions Chat 56 Friends Activity Host" at bounding box center [103, 217] width 181 height 272
click at [165, 97] on div "Home 9 Scheduled Pro Sessions Peer Sessions Chat 56 Friends Activity Host" at bounding box center [103, 217] width 181 height 272
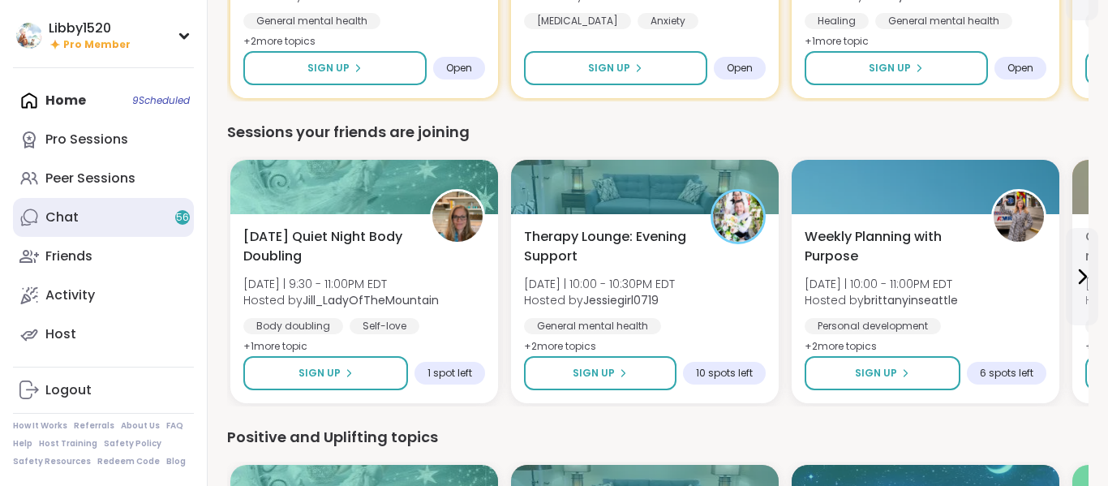
click at [146, 217] on link "Chat 56" at bounding box center [103, 217] width 181 height 39
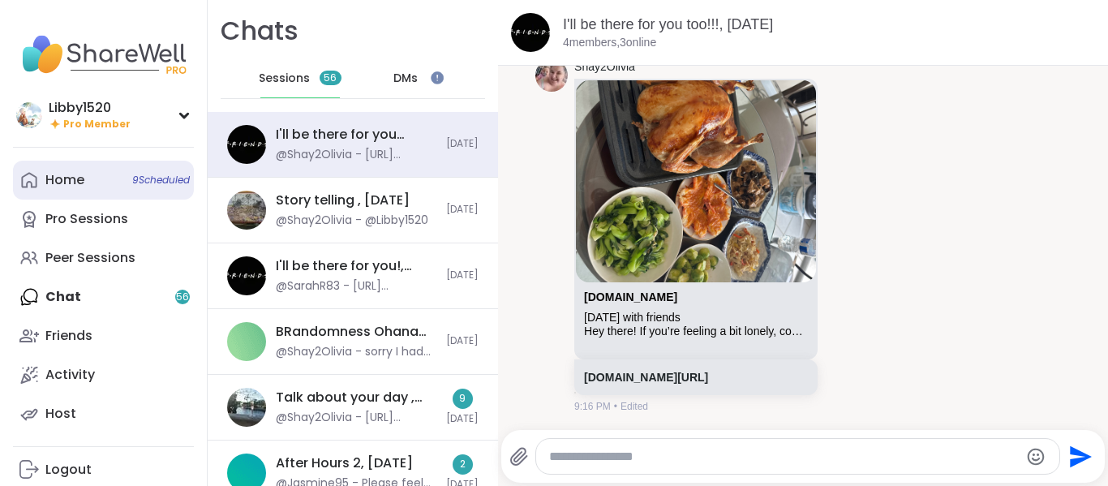
click at [104, 174] on link "Home 9 Scheduled" at bounding box center [103, 180] width 181 height 39
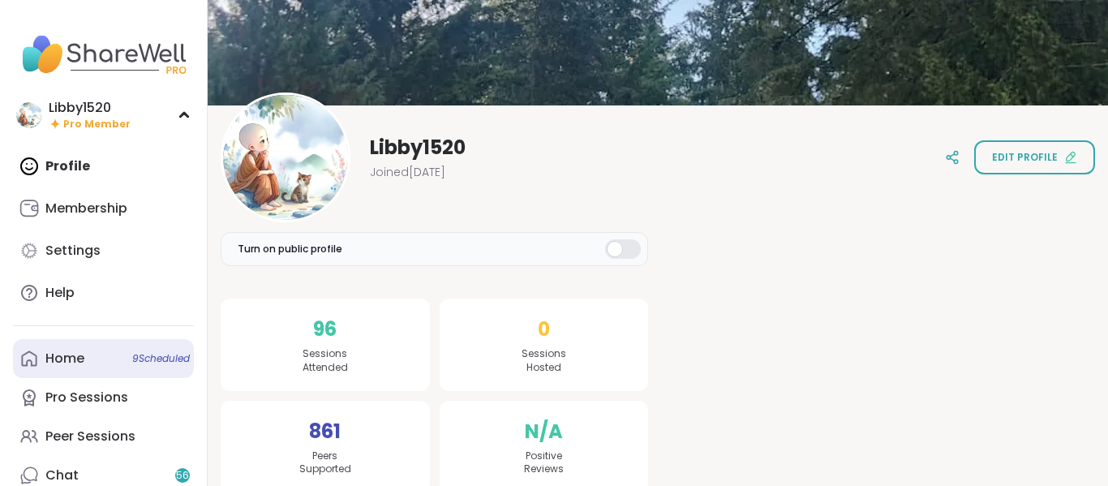
click at [96, 371] on link "Home 9 Scheduled" at bounding box center [103, 358] width 181 height 39
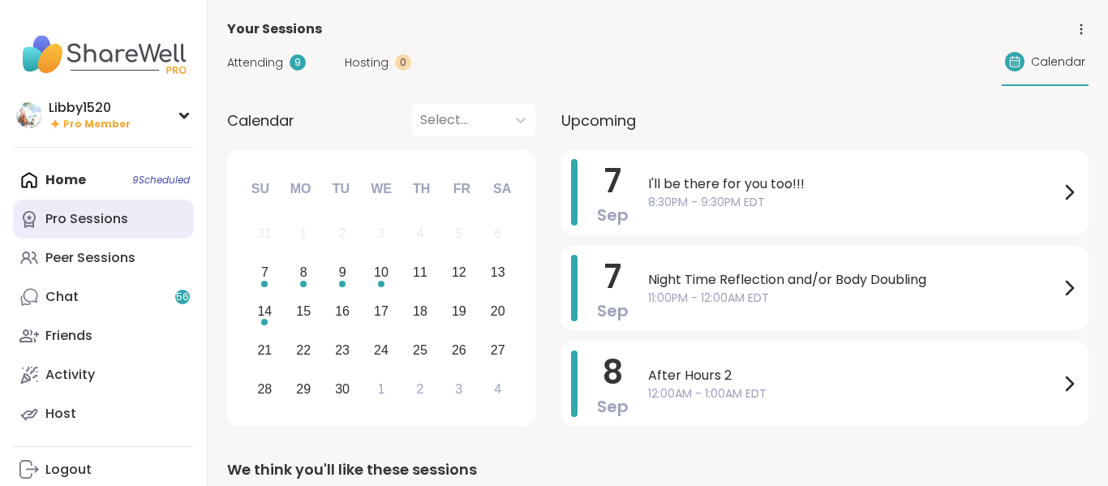
click at [139, 221] on link "Pro Sessions" at bounding box center [103, 218] width 181 height 39
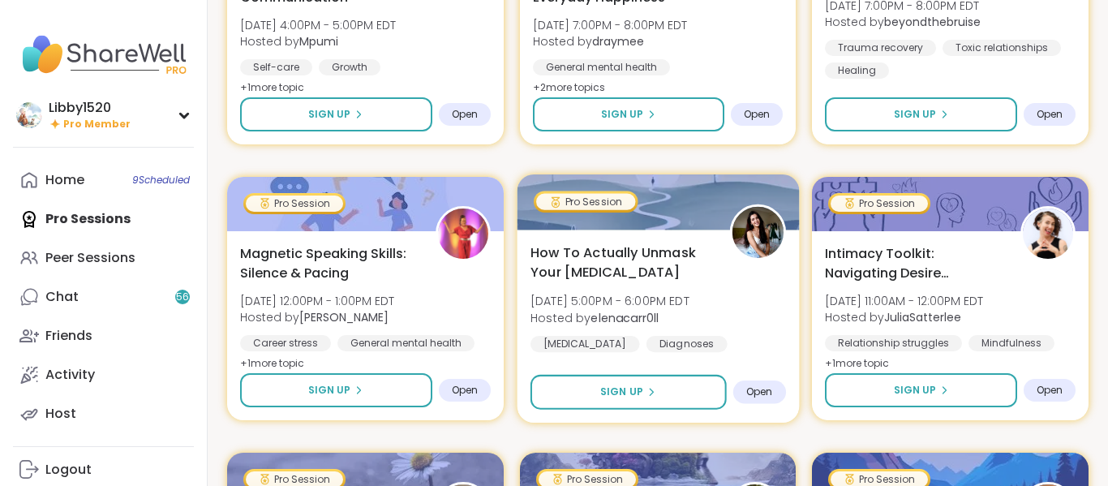
scroll to position [1360, 0]
